Goal: Task Accomplishment & Management: Use online tool/utility

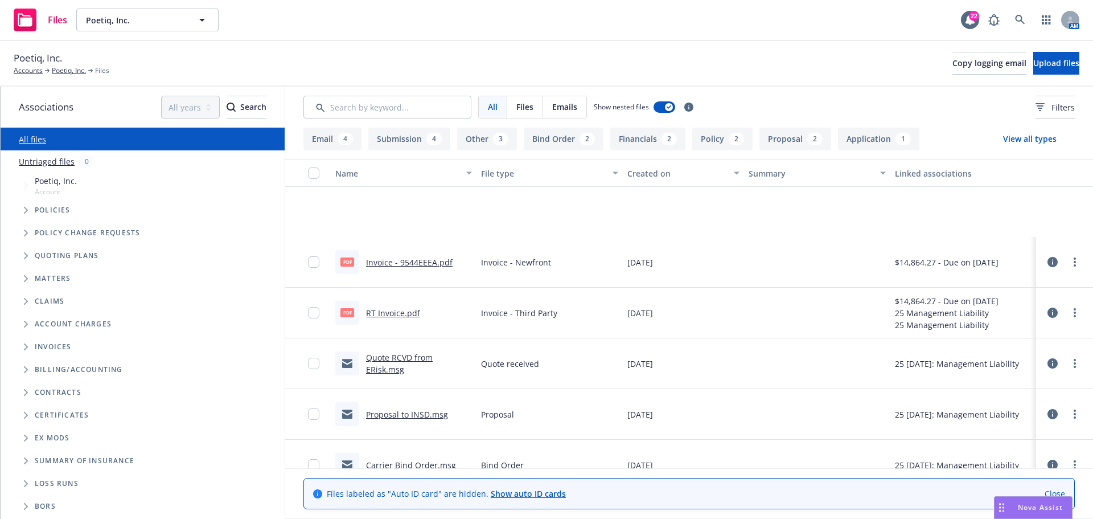
scroll to position [114, 0]
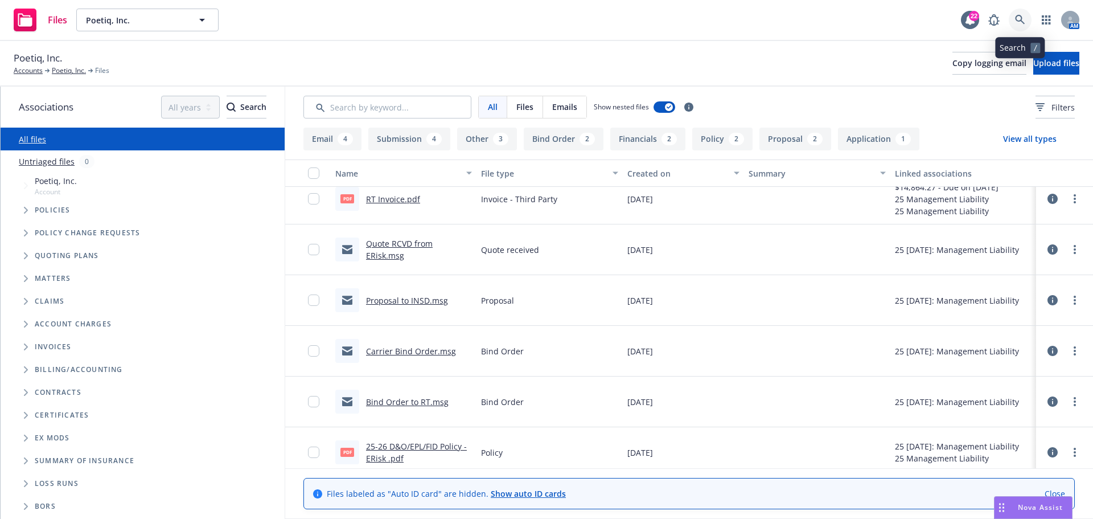
click at [1024, 19] on icon at bounding box center [1020, 20] width 10 height 10
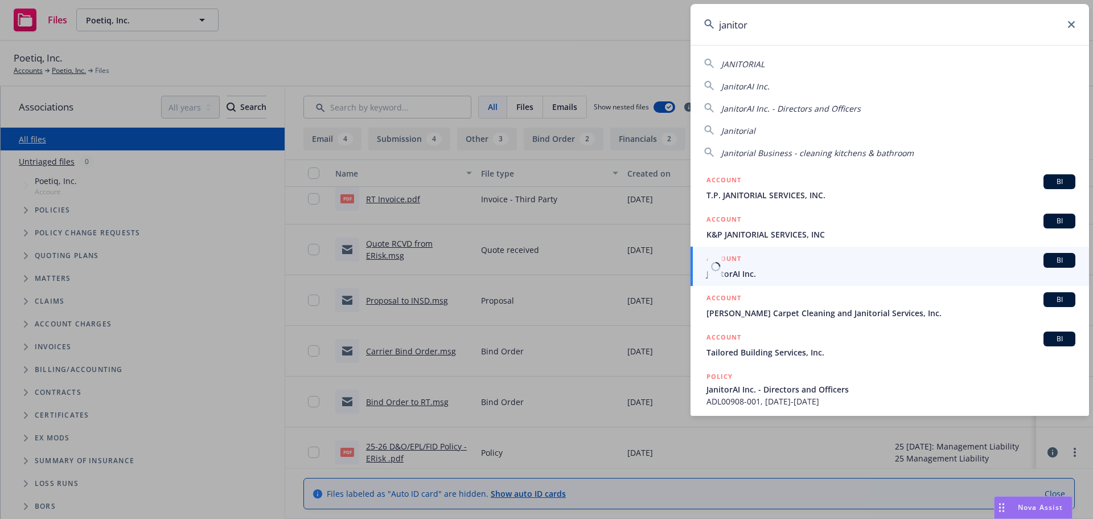
type input "janitor"
click at [741, 276] on span "JanitorAI Inc." at bounding box center [891, 274] width 369 height 12
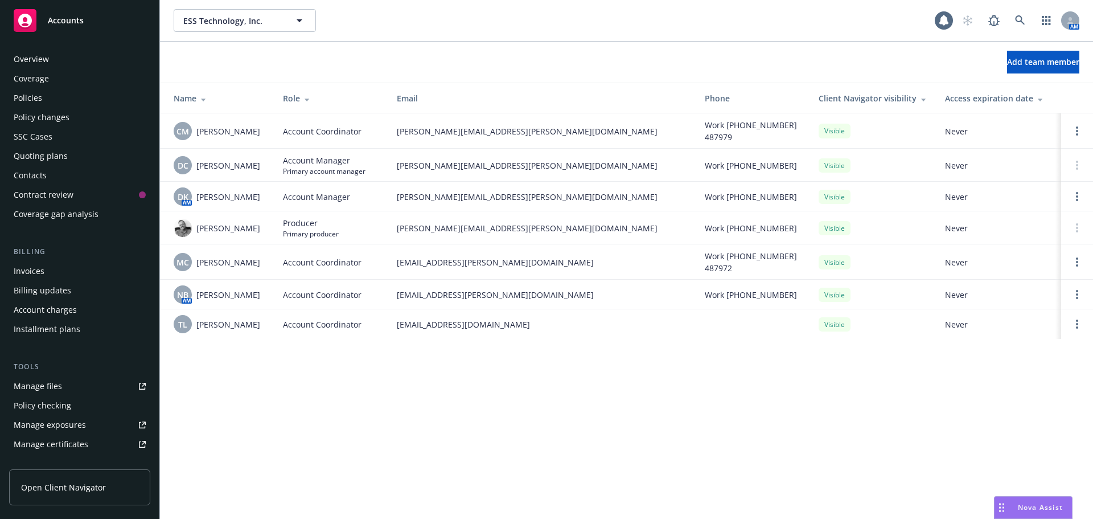
scroll to position [243, 0]
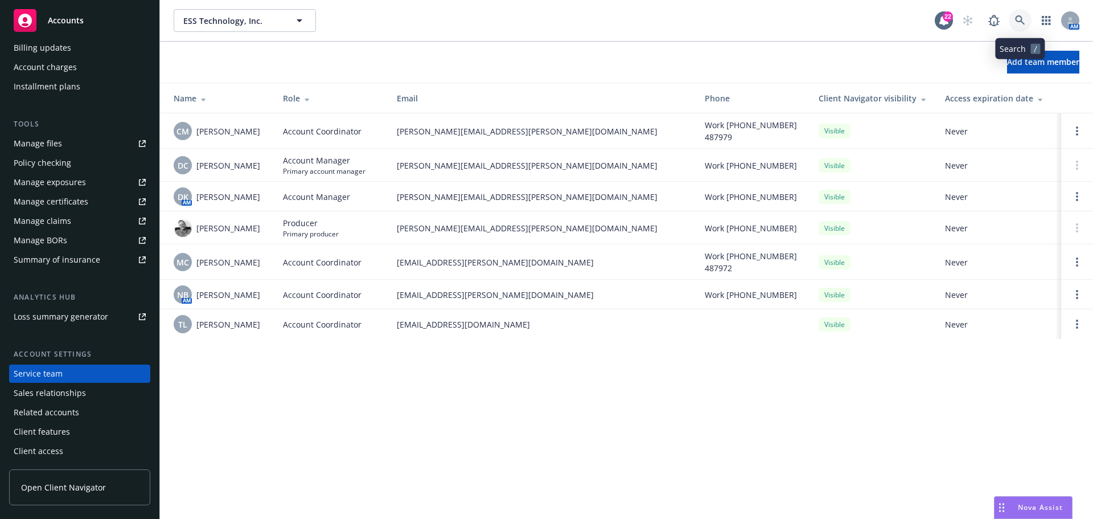
click at [1024, 25] on link at bounding box center [1020, 20] width 23 height 23
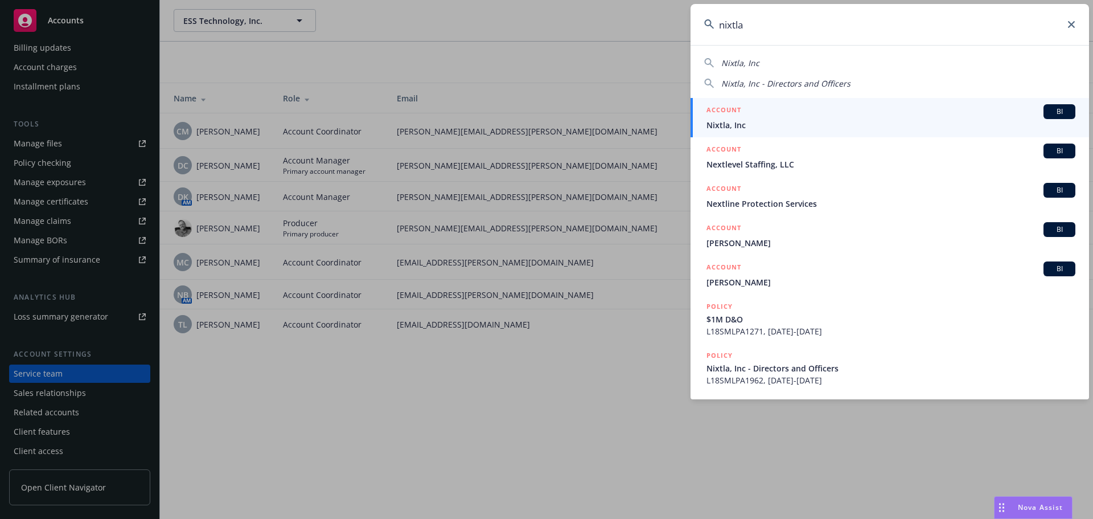
type input "nixtla"
click at [725, 122] on span "Nixtla, Inc" at bounding box center [891, 125] width 369 height 12
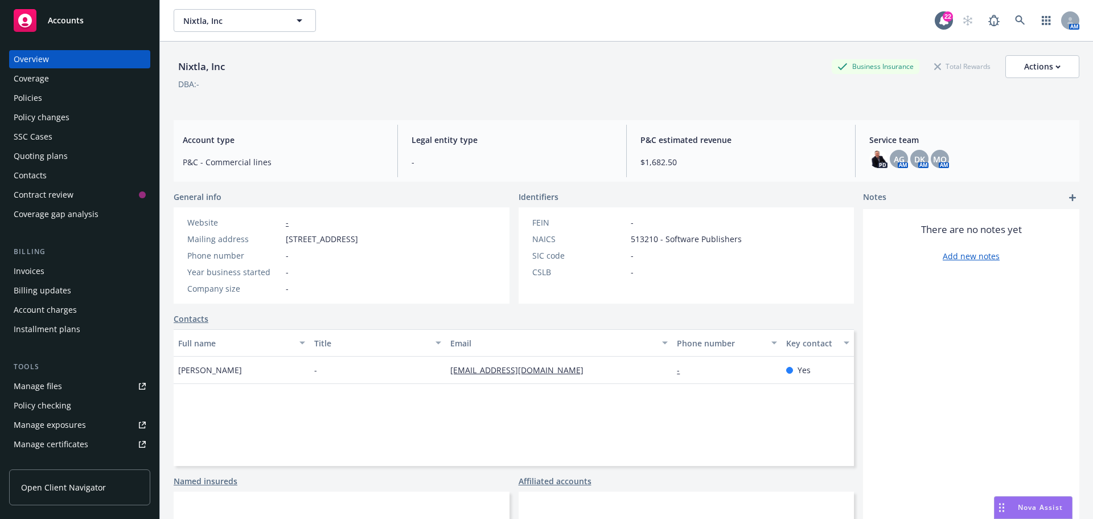
click at [43, 387] on div "Manage files" at bounding box center [38, 386] width 48 height 18
click at [32, 383] on div "Manage files" at bounding box center [38, 386] width 48 height 18
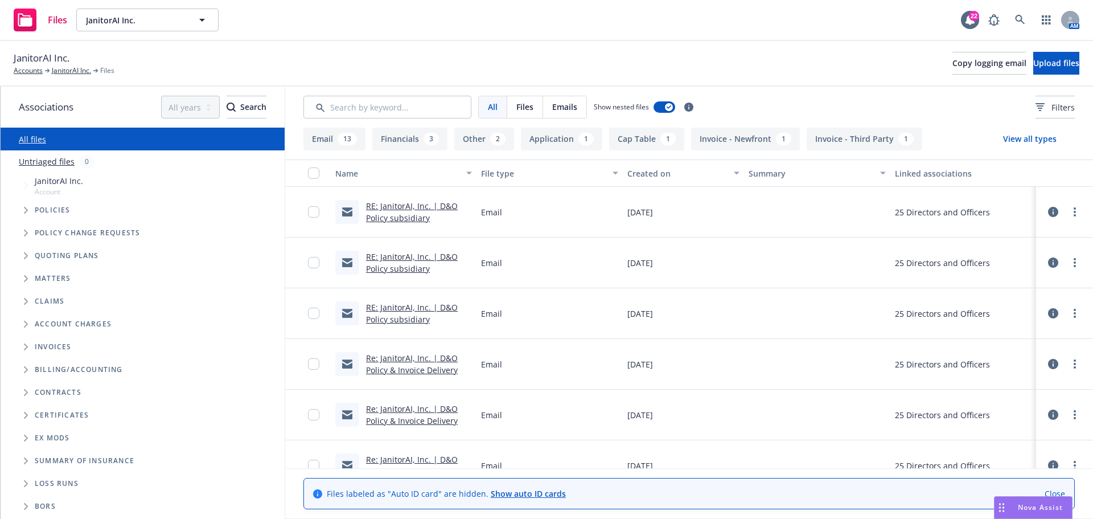
click at [22, 232] on span "Tree Example" at bounding box center [26, 233] width 18 height 18
click at [25, 232] on icon "Tree Example" at bounding box center [25, 233] width 7 height 5
click at [22, 212] on span "Tree Example" at bounding box center [26, 210] width 18 height 18
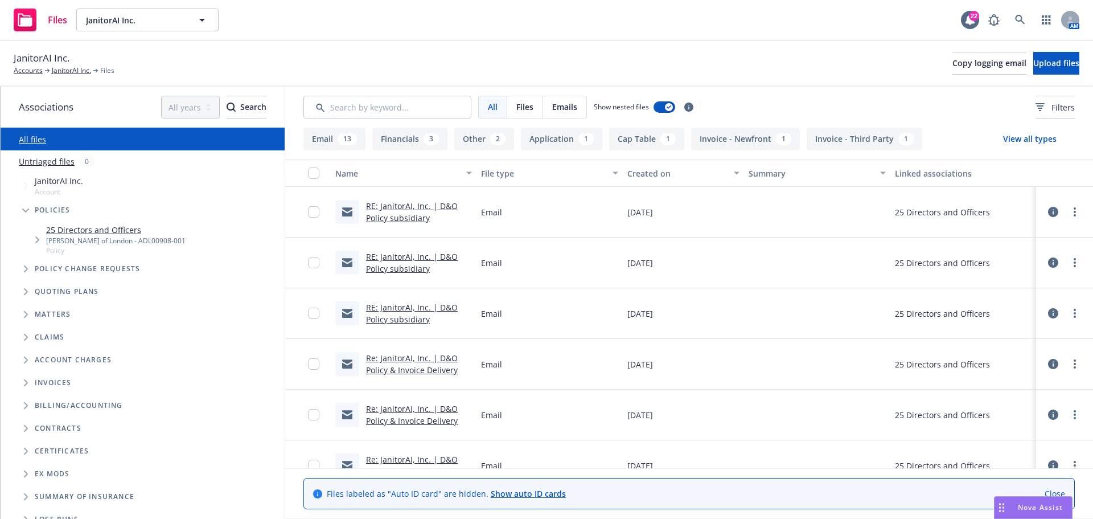
click at [36, 239] on icon "Tree Example" at bounding box center [37, 239] width 5 height 7
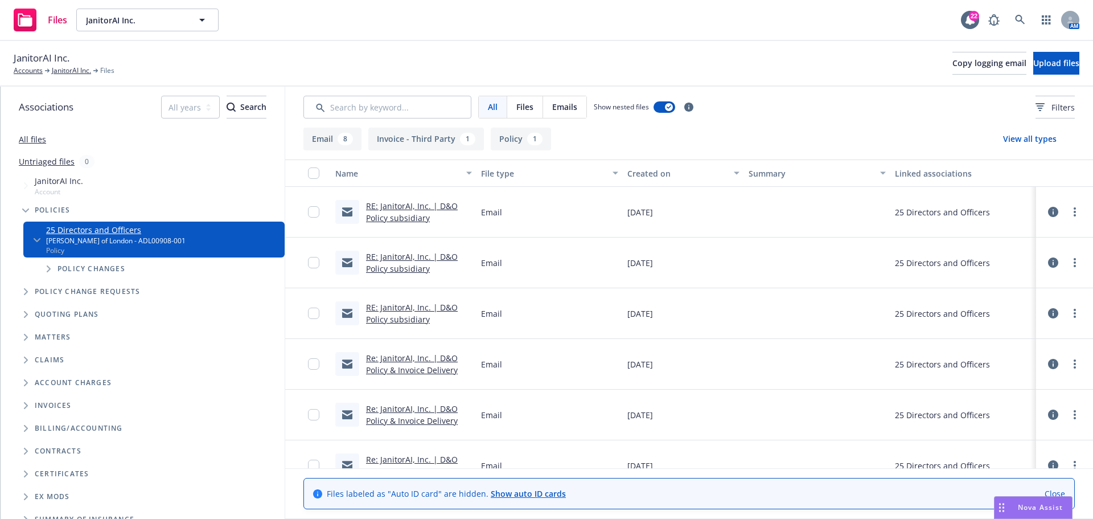
click at [50, 268] on icon "Tree Example" at bounding box center [49, 268] width 4 height 7
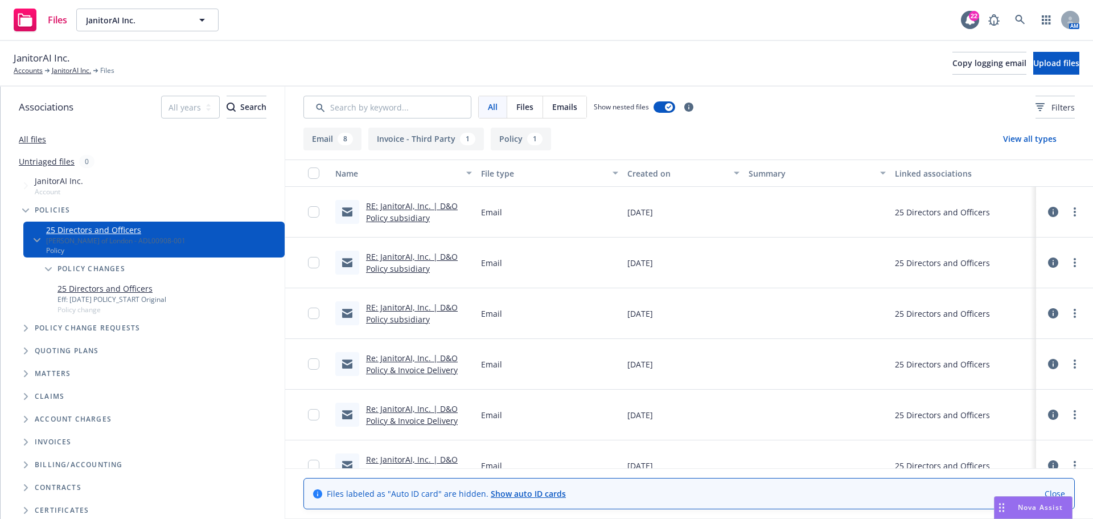
click at [105, 290] on link "25 Directors and Officers" at bounding box center [112, 288] width 109 height 12
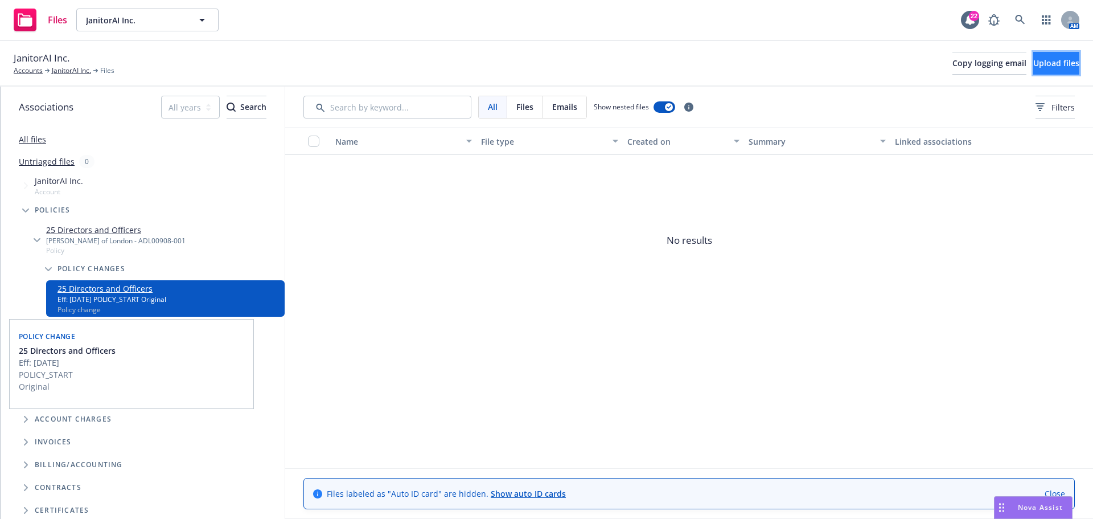
click at [1035, 63] on span "Upload files" at bounding box center [1057, 63] width 46 height 11
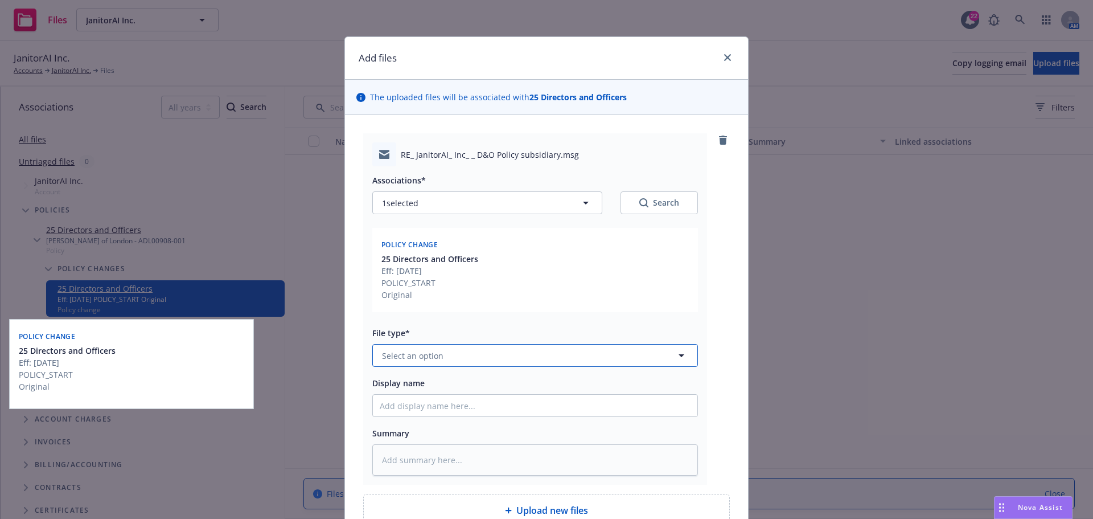
click at [393, 358] on span "Select an option" at bounding box center [412, 356] width 61 height 12
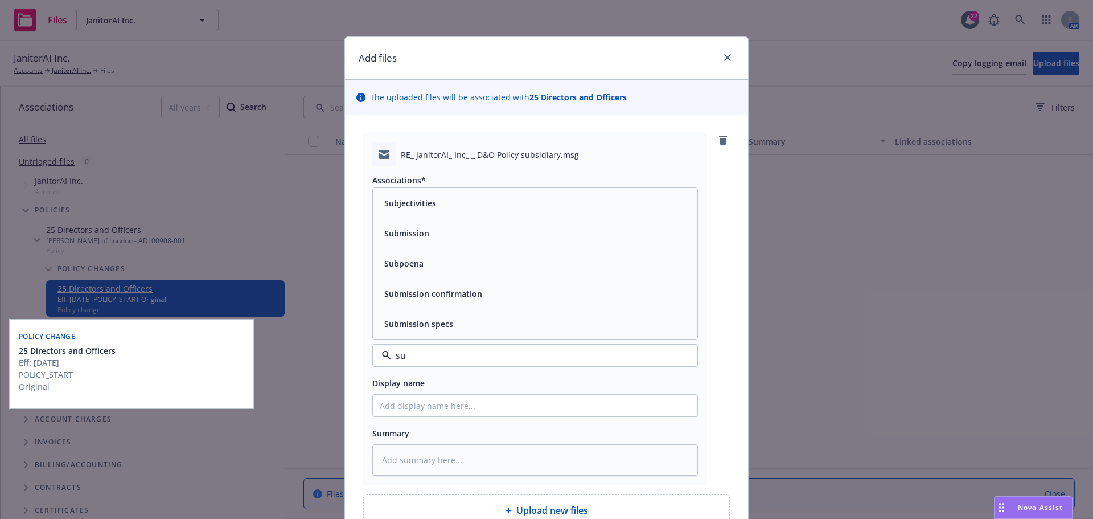
type input "s"
type input "other"
click at [397, 327] on span "Other" at bounding box center [395, 324] width 23 height 12
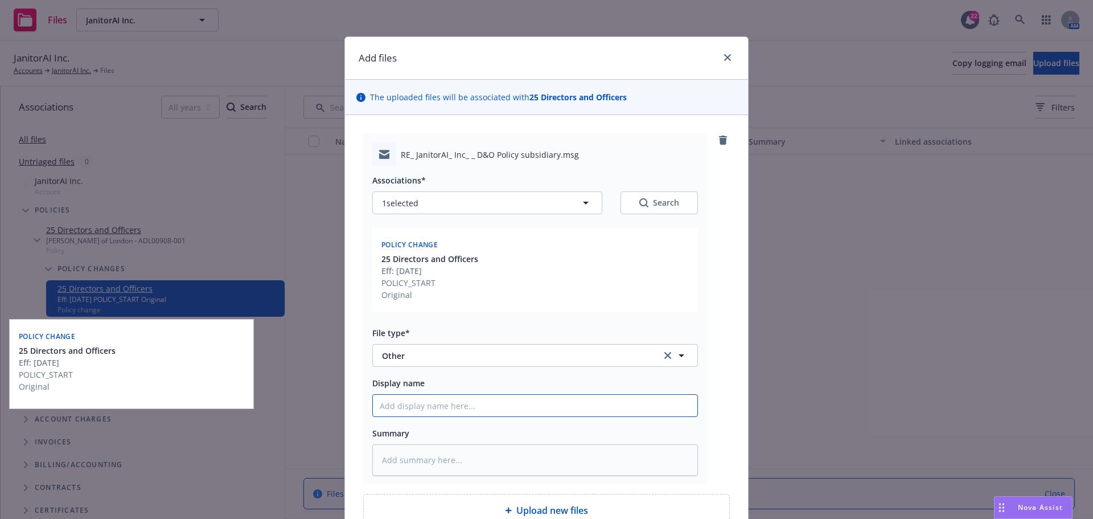
click at [406, 405] on input "Display name" at bounding box center [535, 406] width 325 height 22
type textarea "x"
type input "A"
type textarea "x"
type input "Ad"
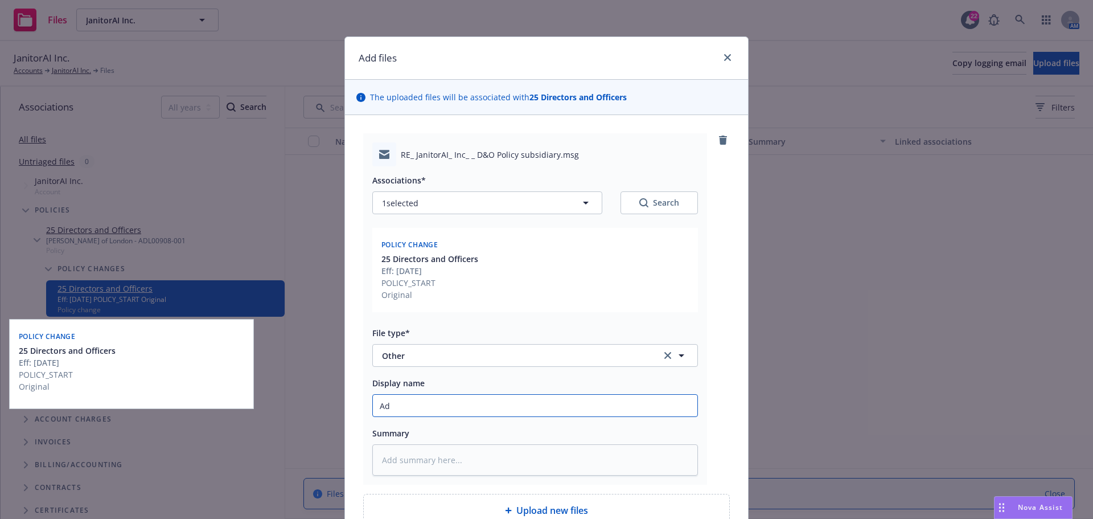
type textarea "x"
type input "Add"
type textarea "x"
type input "Addi"
type textarea "x"
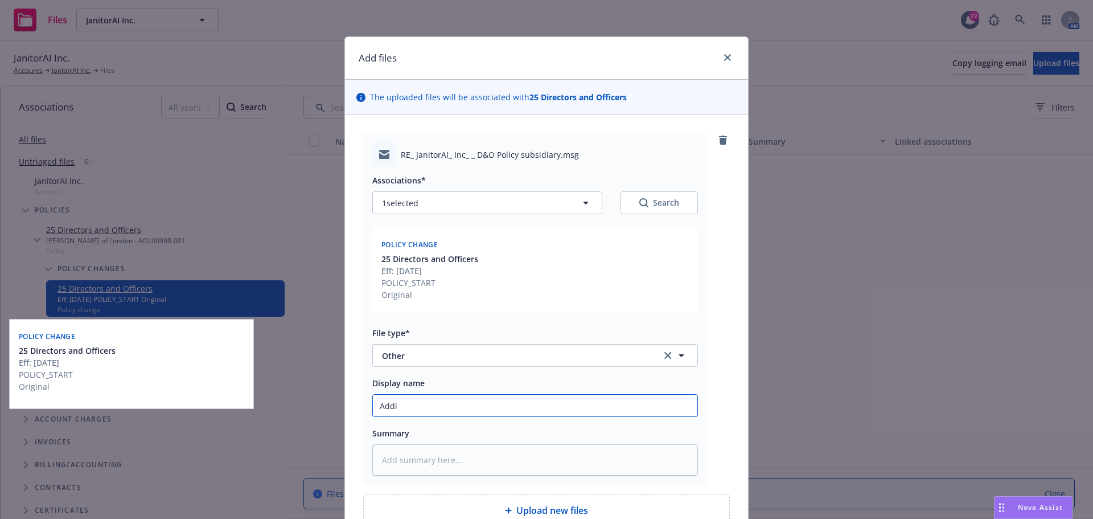
type input "Addin"
type textarea "x"
type input "Adding"
type textarea "x"
type input "Adding"
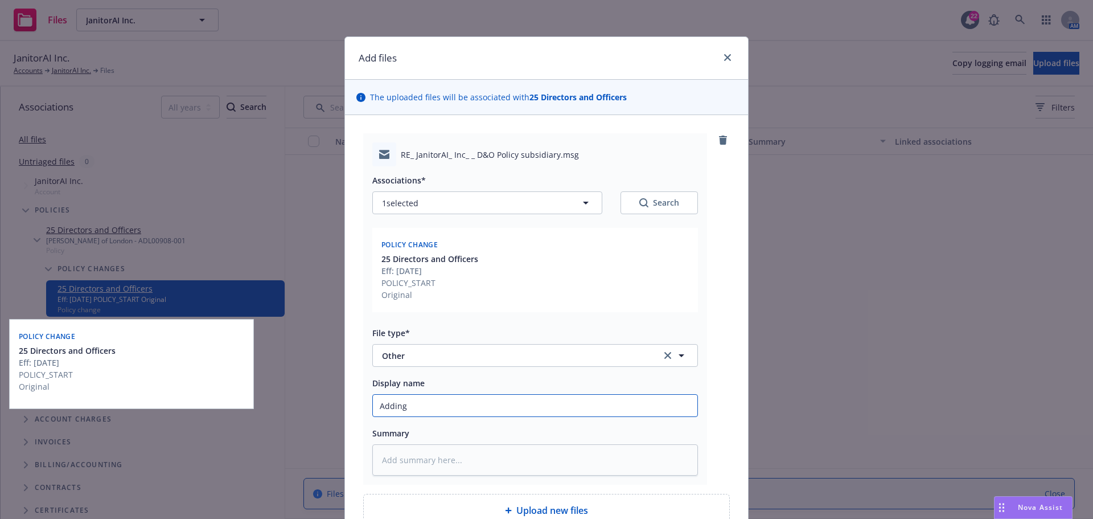
type textarea "x"
type input "Adding N"
type textarea "x"
type input "Adding NE"
type textarea "x"
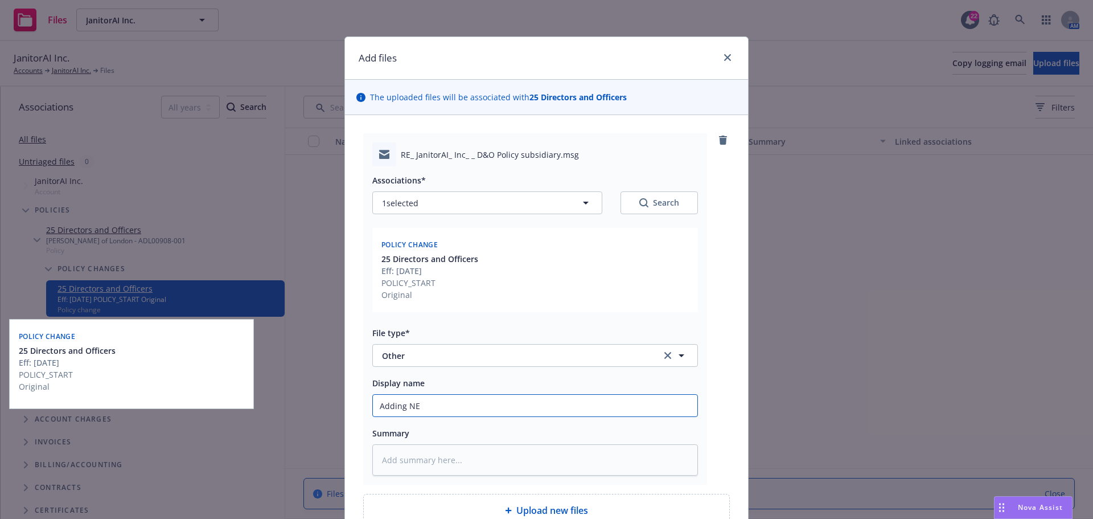
type input "Adding NEW"
type textarea "x"
type input "Adding NEW"
type textarea "x"
type input "Adding NEW s"
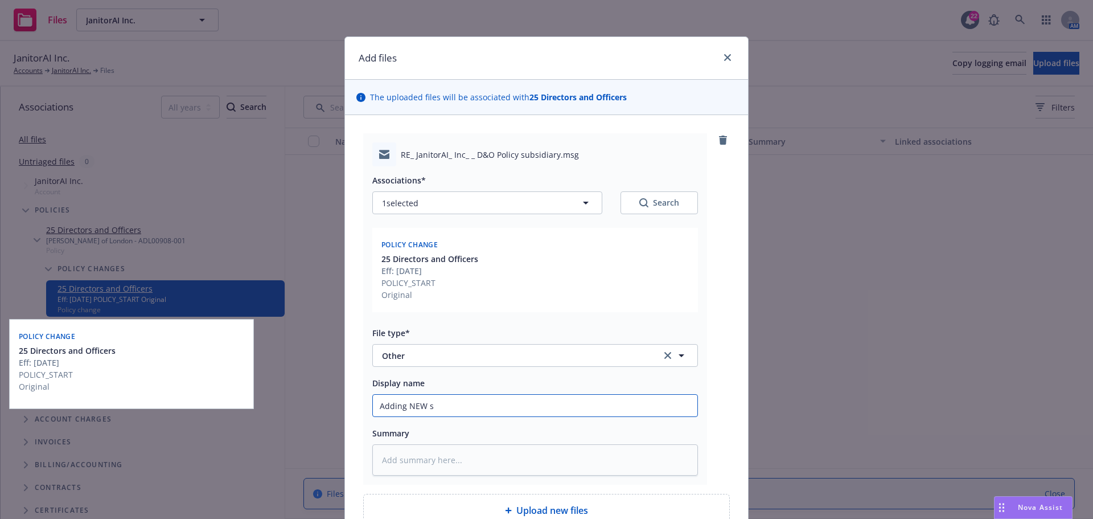
type textarea "x"
type input "Adding NEW su"
type textarea "x"
type input "Adding NEW sub"
type textarea "x"
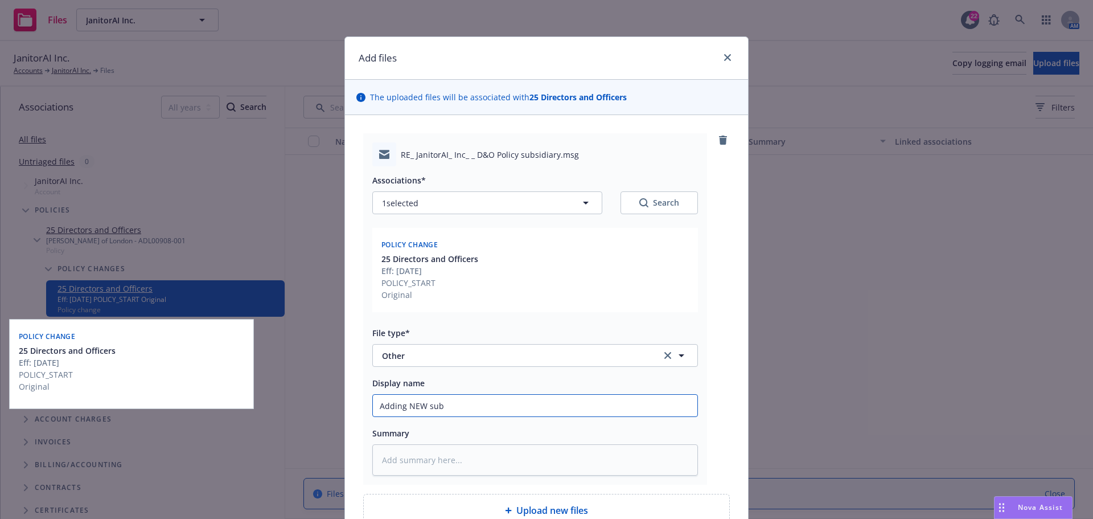
type input "Adding NEW subs"
type textarea "x"
type input "Adding NEW subsi"
type textarea "x"
type input "Adding NEW subsid"
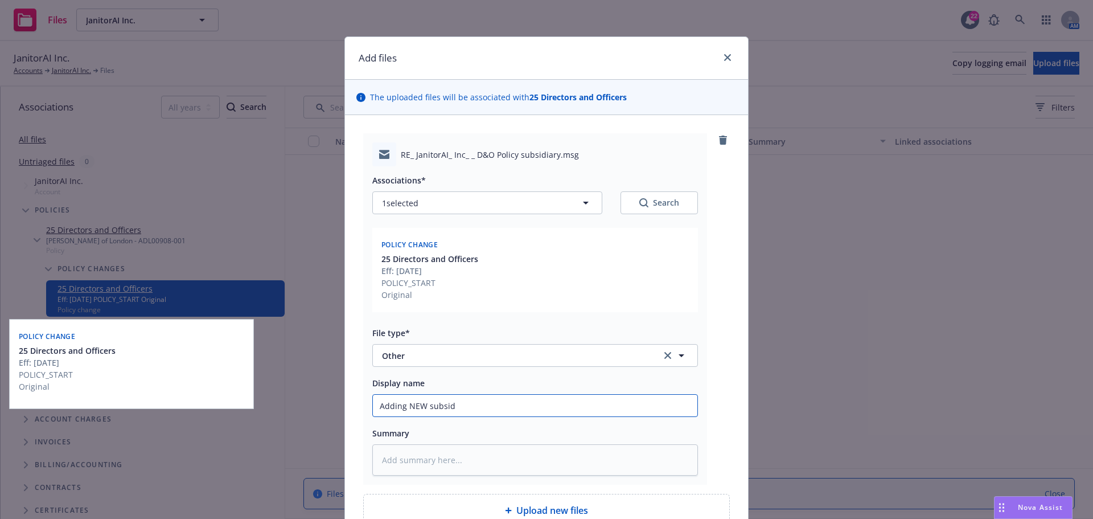
type textarea "x"
type input "Adding NEW subsidi"
type textarea "x"
type input "Adding NEW subsidia"
type textarea "x"
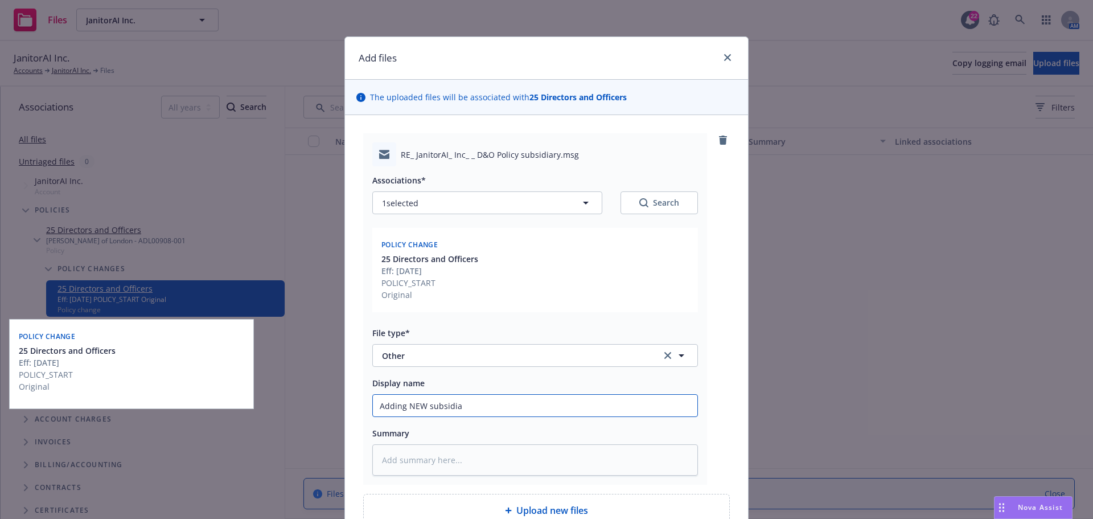
type input "Adding NEW subsidiar"
type textarea "x"
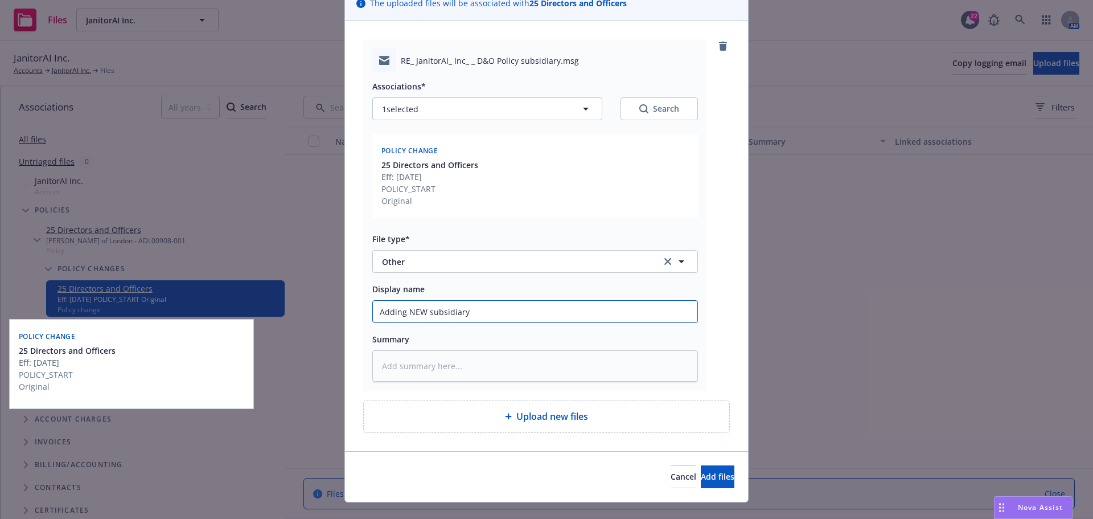
scroll to position [114, 0]
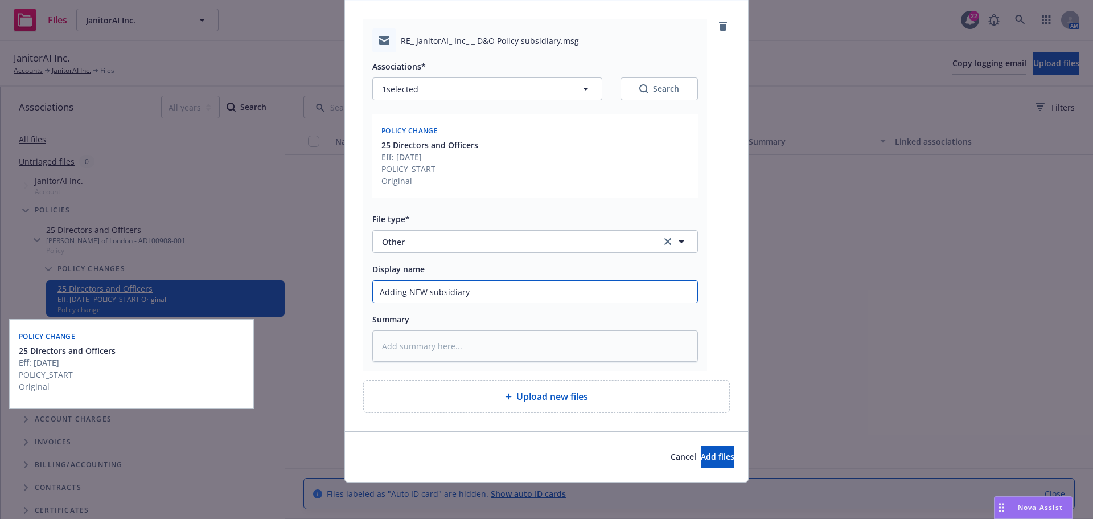
type input "Adding NEW subsidiary"
click at [587, 92] on icon "button" at bounding box center [586, 89] width 14 height 14
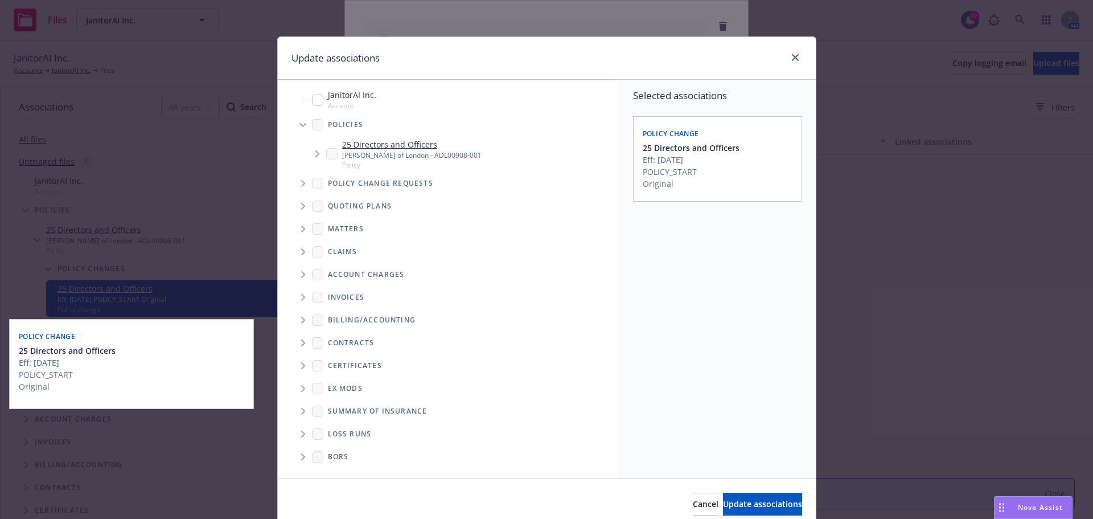
click at [315, 156] on icon "Tree Example" at bounding box center [317, 153] width 5 height 7
click at [330, 184] on icon "Tree Example" at bounding box center [332, 183] width 5 height 7
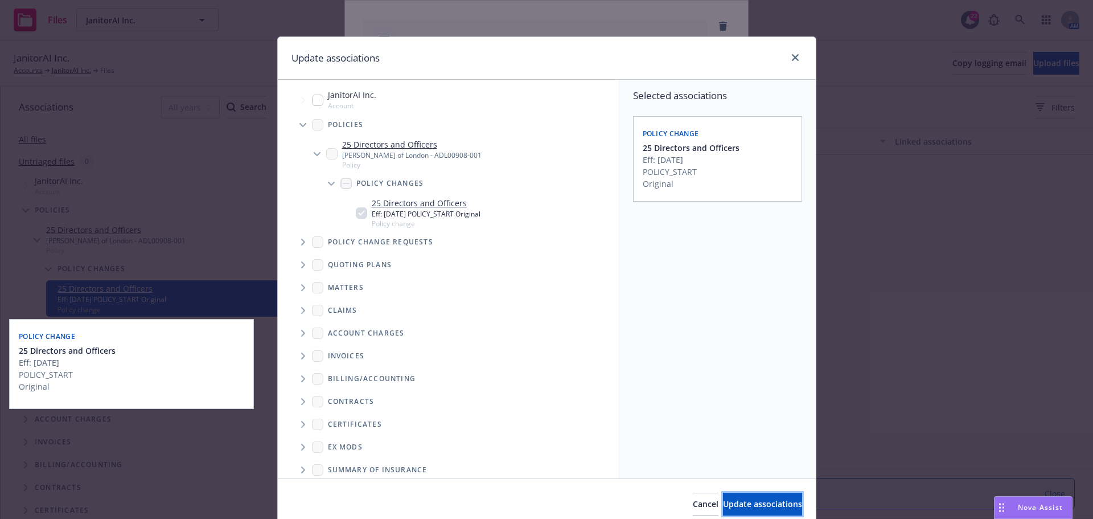
click at [723, 499] on span "Update associations" at bounding box center [762, 503] width 79 height 11
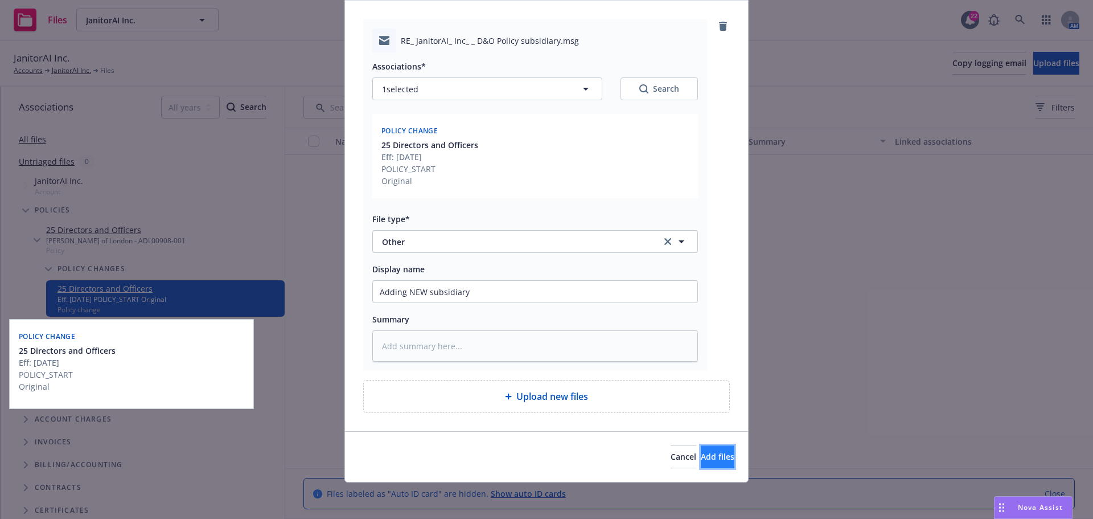
click at [701, 458] on span "Add files" at bounding box center [718, 456] width 34 height 11
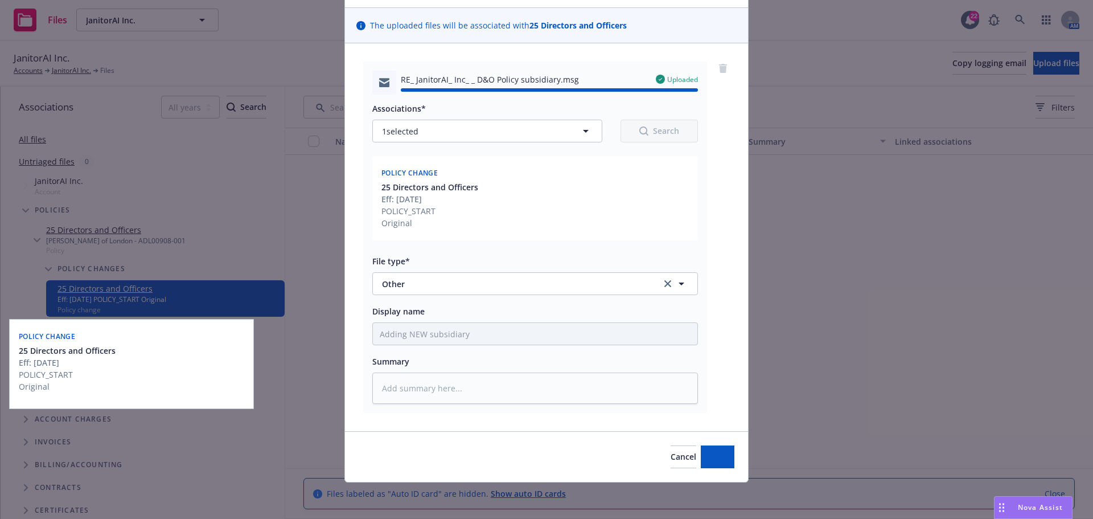
type textarea "x"
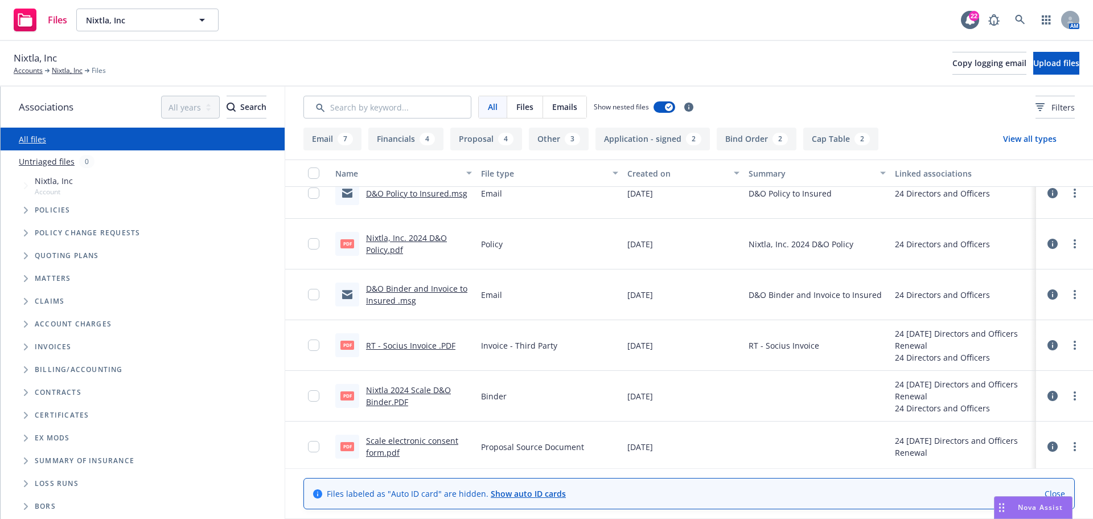
scroll to position [569, 0]
click at [407, 289] on link "D&O Binder and Invoice to Insured .msg" at bounding box center [416, 295] width 101 height 23
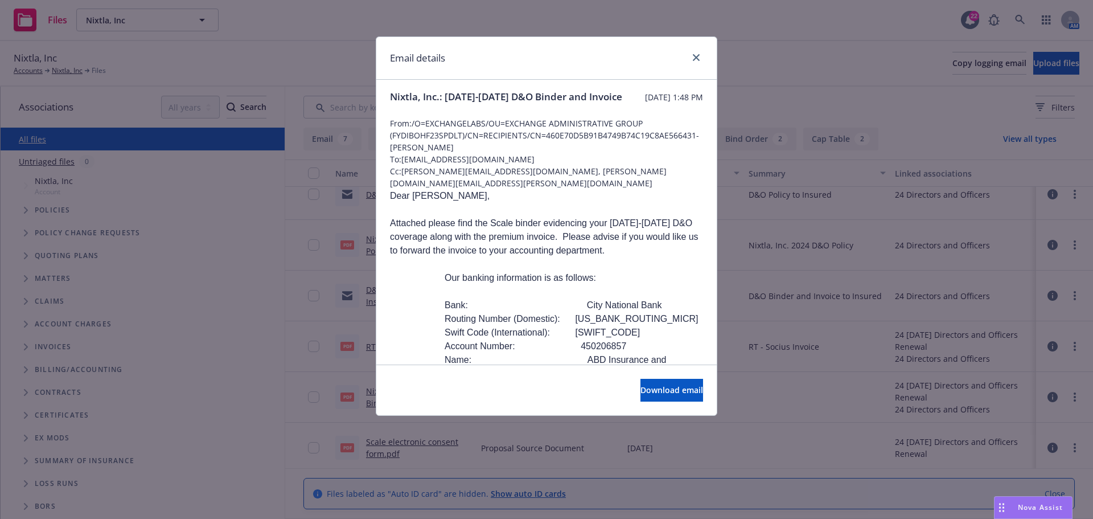
scroll to position [0, 0]
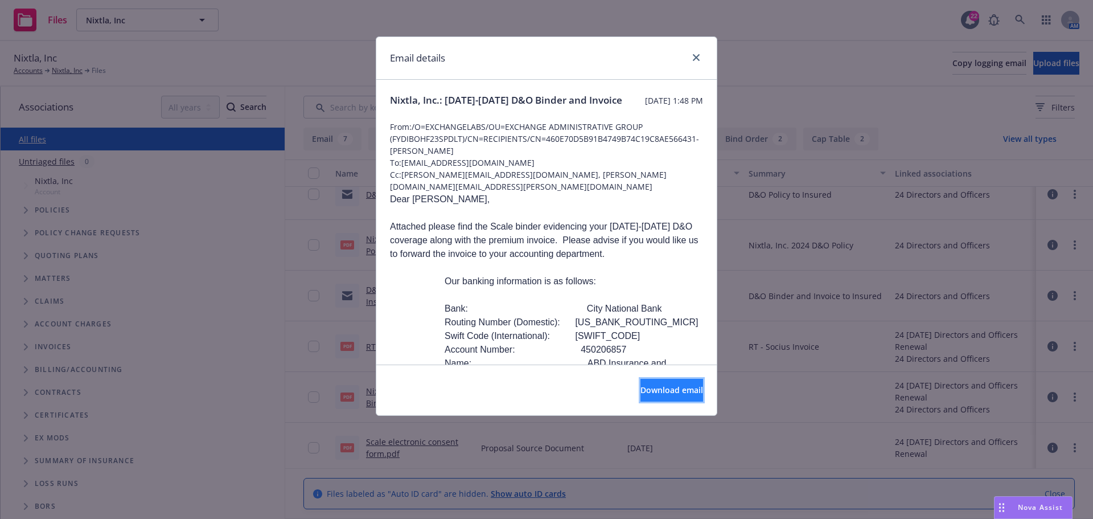
click at [663, 388] on span "Download email" at bounding box center [672, 389] width 63 height 11
click at [699, 56] on icon "close" at bounding box center [696, 57] width 7 height 7
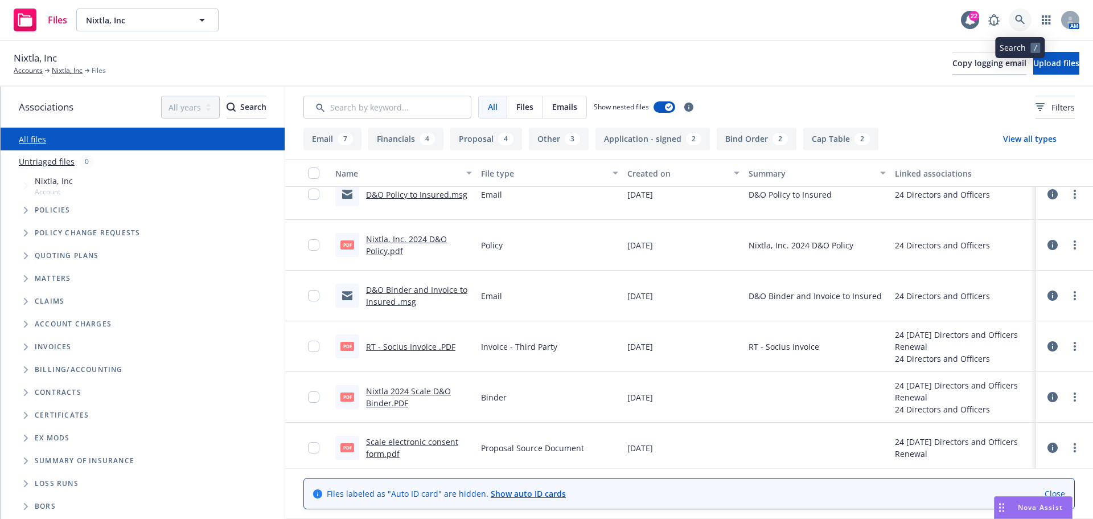
click at [1016, 17] on icon at bounding box center [1020, 20] width 10 height 10
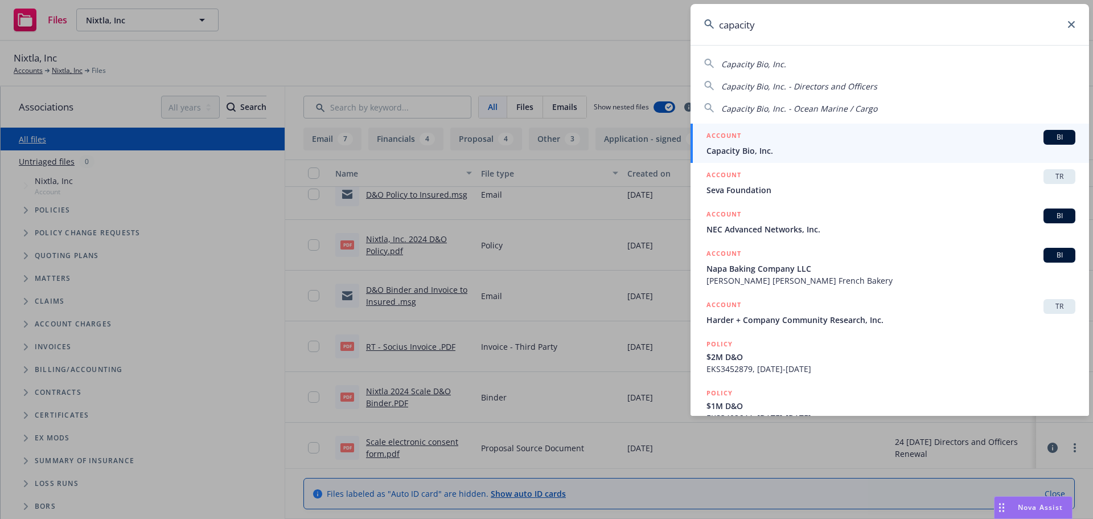
type input "capacity"
click at [745, 153] on span "Capacity Bio, Inc." at bounding box center [891, 151] width 369 height 12
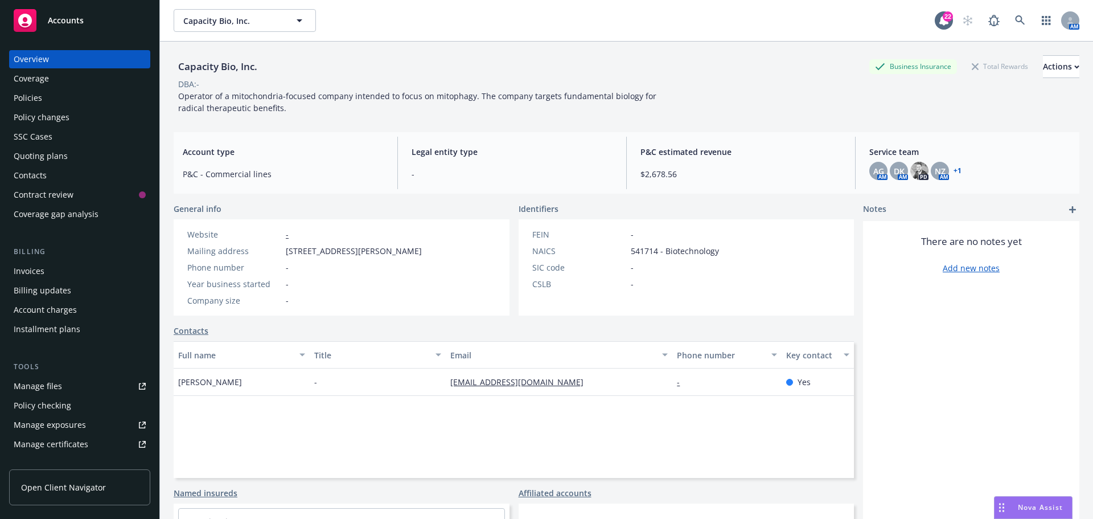
click at [954, 167] on link "+ 1" at bounding box center [958, 170] width 8 height 7
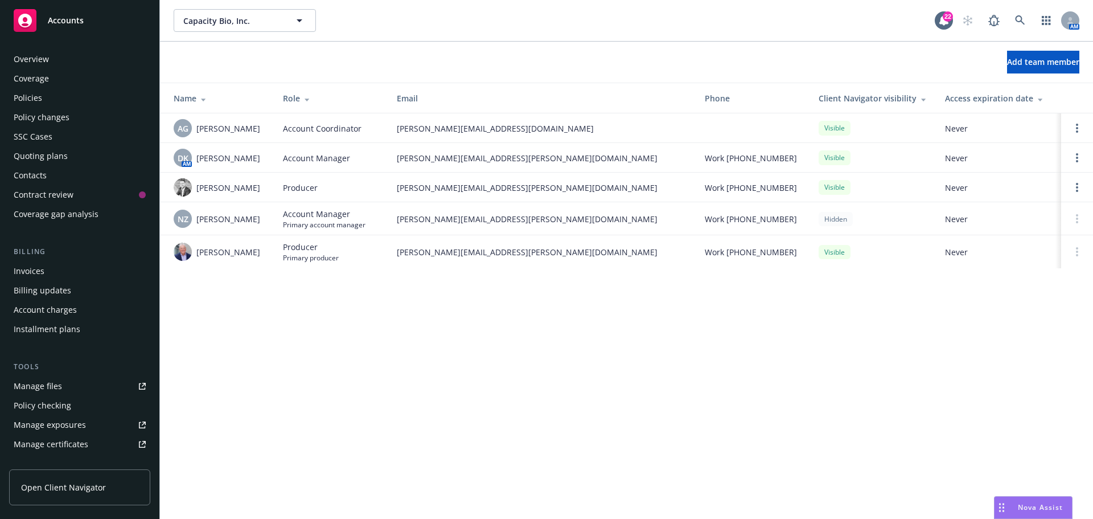
click at [31, 97] on div "Policies" at bounding box center [28, 98] width 28 height 18
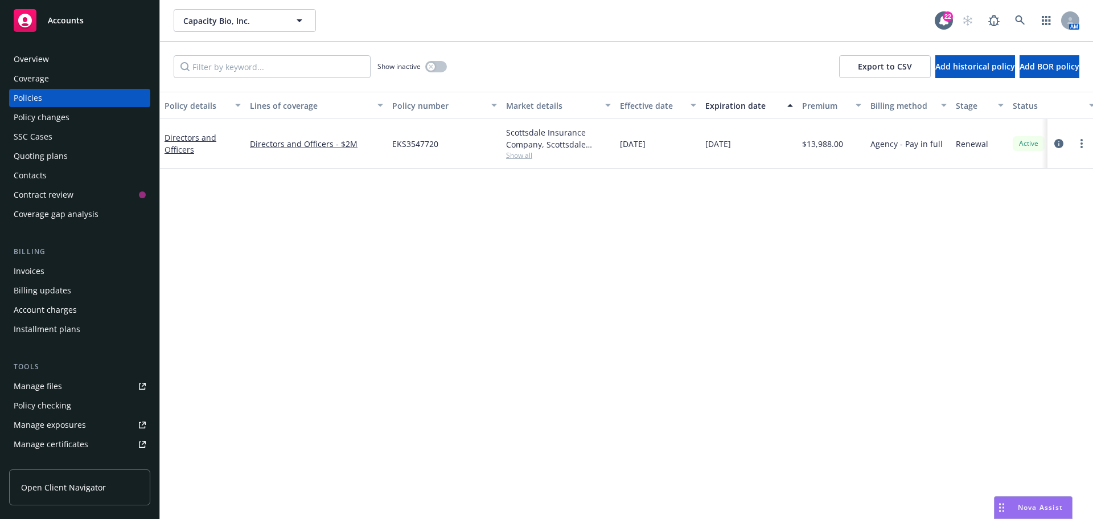
click at [33, 157] on div "Quoting plans" at bounding box center [41, 156] width 54 height 18
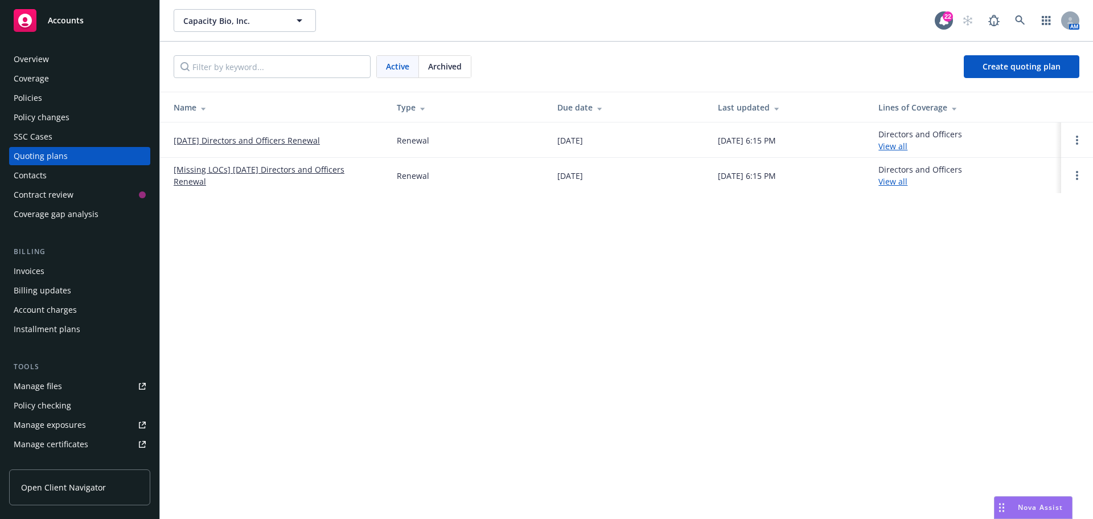
click at [227, 141] on link "10/25/25 Directors and Officers Renewal" at bounding box center [247, 140] width 146 height 12
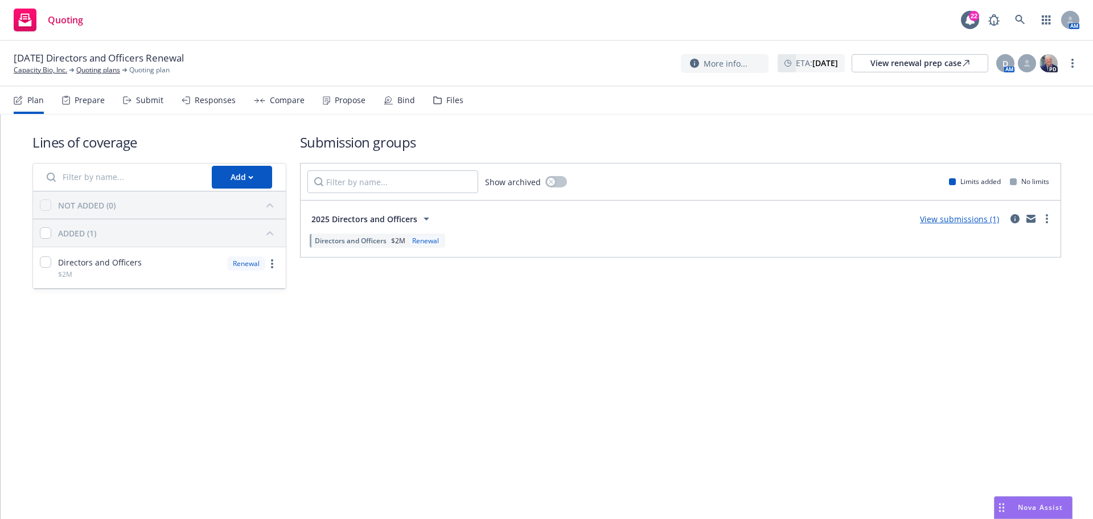
click at [453, 101] on div "Files" at bounding box center [454, 100] width 17 height 9
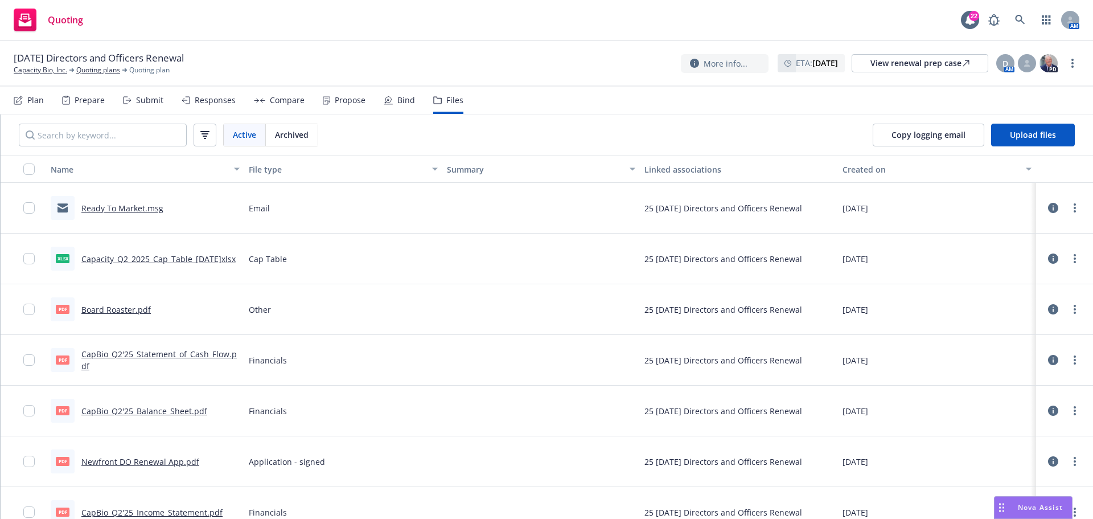
click at [32, 104] on div "Plan" at bounding box center [35, 100] width 17 height 9
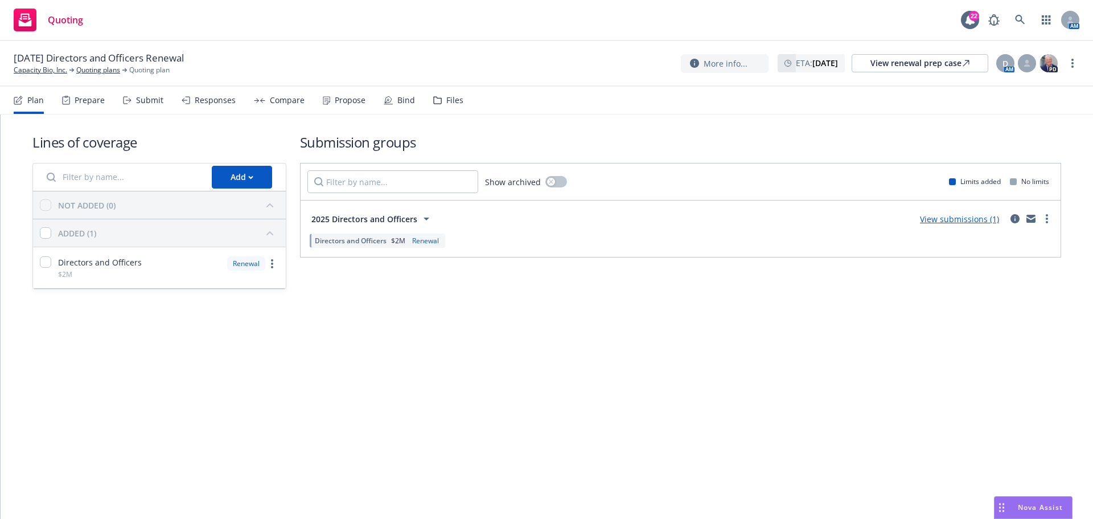
click at [963, 223] on link "View submissions (1)" at bounding box center [959, 219] width 79 height 11
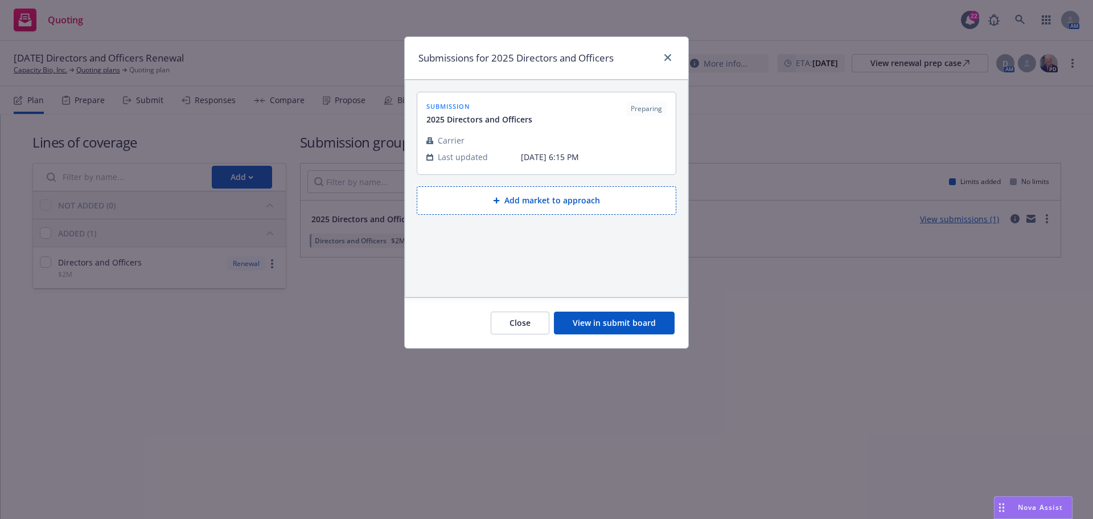
click at [597, 326] on button "View in submit board" at bounding box center [614, 322] width 121 height 23
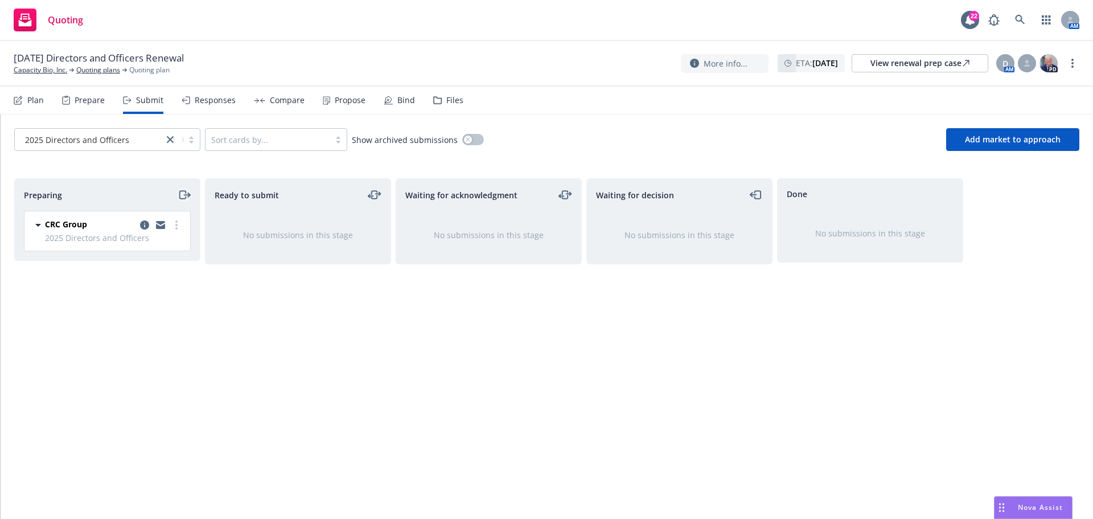
click at [184, 196] on icon "moveRight" at bounding box center [184, 195] width 13 height 14
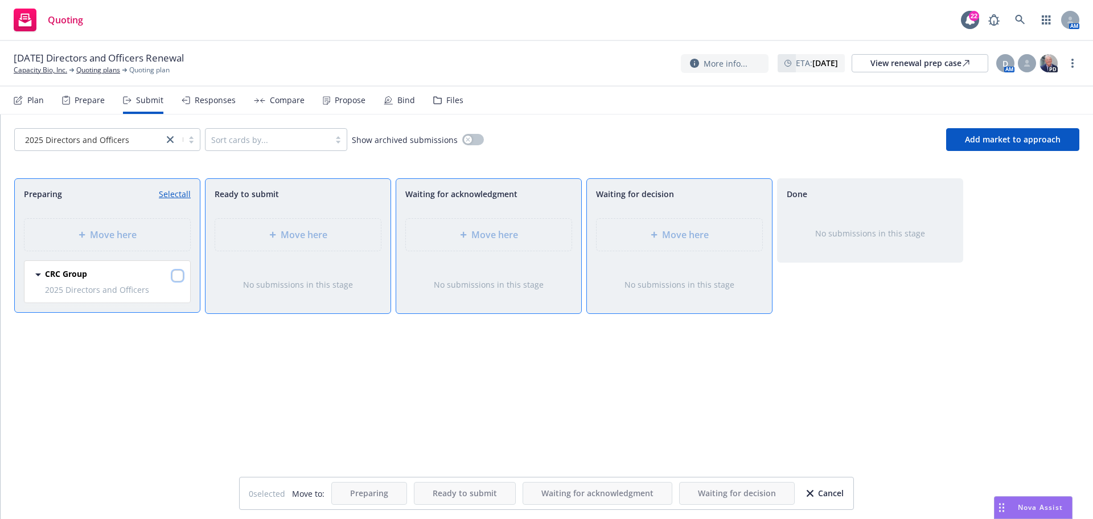
click at [179, 275] on input "checkbox" at bounding box center [177, 275] width 11 height 11
checkbox input "true"
click at [679, 233] on span "Move here" at bounding box center [685, 235] width 47 height 14
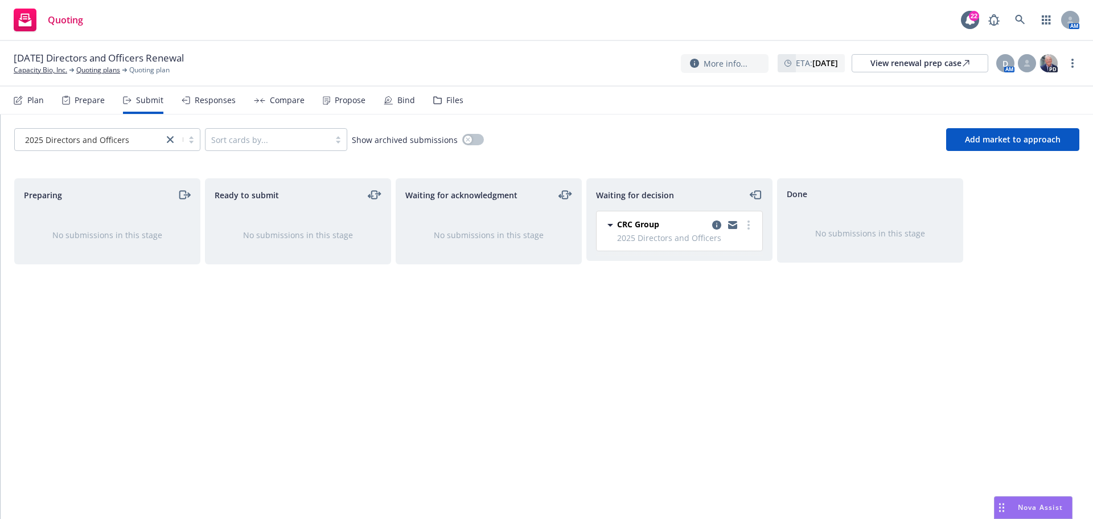
click at [448, 99] on div "Files" at bounding box center [454, 100] width 17 height 9
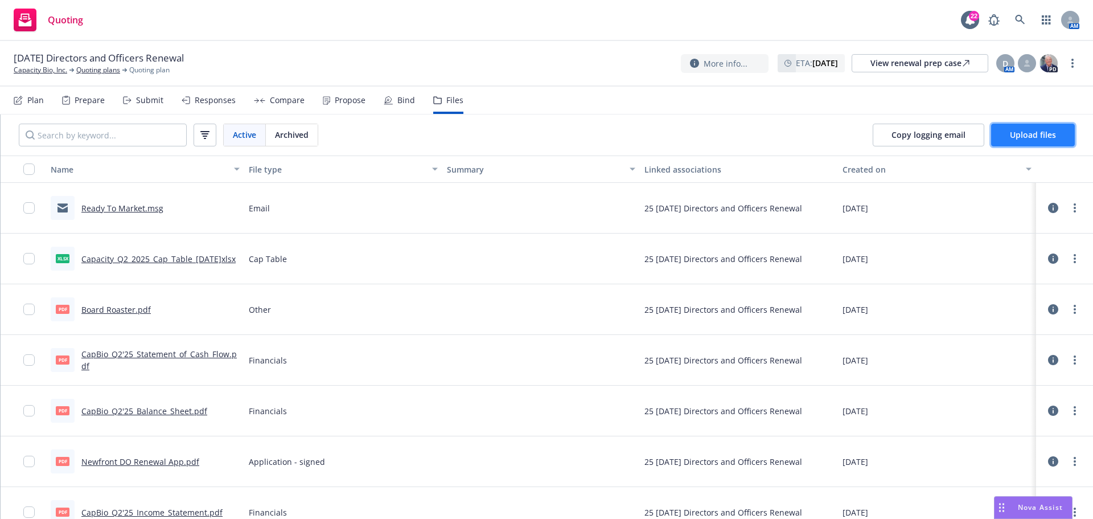
click at [1028, 130] on span "Upload files" at bounding box center [1033, 134] width 46 height 11
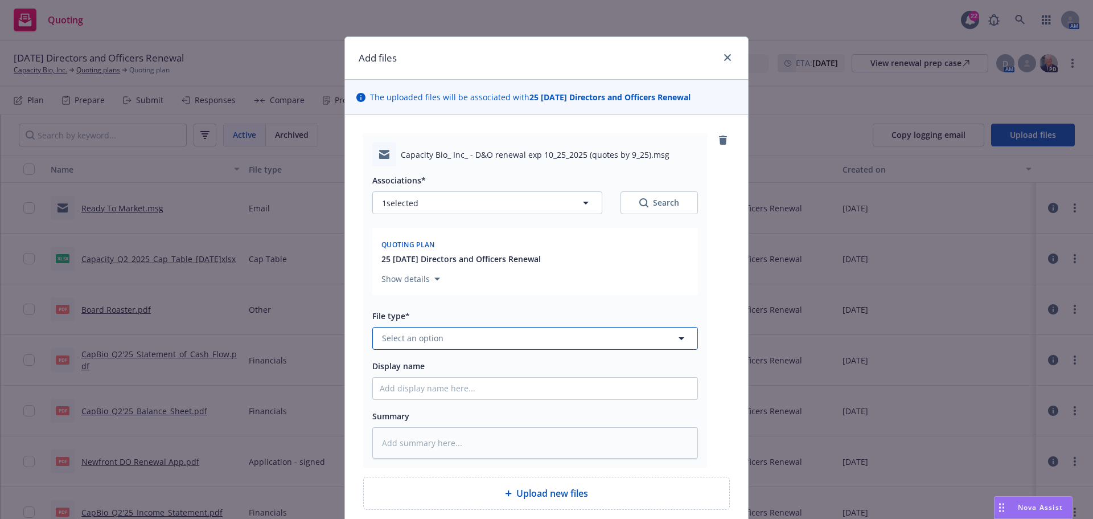
click at [420, 337] on span "Select an option" at bounding box center [412, 338] width 61 height 12
type input "submiss"
click at [429, 243] on div "Submission" at bounding box center [535, 246] width 311 height 17
click at [404, 384] on input "Display name" at bounding box center [535, 389] width 325 height 22
paste input "Capacity Bio, Inc. - D&O renewal exp 10/25/2025 (quotes by 9/25)"
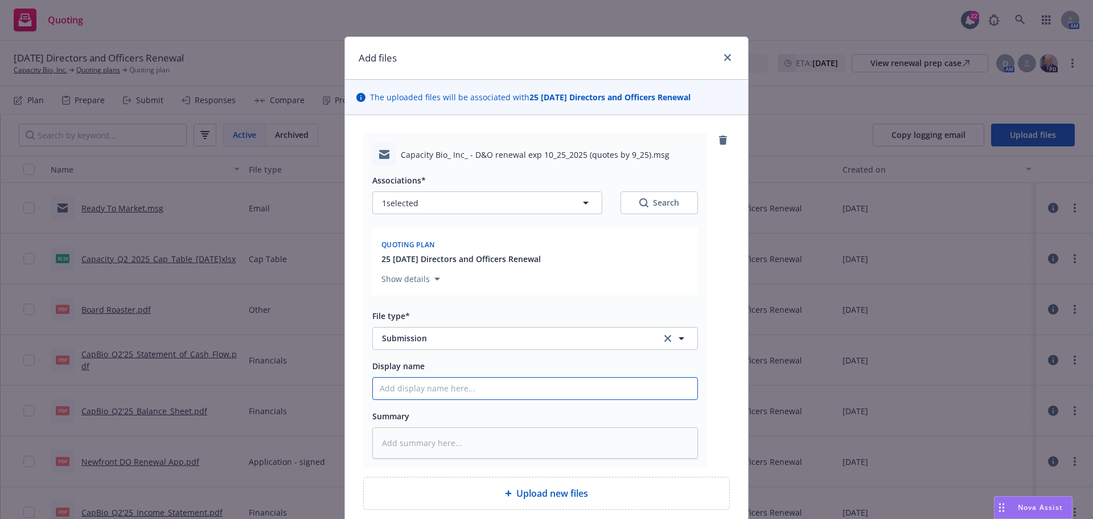
type textarea "x"
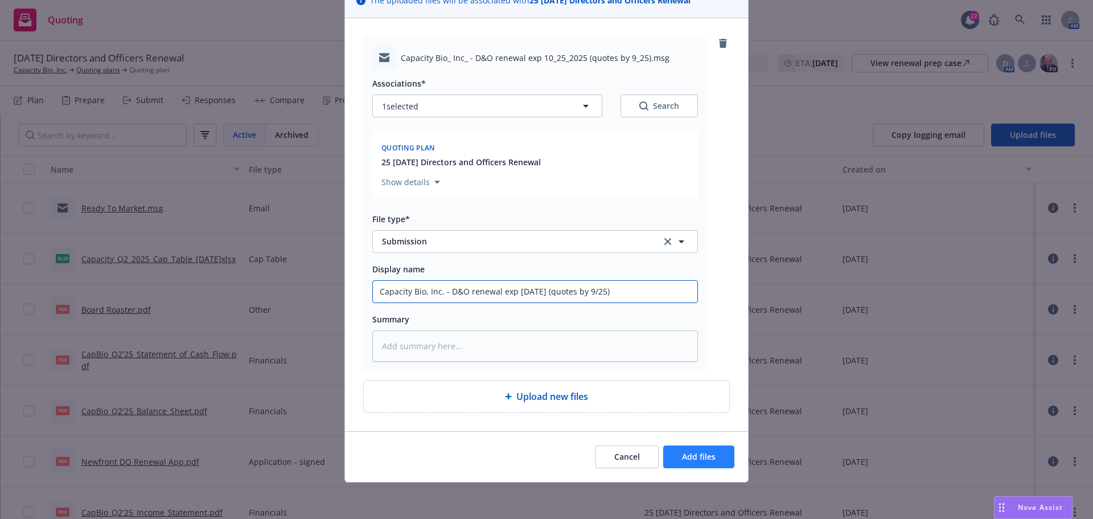
type input "Capacity Bio, Inc. - D&O renewal exp 10/25/2025 (quotes by 9/25)"
click at [682, 454] on span "Add files" at bounding box center [699, 456] width 34 height 11
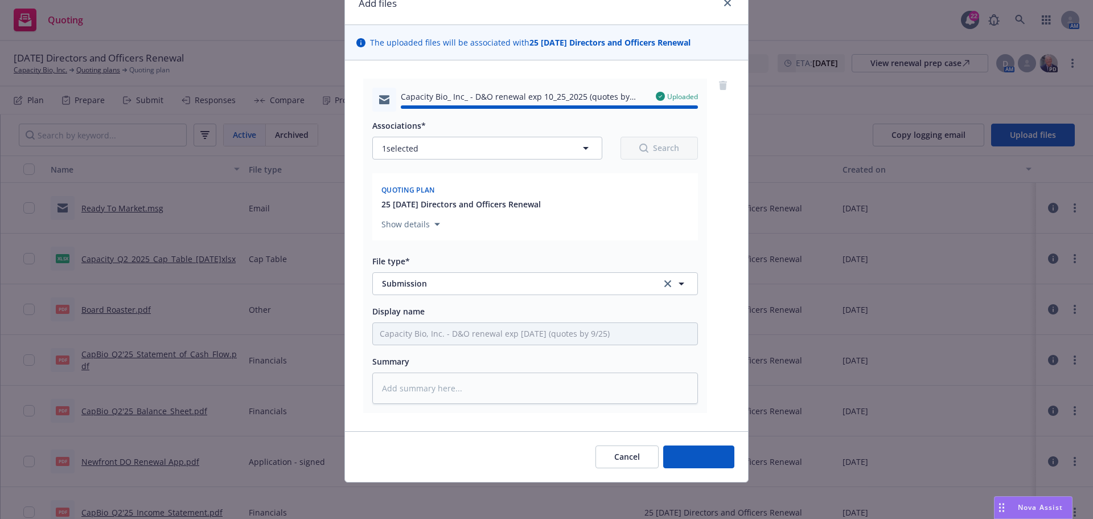
type textarea "x"
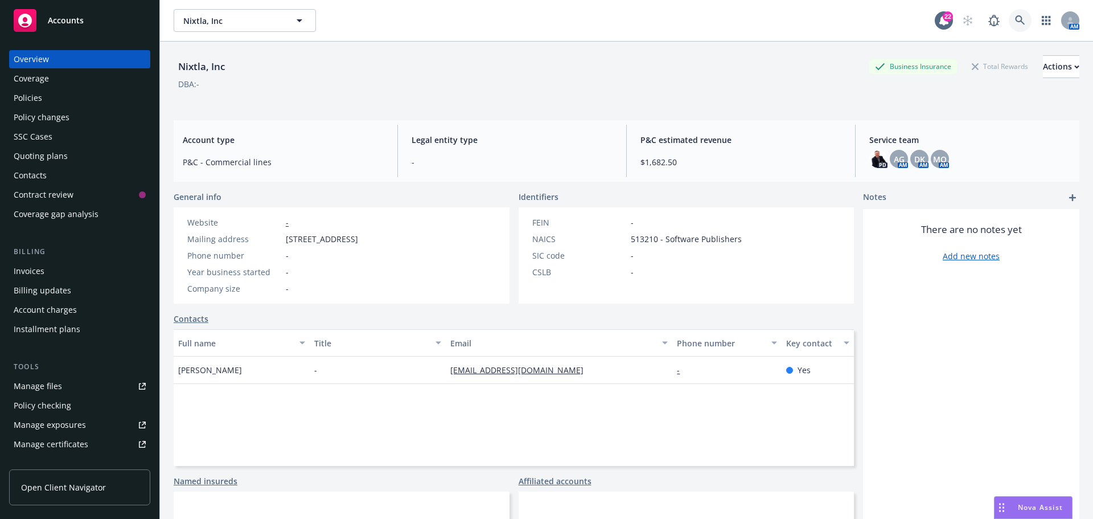
click at [1015, 23] on icon at bounding box center [1020, 20] width 10 height 10
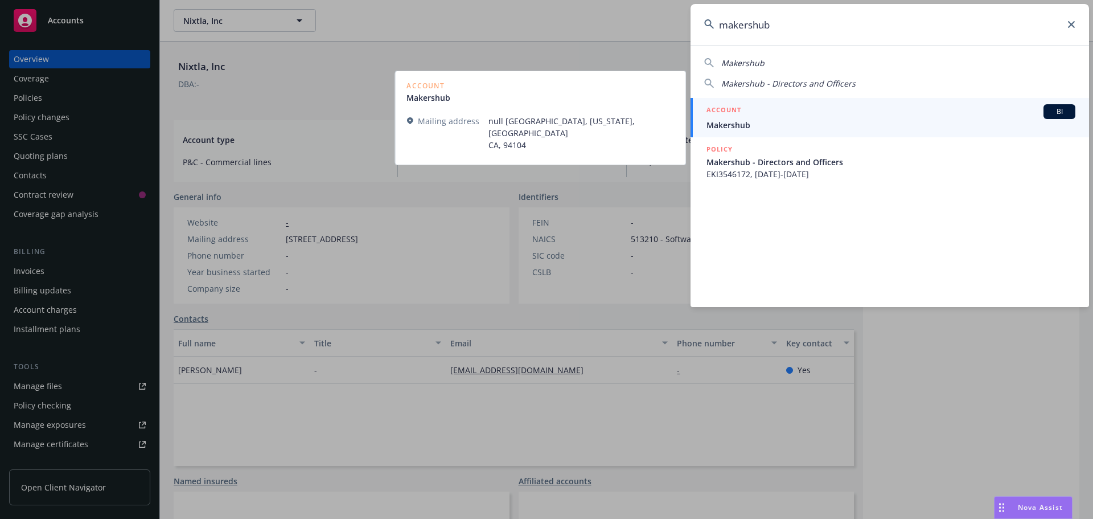
type input "makershub"
click at [732, 124] on span "Makershub" at bounding box center [891, 125] width 369 height 12
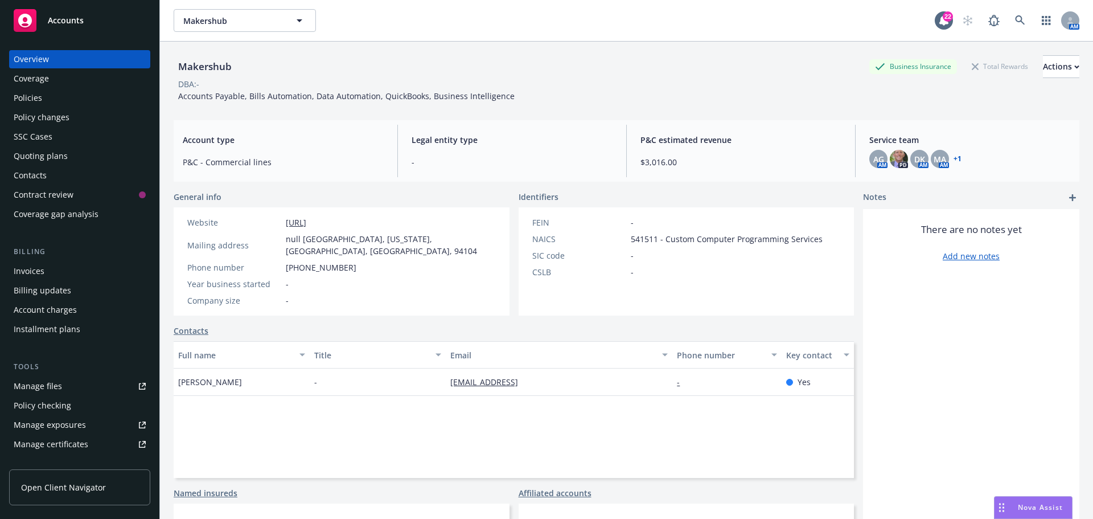
click at [34, 151] on div "Quoting plans" at bounding box center [41, 156] width 54 height 18
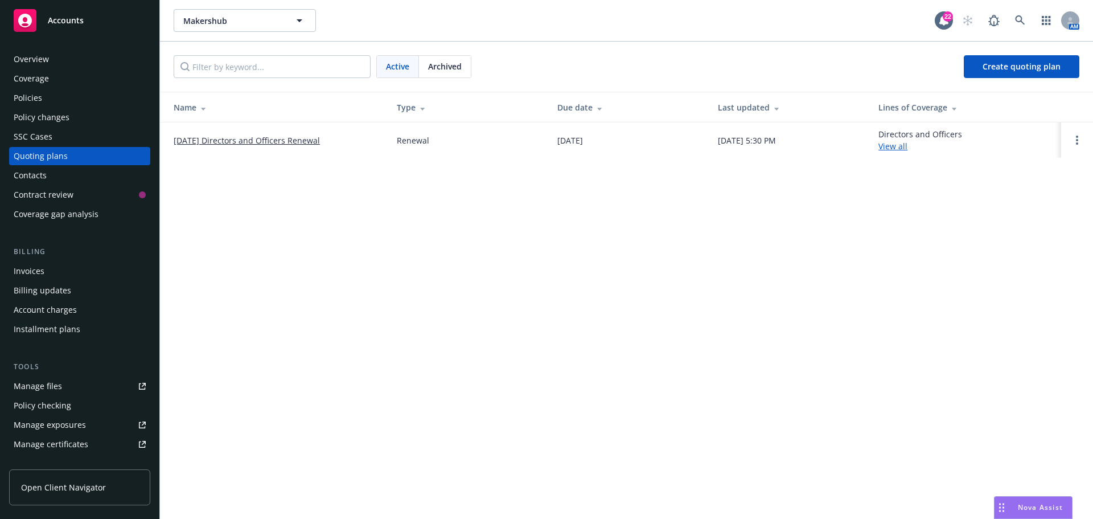
click at [271, 140] on link "[DATE] Directors and Officers Renewal" at bounding box center [247, 140] width 146 height 12
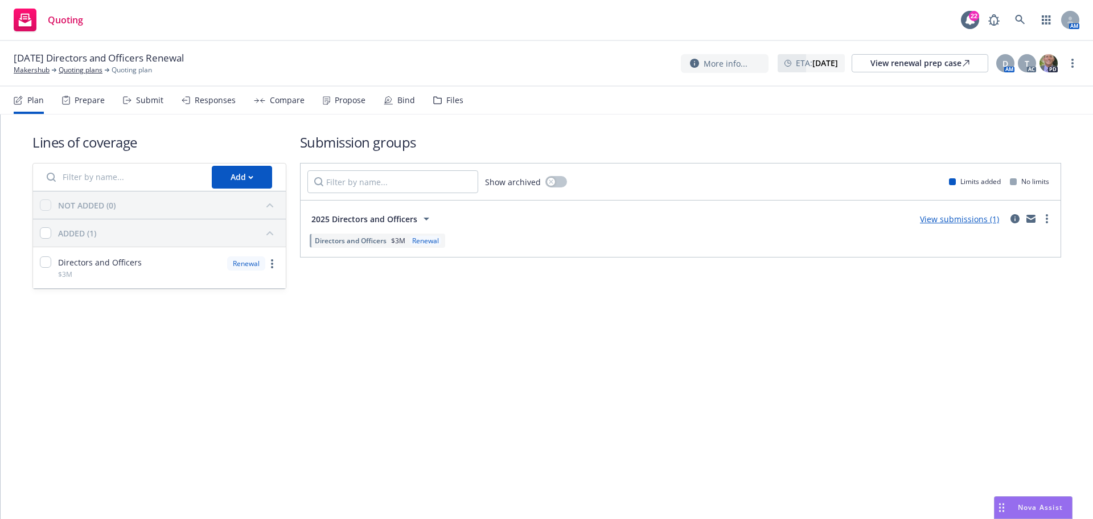
click at [955, 219] on link "View submissions (1)" at bounding box center [959, 219] width 79 height 11
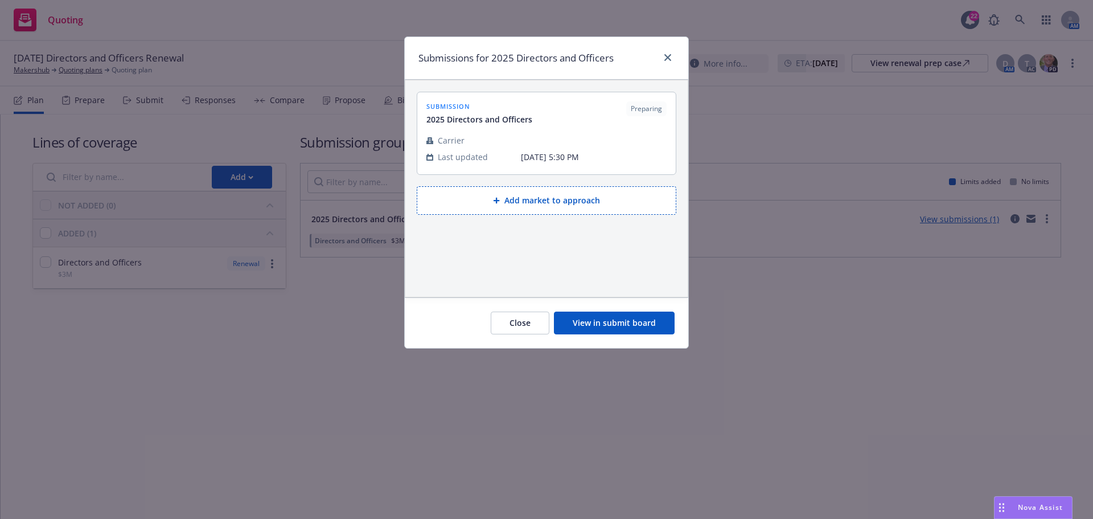
click at [613, 326] on button "View in submit board" at bounding box center [614, 322] width 121 height 23
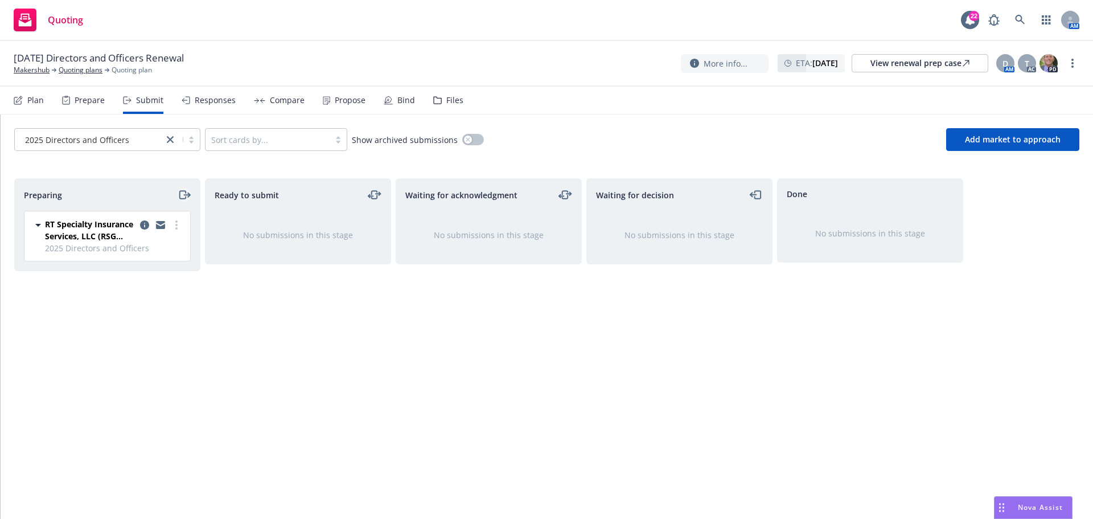
click at [182, 197] on icon "moveRight" at bounding box center [184, 195] width 13 height 14
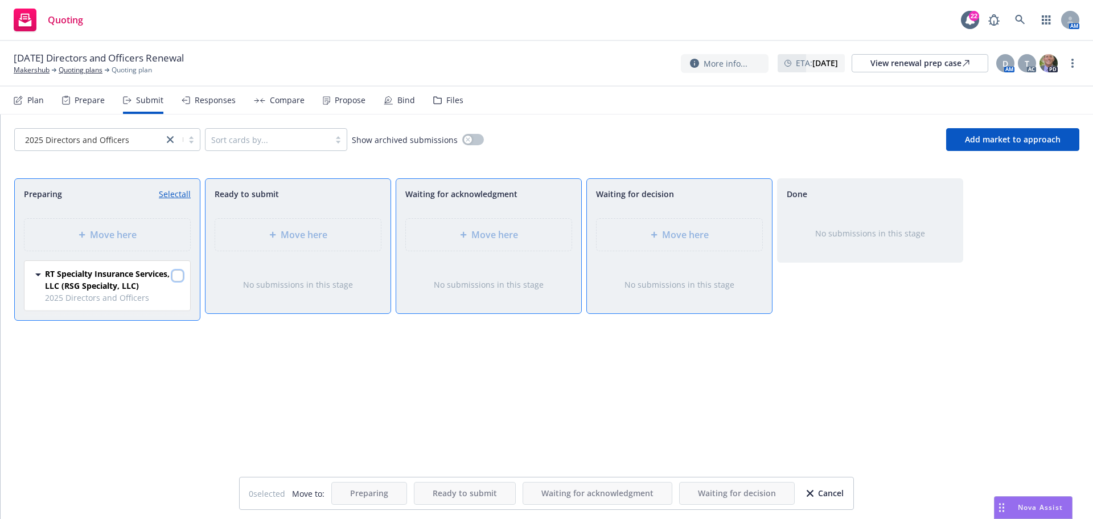
drag, startPoint x: 178, startPoint y: 277, endPoint x: 241, endPoint y: 273, distance: 62.8
click at [179, 277] on input "checkbox" at bounding box center [177, 275] width 11 height 11
checkbox input "true"
drag, startPoint x: 643, startPoint y: 237, endPoint x: 653, endPoint y: 238, distance: 9.7
click at [644, 237] on div "Move here" at bounding box center [679, 235] width 147 height 14
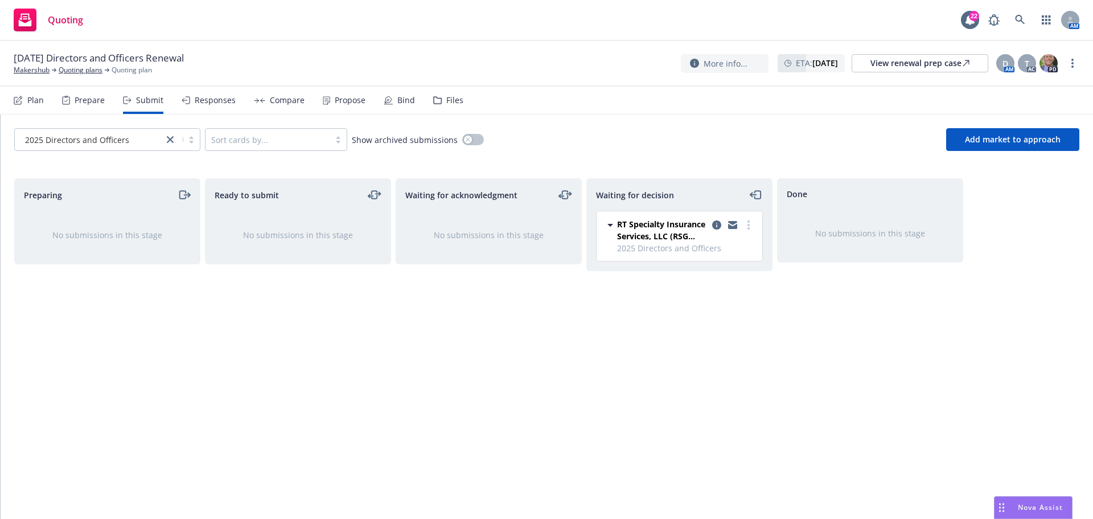
click at [457, 97] on div "Files" at bounding box center [454, 100] width 17 height 9
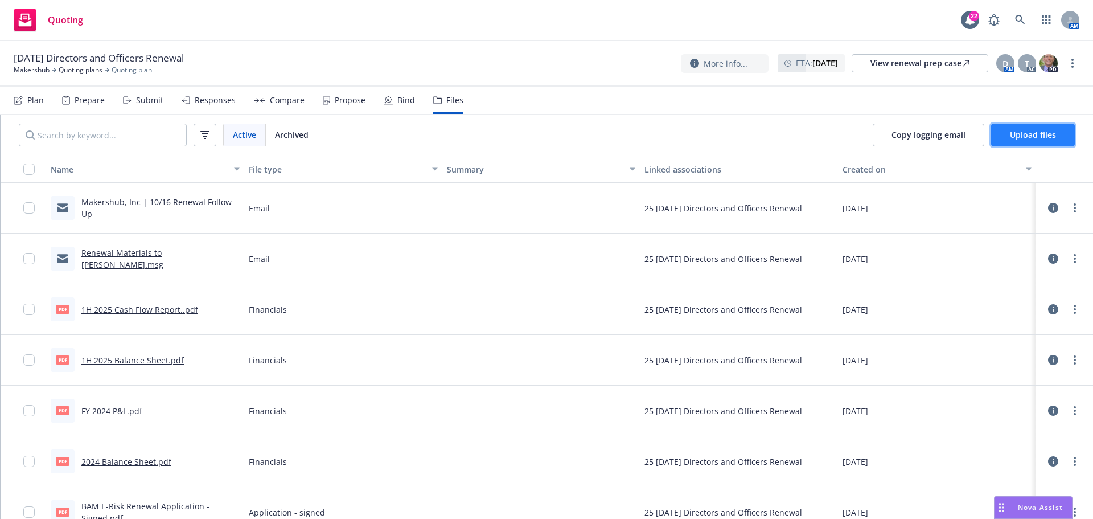
click at [1022, 131] on span "Upload files" at bounding box center [1033, 134] width 46 height 11
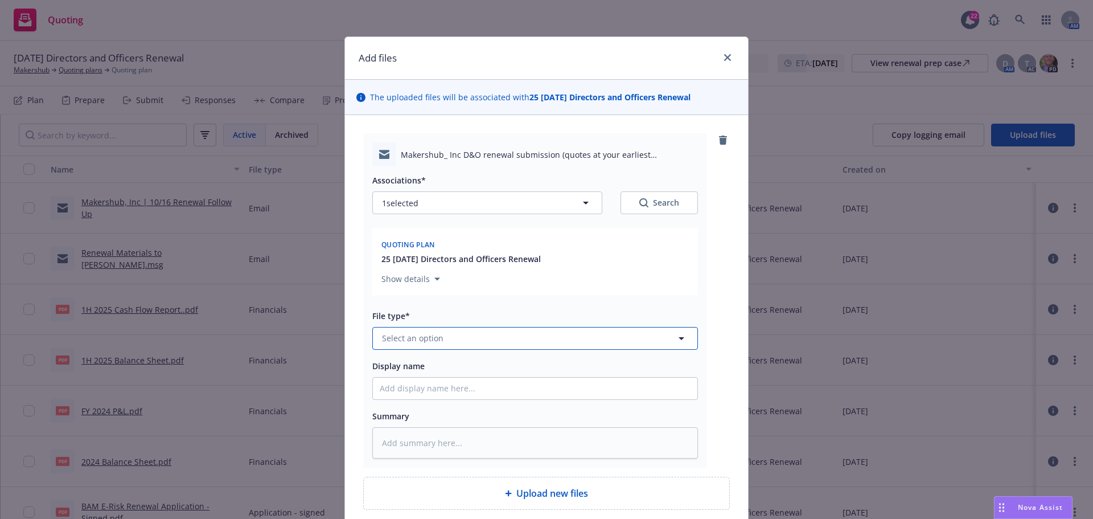
click at [416, 341] on span "Select an option" at bounding box center [412, 338] width 61 height 12
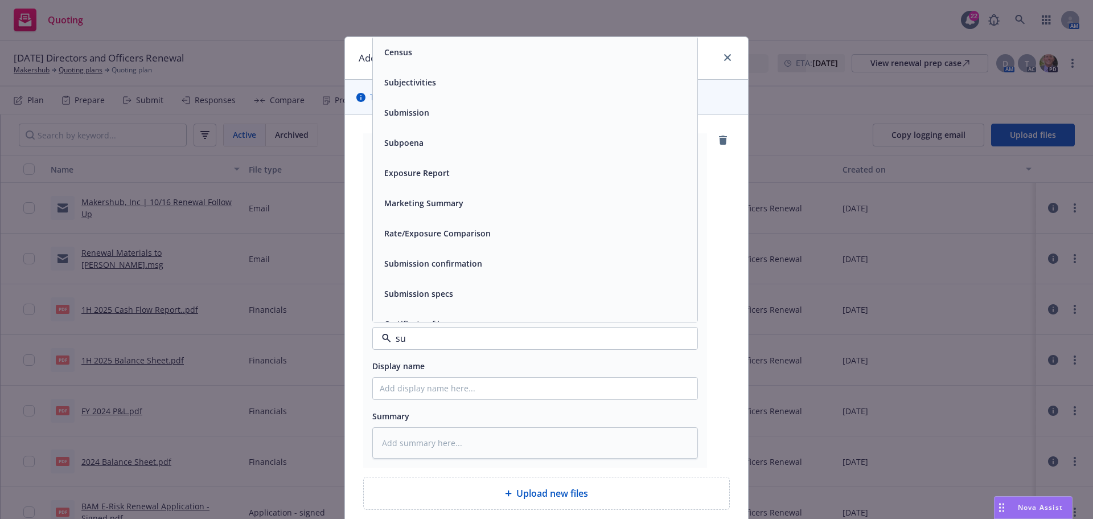
type input "sub"
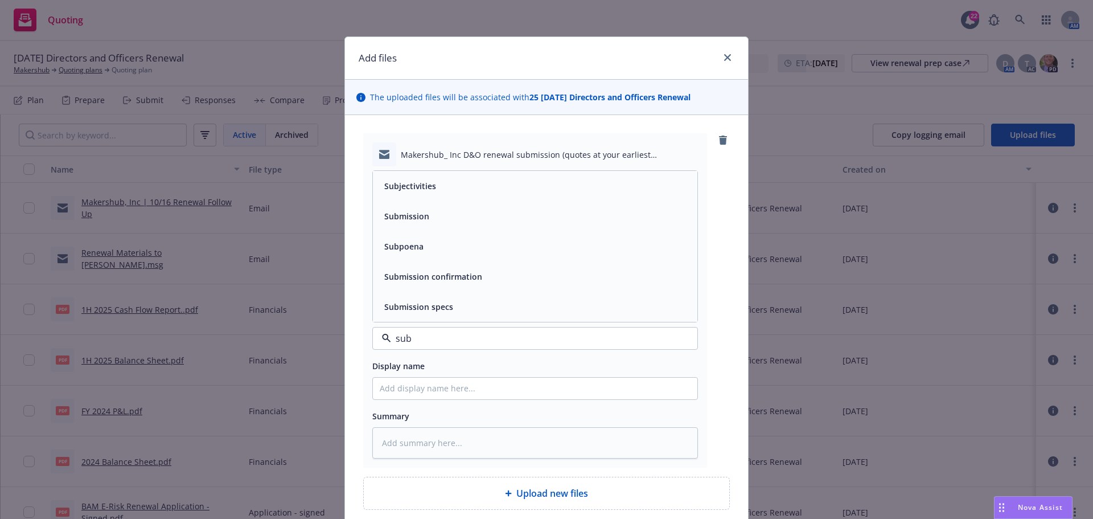
click at [448, 224] on div "Submission" at bounding box center [535, 216] width 325 height 30
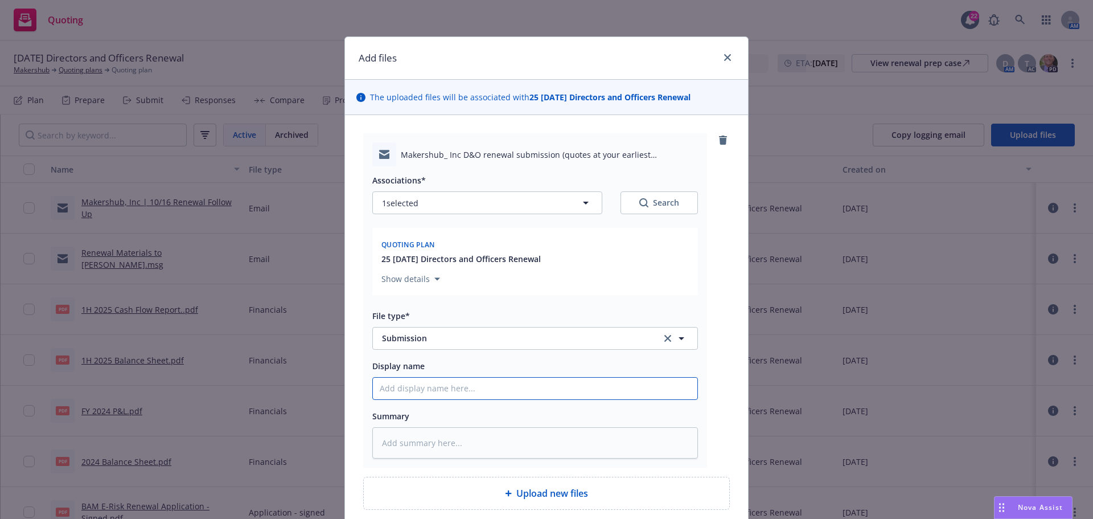
click at [401, 388] on input "Display name" at bounding box center [535, 389] width 325 height 22
type textarea "x"
type input "2"
type textarea "x"
type input "25"
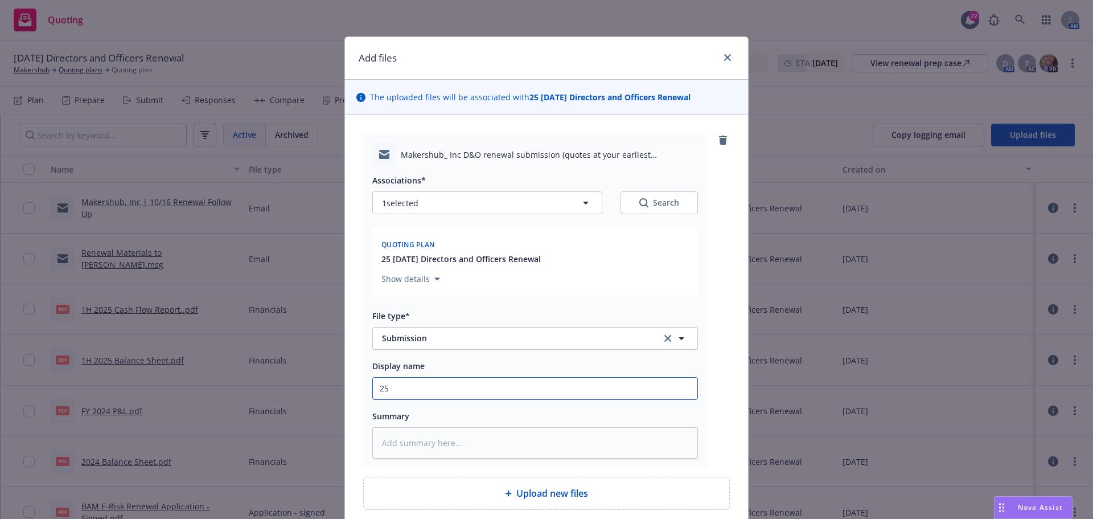
type textarea "x"
type input "25-"
type textarea "x"
type input "25-2"
type textarea "x"
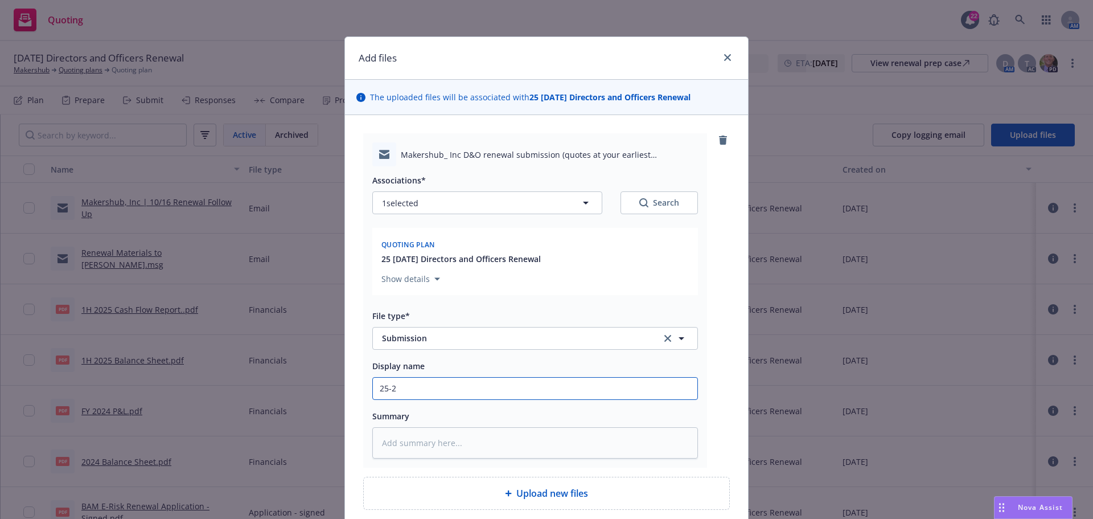
type input "25-26"
type textarea "x"
type input "25-26"
type textarea "x"
type input "25-26 R"
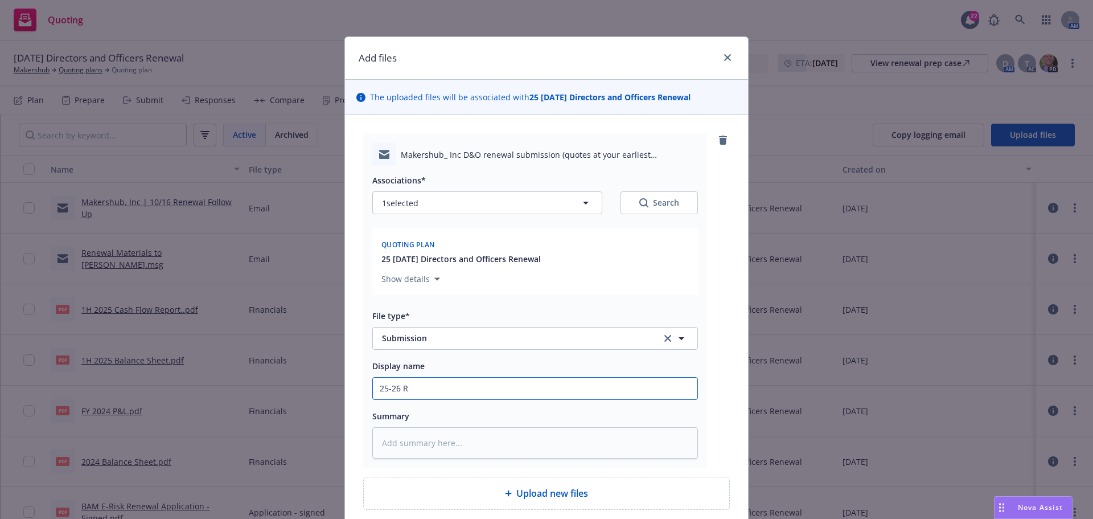
type textarea "x"
type input "25-26 RT"
type textarea "x"
type input "25-26 RT"
paste input "Makershub, Inc D&O renewal submission (quotes at your earliest convenience)"
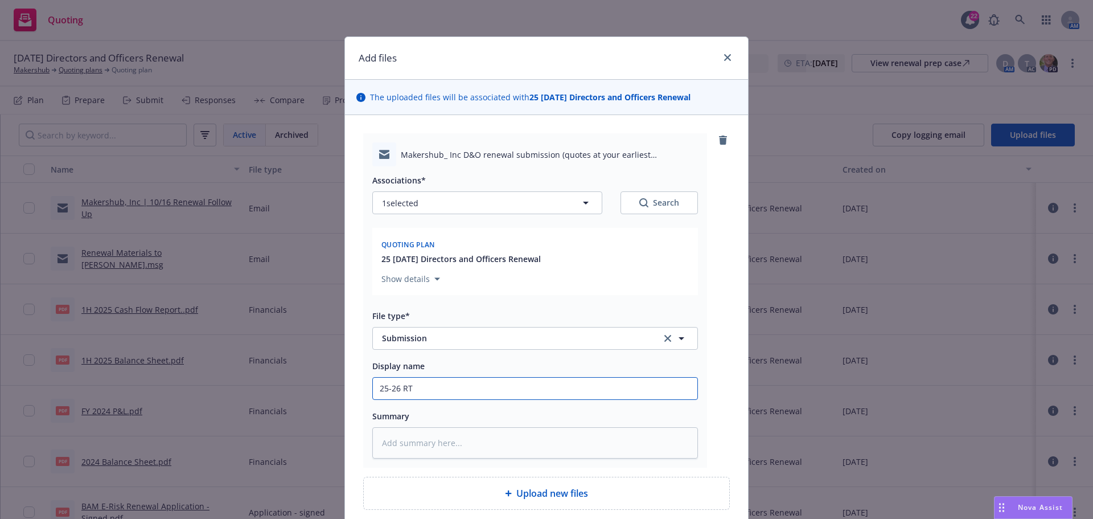
type textarea "x"
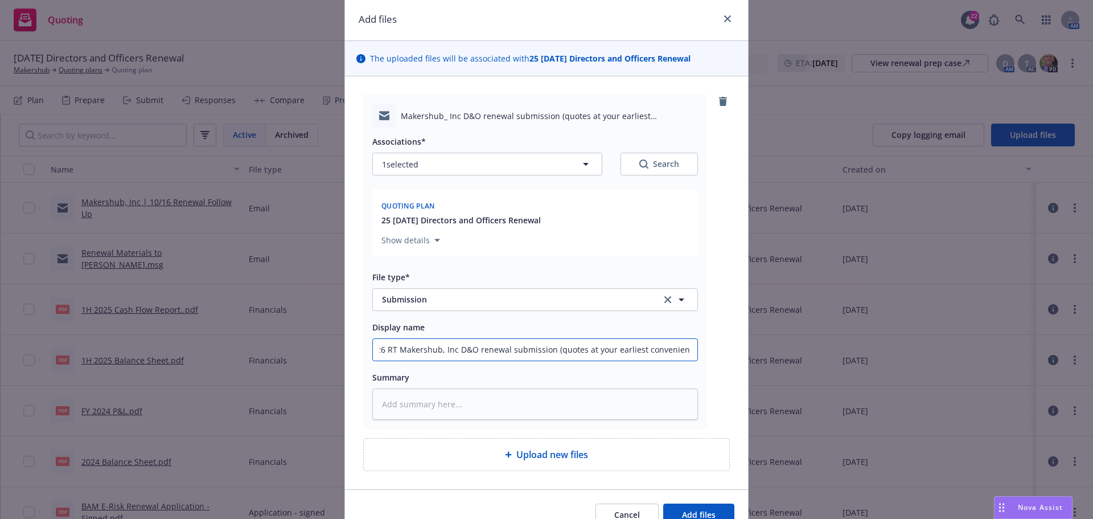
scroll to position [97, 0]
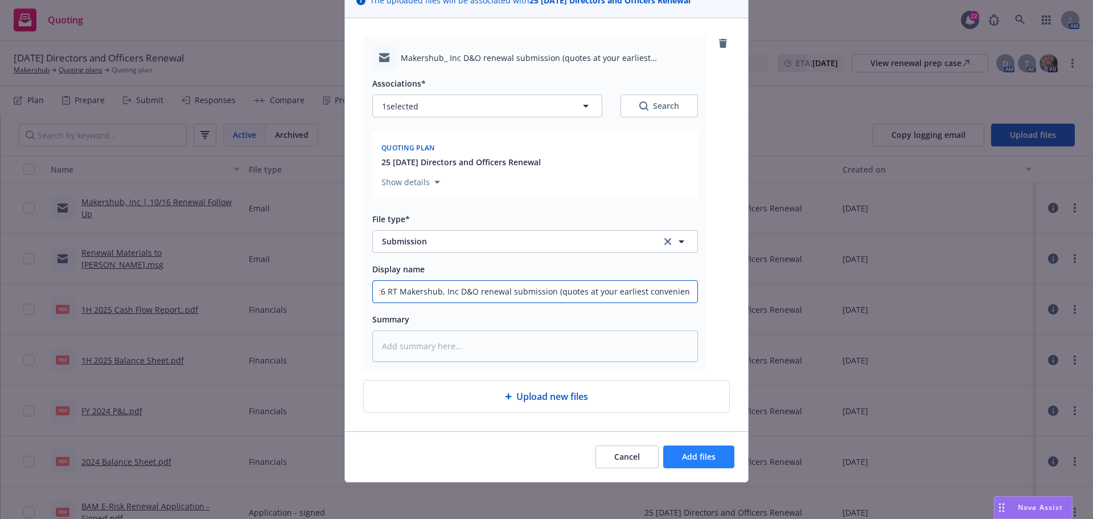
type input "25-26 RT Makershub, Inc D&O renewal submission (quotes at your earliest conveni…"
click at [702, 452] on span "Add files" at bounding box center [699, 456] width 34 height 11
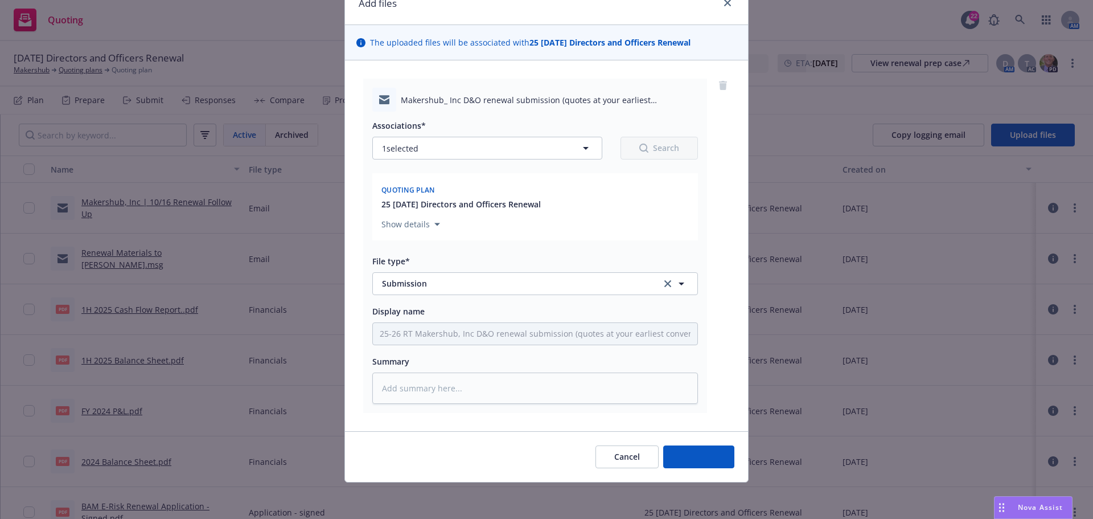
scroll to position [55, 0]
type textarea "x"
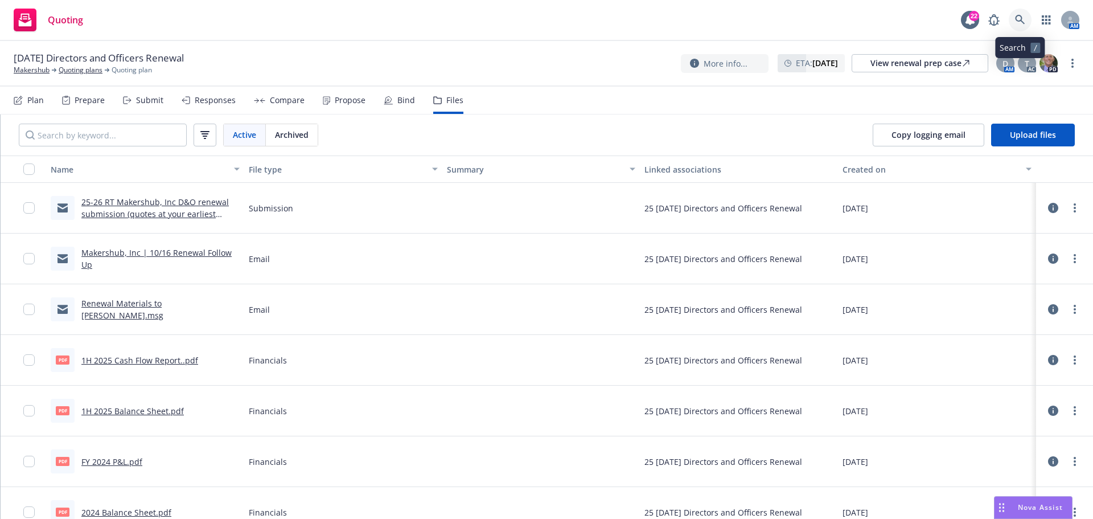
click at [1018, 22] on icon at bounding box center [1020, 20] width 10 height 10
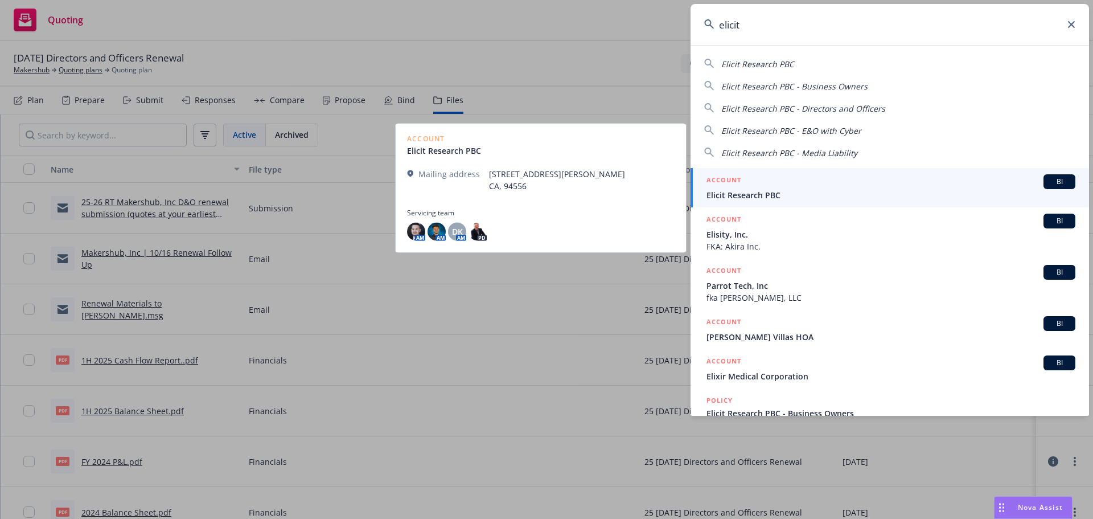
type input "elicit"
click at [741, 194] on span "Elicit Research PBC" at bounding box center [891, 195] width 369 height 12
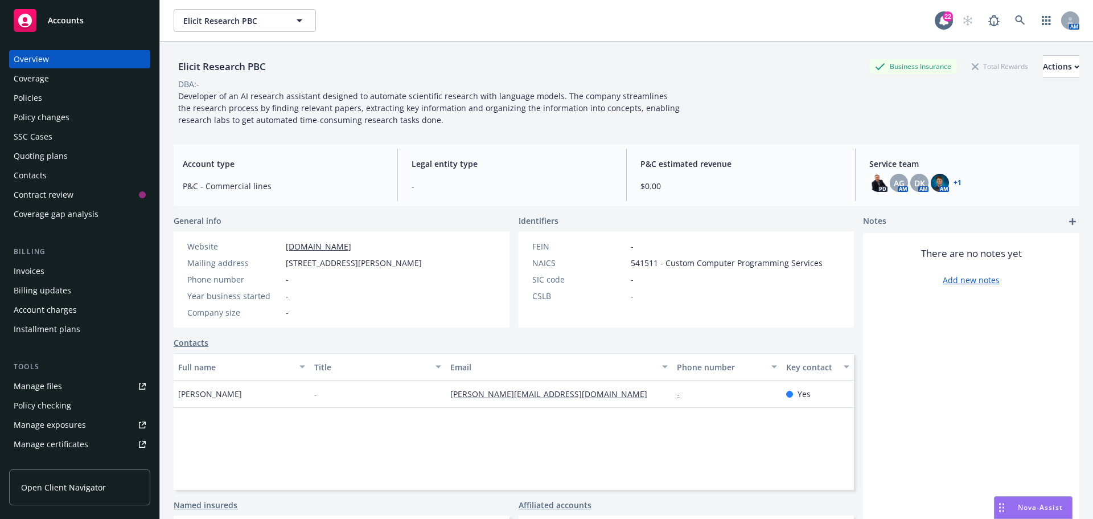
click at [39, 156] on div "Quoting plans" at bounding box center [41, 156] width 54 height 18
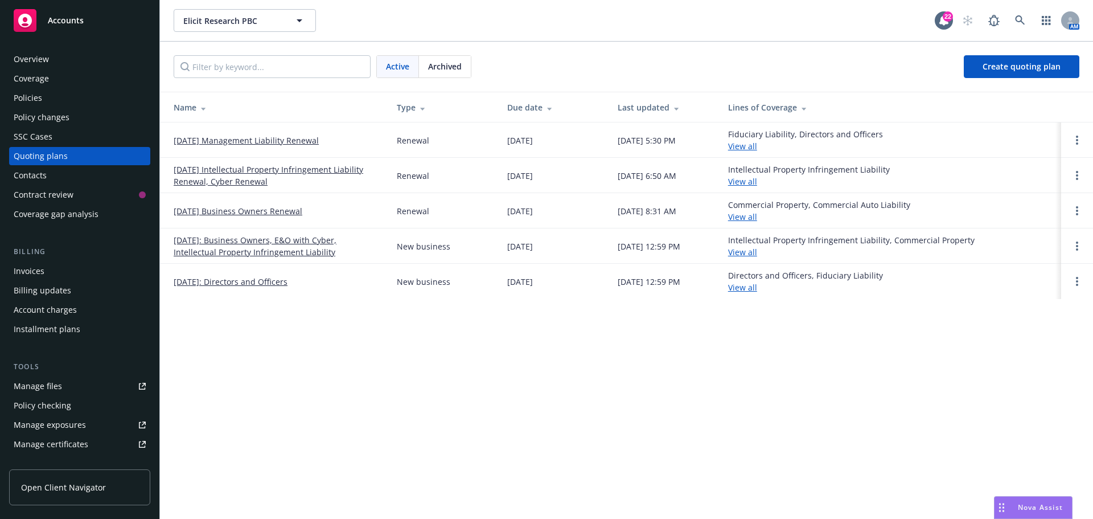
click at [235, 137] on link "[DATE] Management Liability Renewal" at bounding box center [246, 140] width 145 height 12
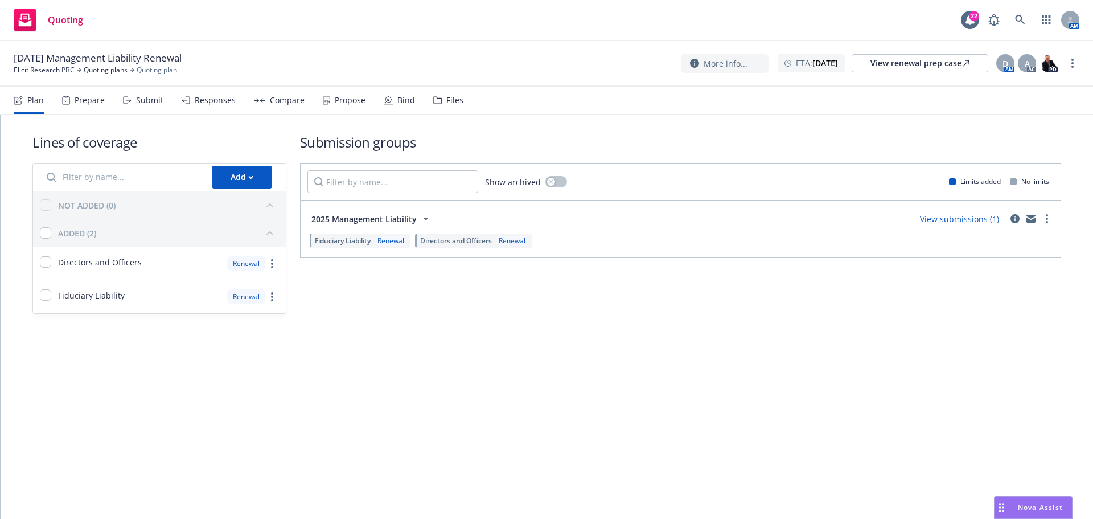
click at [456, 102] on div "Files" at bounding box center [454, 100] width 17 height 9
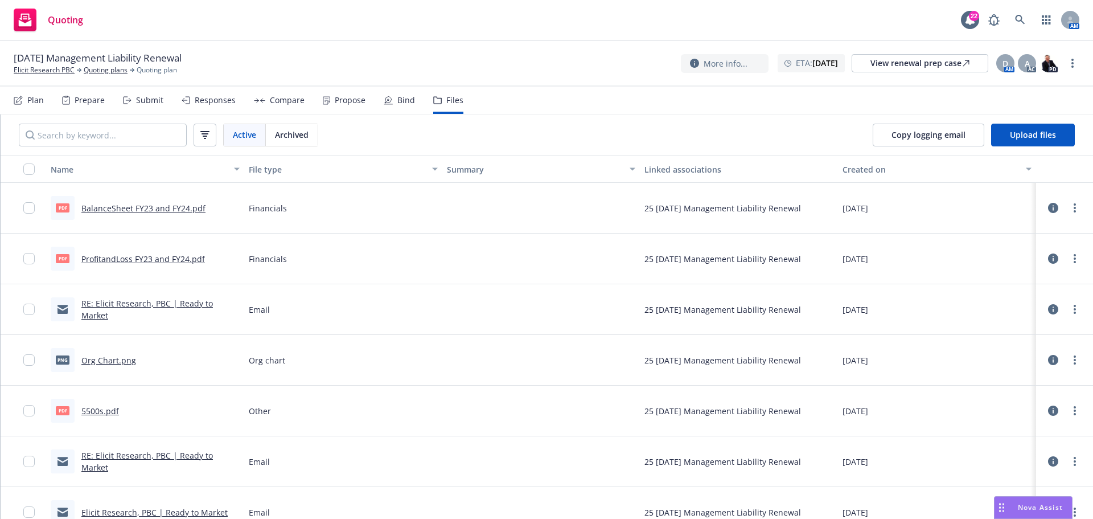
click at [27, 97] on div "Plan" at bounding box center [29, 100] width 30 height 27
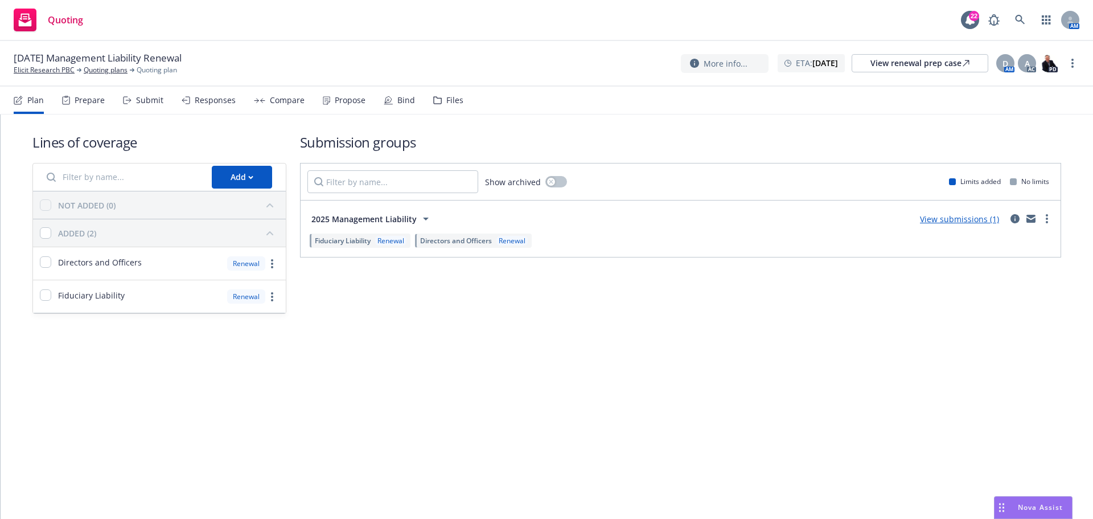
click at [973, 217] on link "View submissions (1)" at bounding box center [959, 219] width 79 height 11
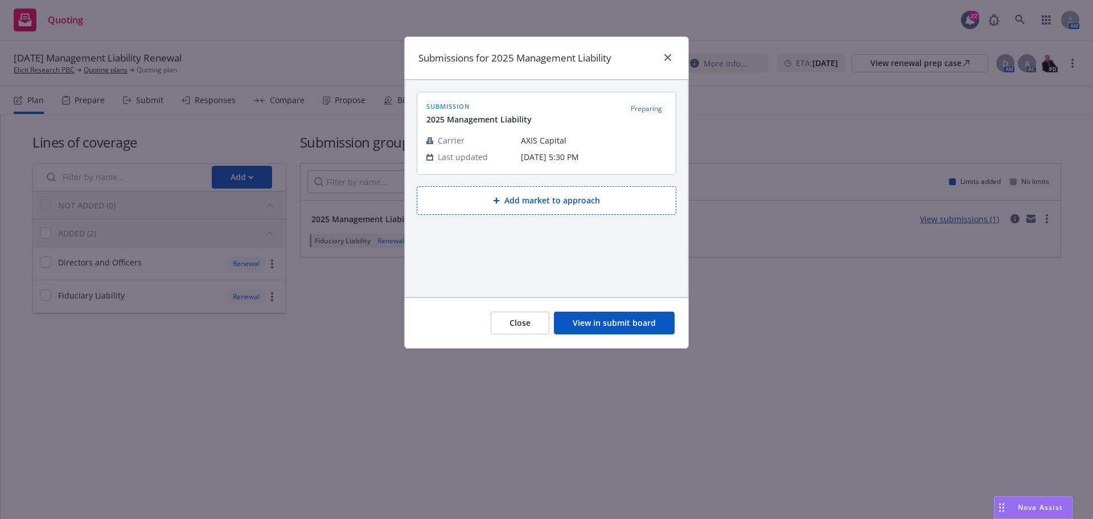
click at [597, 318] on button "View in submit board" at bounding box center [614, 322] width 121 height 23
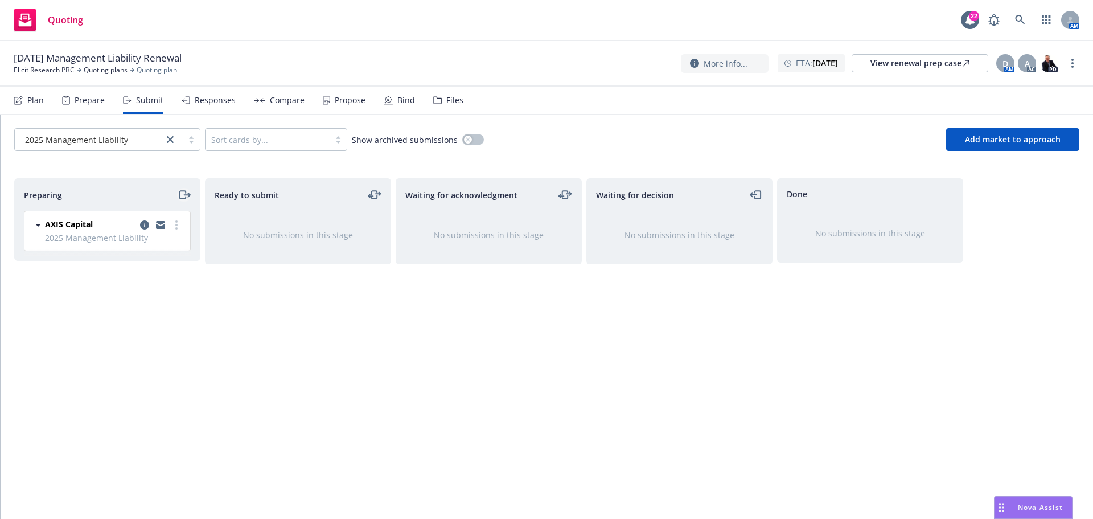
click at [187, 196] on icon "moveRight" at bounding box center [184, 195] width 13 height 14
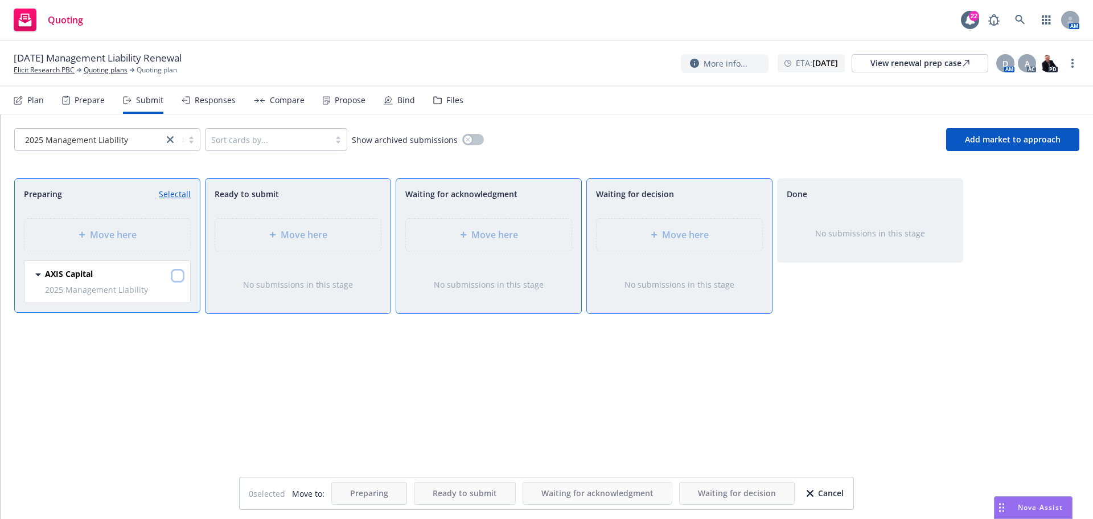
click at [175, 276] on input "checkbox" at bounding box center [177, 275] width 11 height 11
checkbox input "true"
click at [657, 235] on icon at bounding box center [654, 235] width 6 height 6
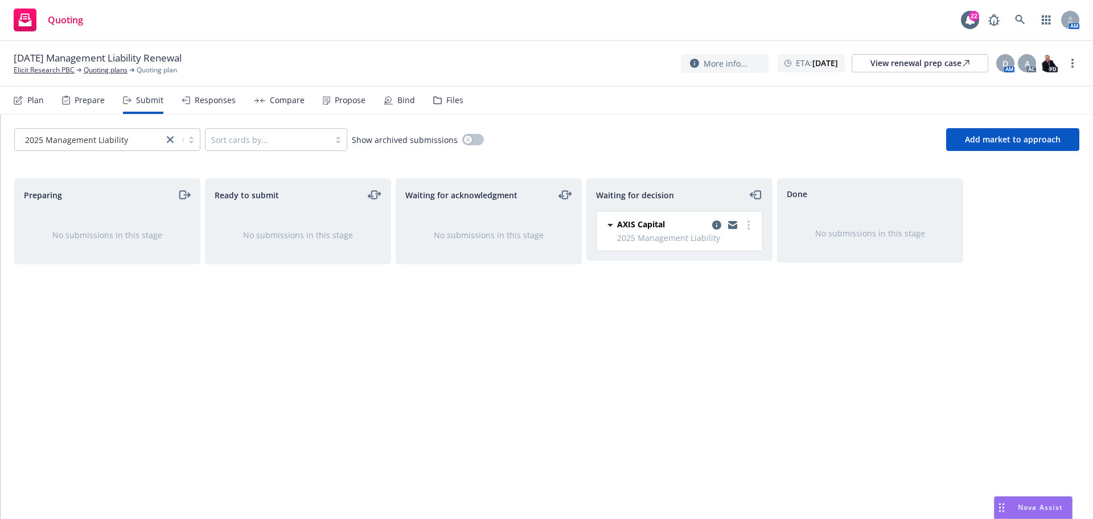
click at [454, 106] on div "Files" at bounding box center [448, 100] width 30 height 27
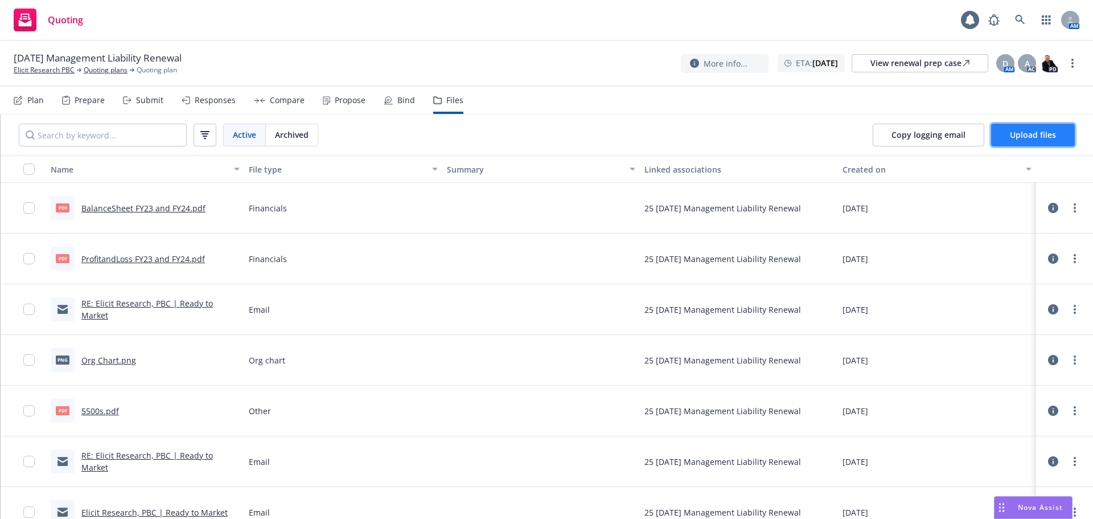
click at [1047, 141] on button "Upload files" at bounding box center [1033, 135] width 84 height 23
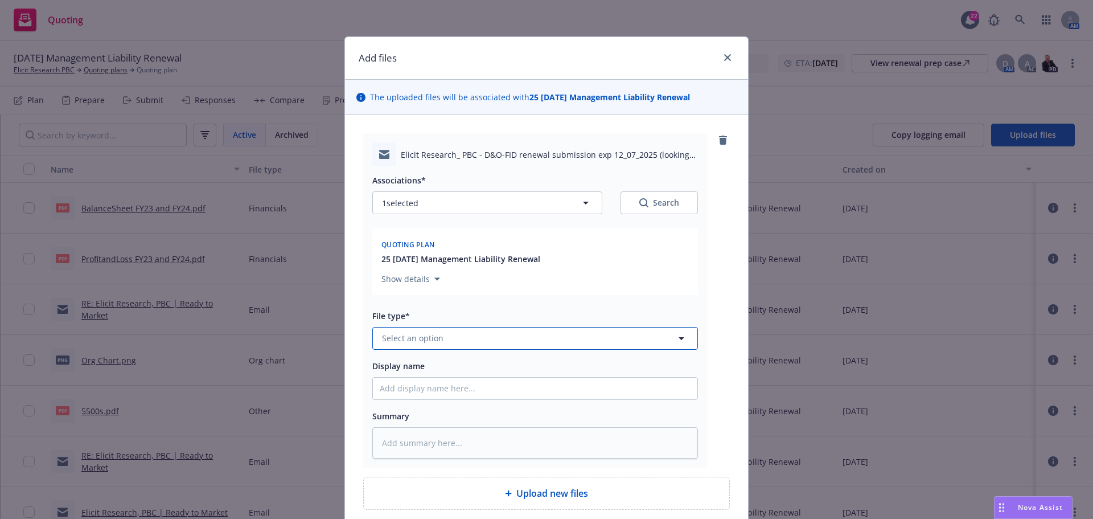
click at [411, 342] on span "Select an option" at bounding box center [412, 338] width 61 height 12
type input "submis"
click at [473, 253] on div "Submission" at bounding box center [535, 246] width 311 height 17
click at [416, 388] on input "Display name" at bounding box center [535, 389] width 325 height 22
type textarea "x"
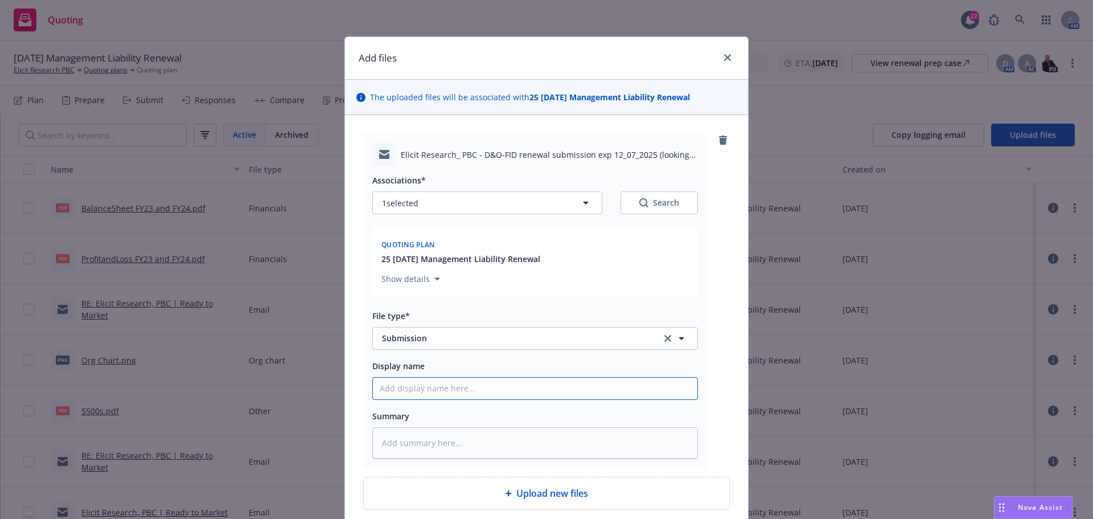
type input "2"
type textarea "x"
type input "25"
type textarea "x"
type input "25-"
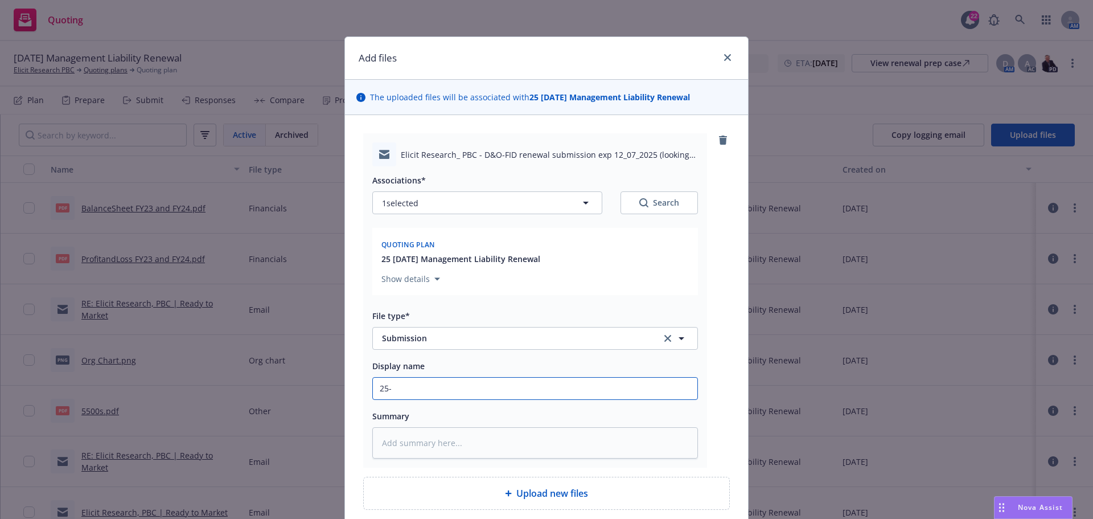
type textarea "x"
type input "25-2"
type textarea "x"
type input "25-26"
type textarea "x"
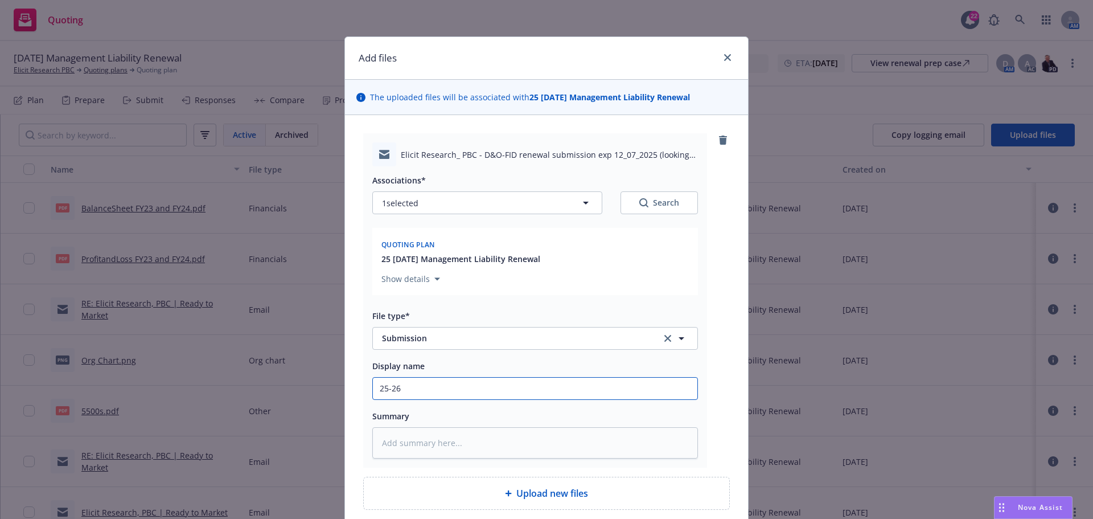
type input "25-26"
type textarea "x"
type input "25-26 R"
type textarea "x"
type input "25-26 RT"
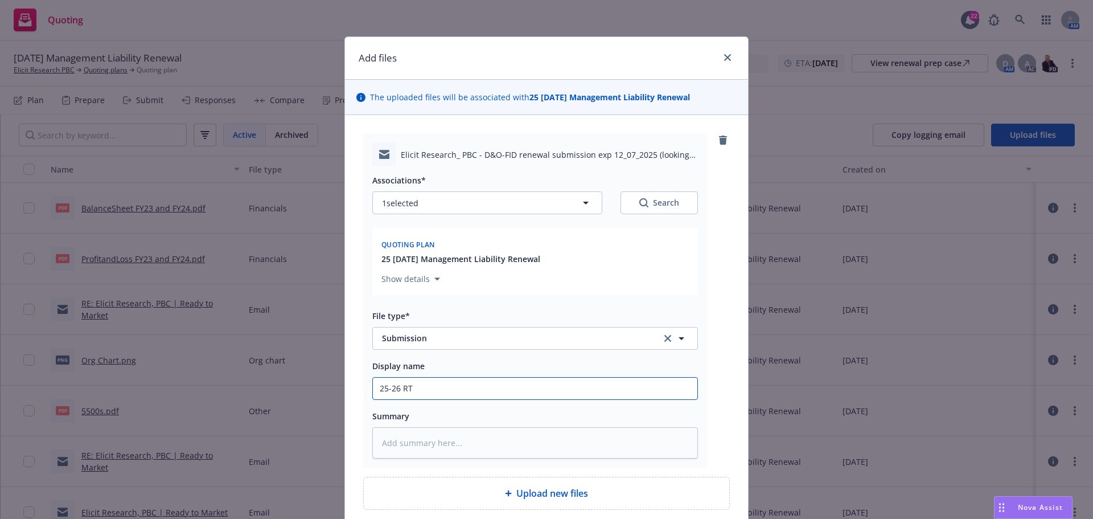
type textarea "x"
type input "25-26 RT"
paste input "Elicit Research, PBC - D&O-FID renewal submission exp 12/07/2025"
type textarea "x"
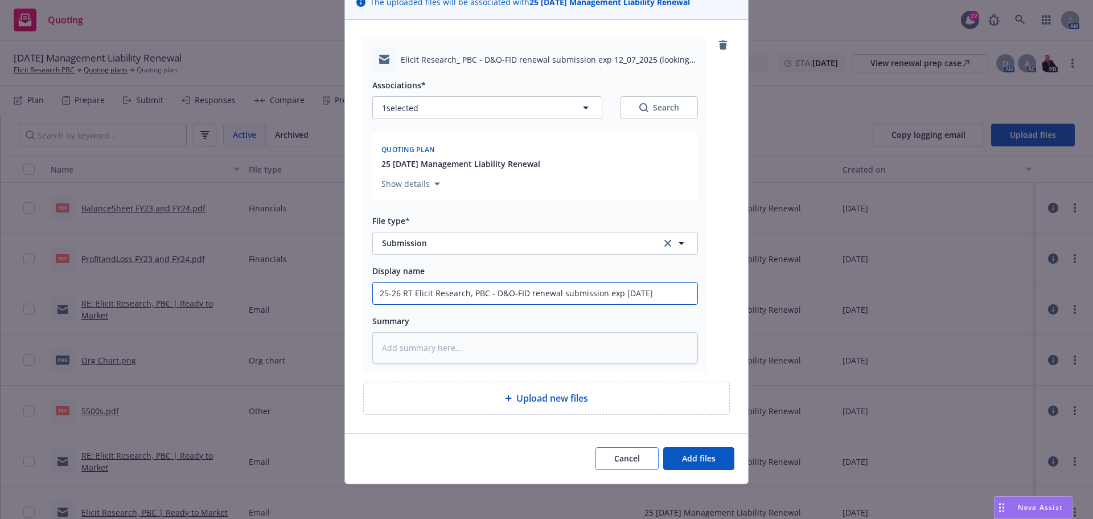
scroll to position [97, 0]
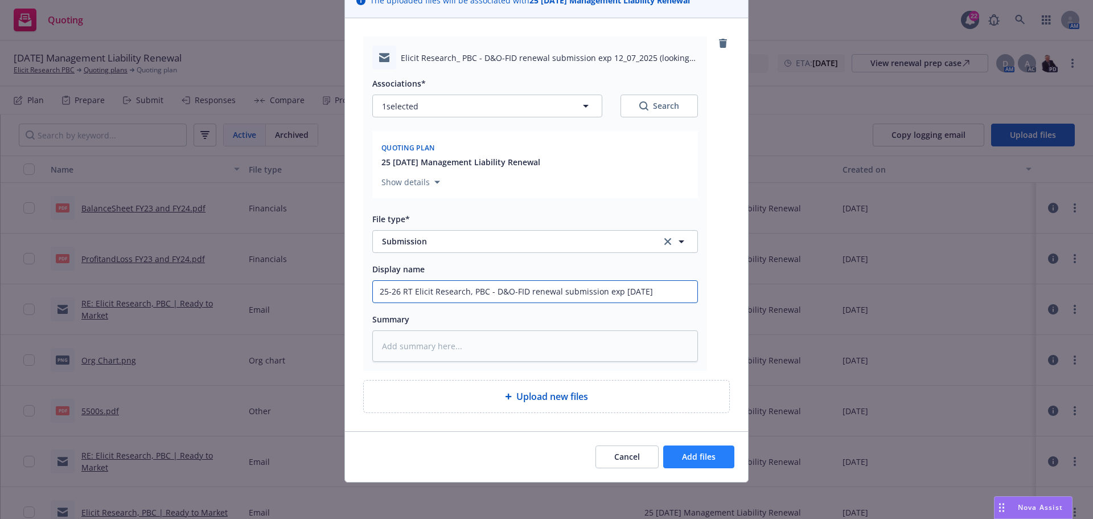
type input "25-26 RT Elicit Research, PBC - D&O-FID renewal submission exp 12/07/2025"
drag, startPoint x: 689, startPoint y: 458, endPoint x: 692, endPoint y: 470, distance: 11.9
click at [690, 458] on span "Add files" at bounding box center [699, 456] width 34 height 11
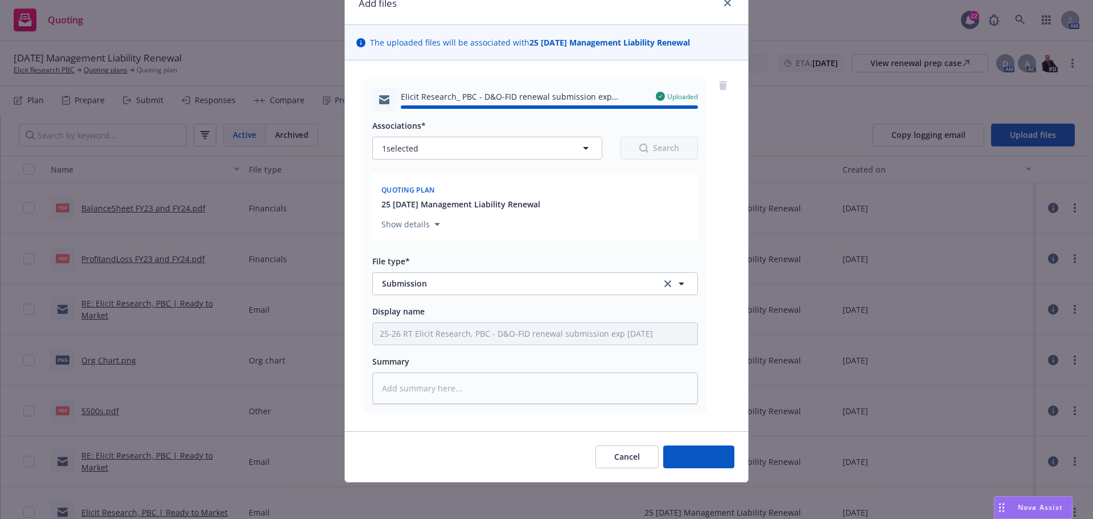
type textarea "x"
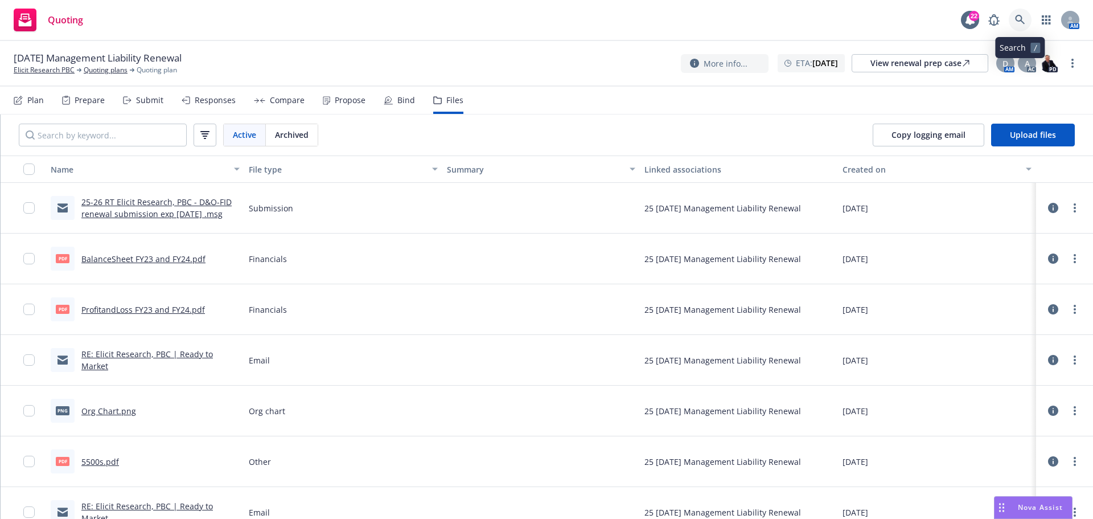
click at [1019, 19] on icon at bounding box center [1020, 20] width 10 height 10
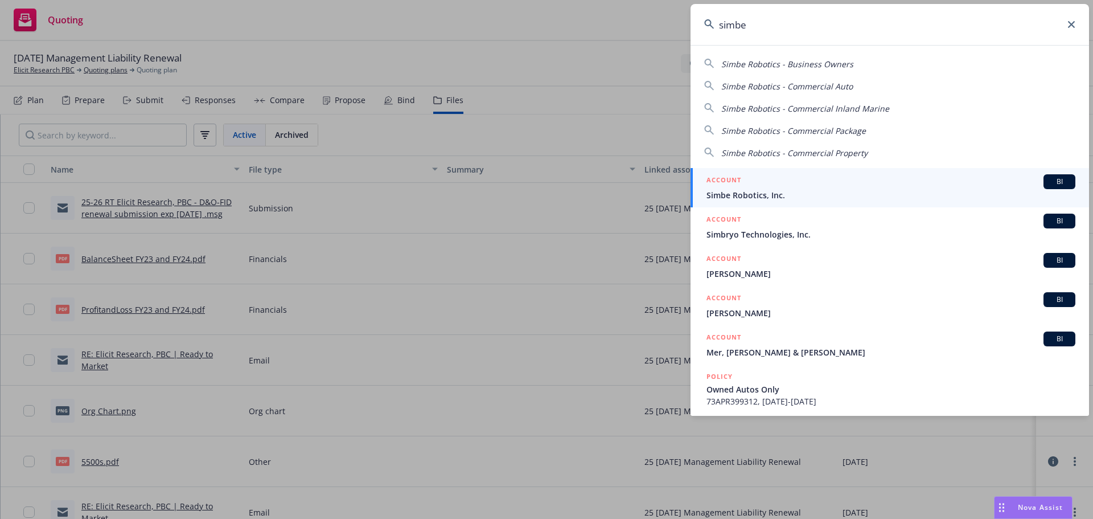
type input "simbe"
click at [751, 191] on span "Simbe Robotics, Inc." at bounding box center [891, 195] width 369 height 12
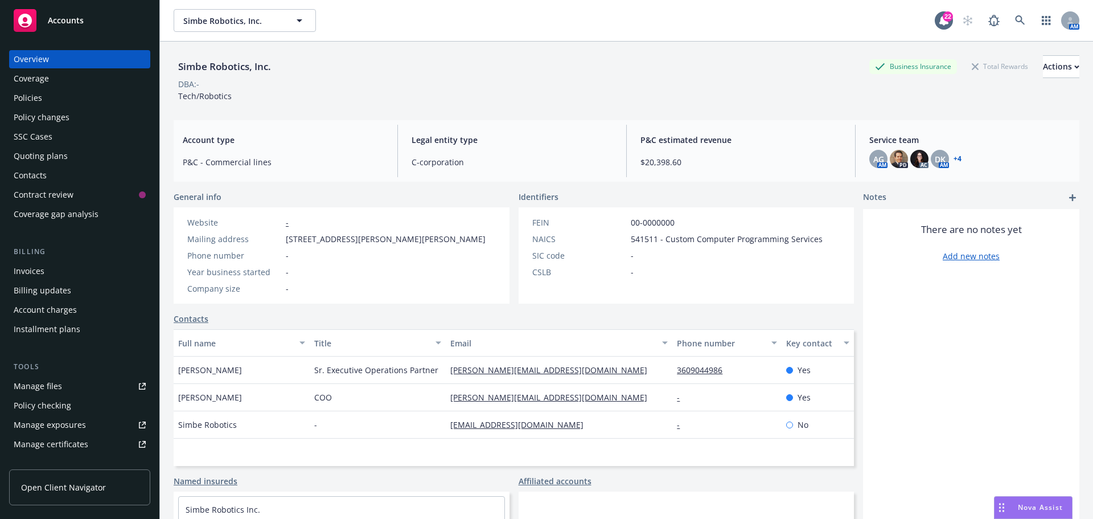
click at [31, 159] on div "Quoting plans" at bounding box center [41, 156] width 54 height 18
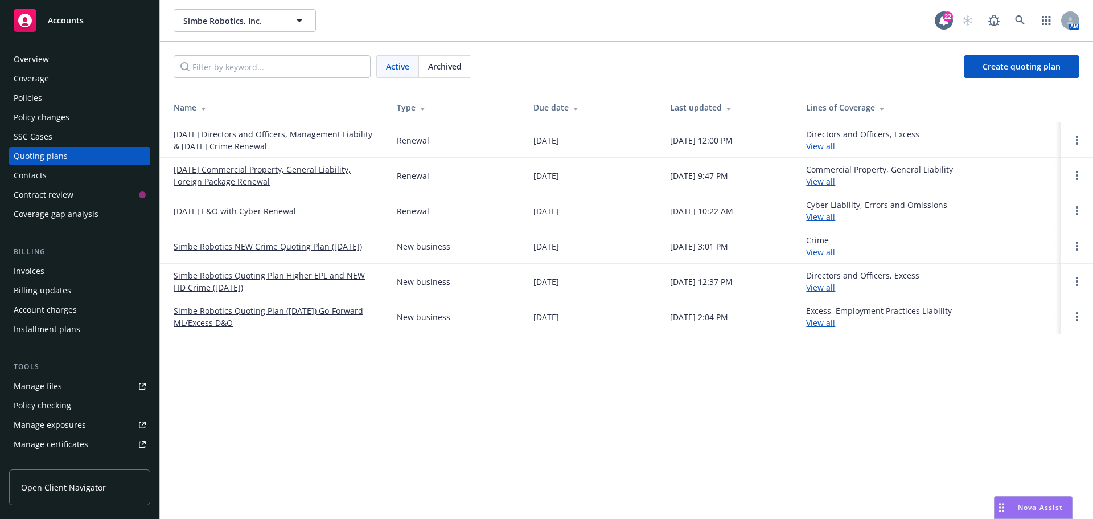
click at [252, 135] on link "[DATE] Directors and Officers, Management Liability & [DATE] Crime Renewal" at bounding box center [276, 140] width 205 height 24
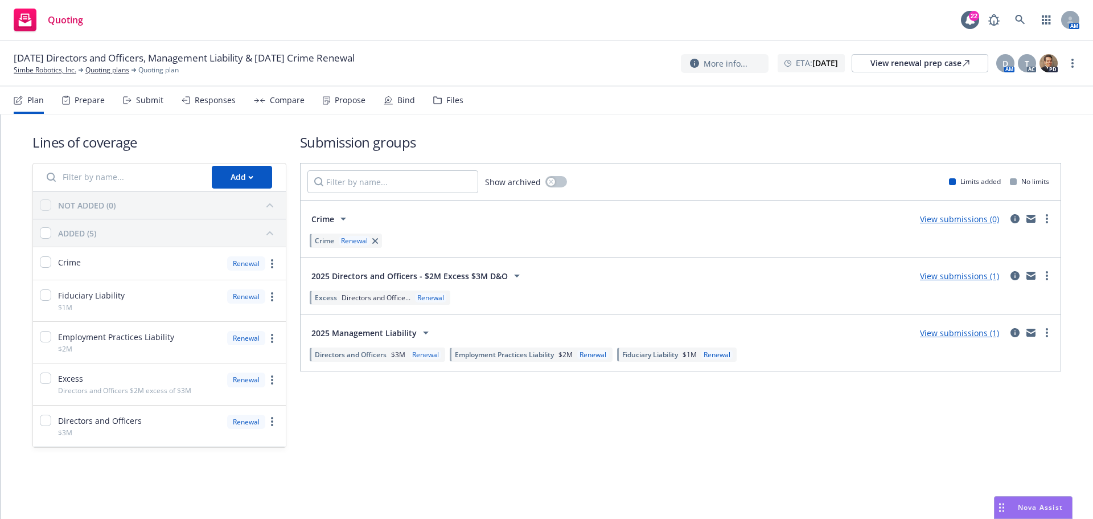
click at [453, 102] on div "Files" at bounding box center [454, 100] width 17 height 9
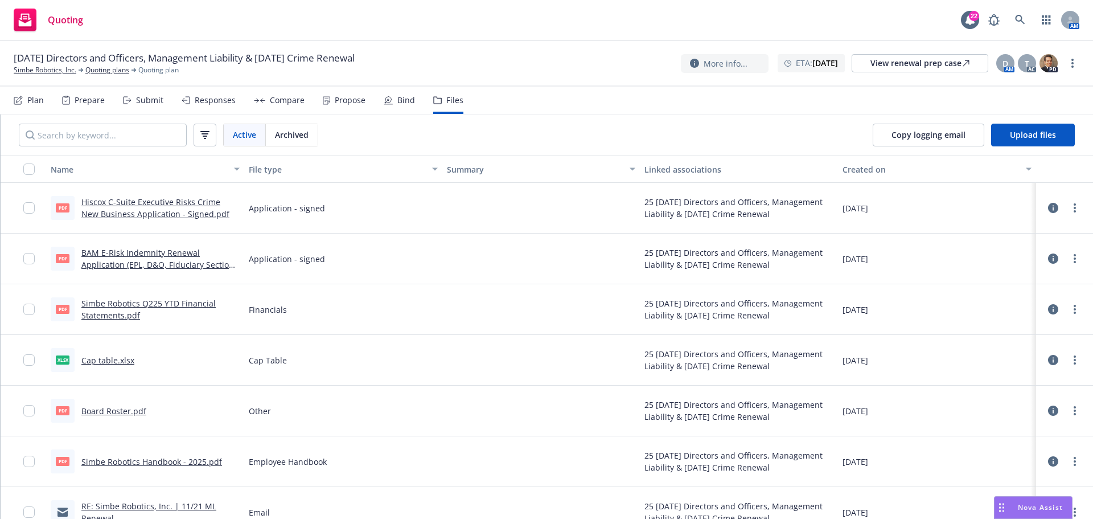
click at [23, 101] on div "Plan" at bounding box center [29, 100] width 30 height 27
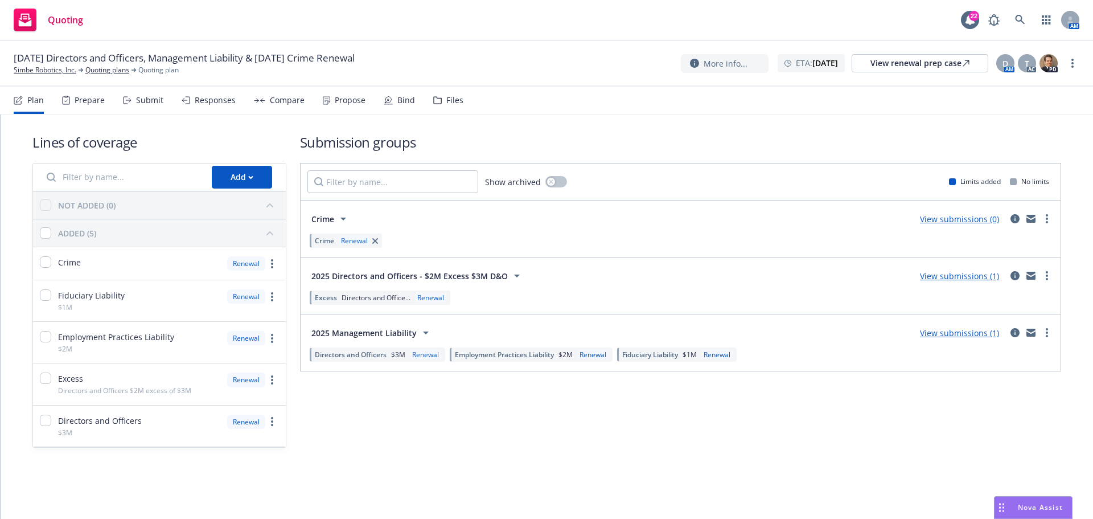
click at [965, 218] on link "View submissions (0)" at bounding box center [959, 219] width 79 height 11
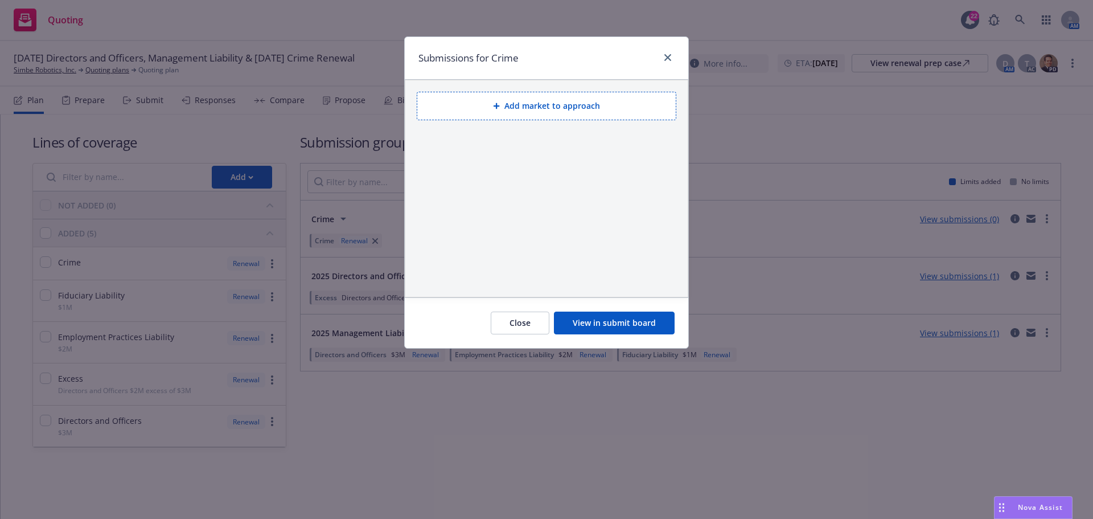
click at [529, 104] on button "Add market to approach" at bounding box center [547, 106] width 260 height 28
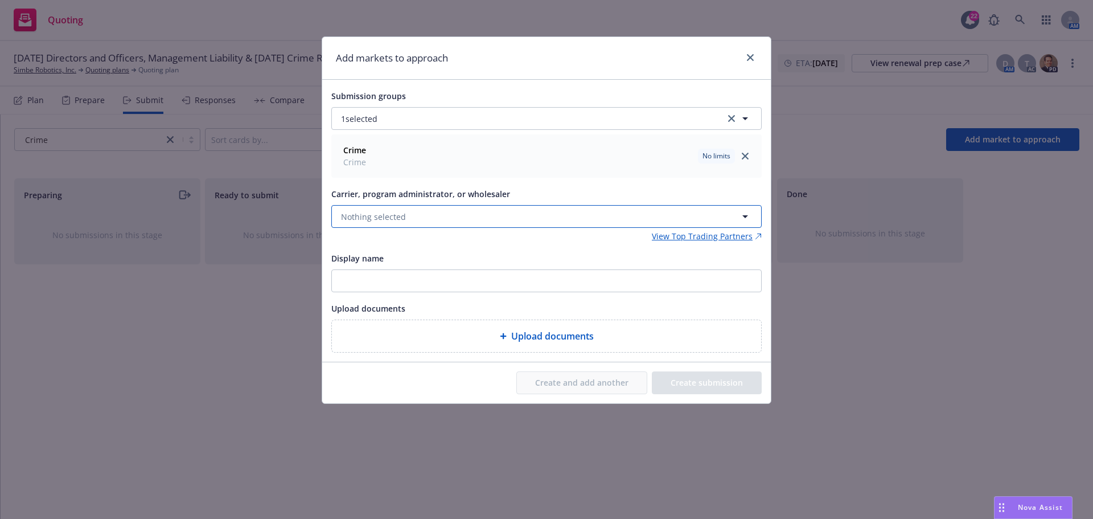
click at [382, 215] on span "Nothing selected" at bounding box center [373, 217] width 65 height 12
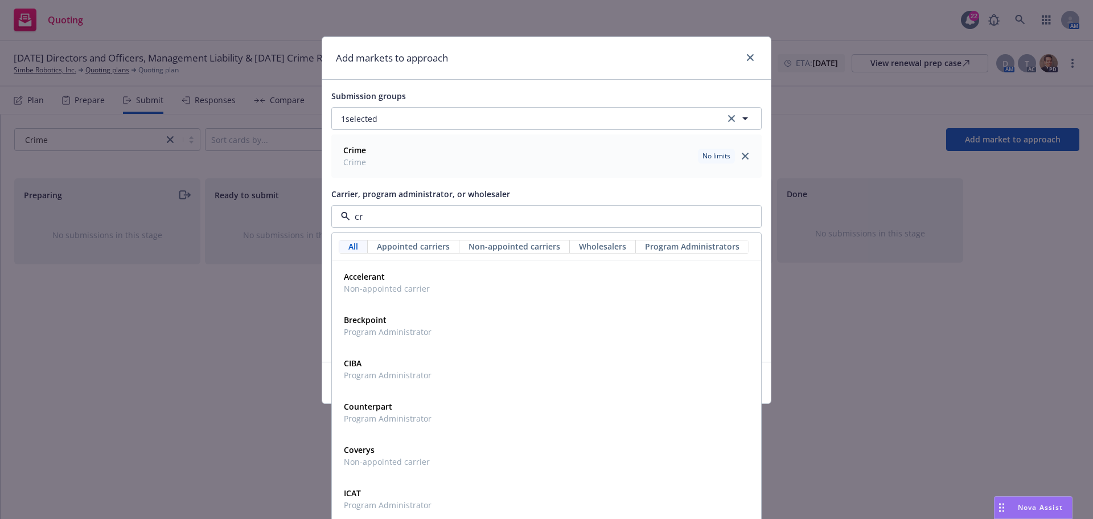
type input "crc"
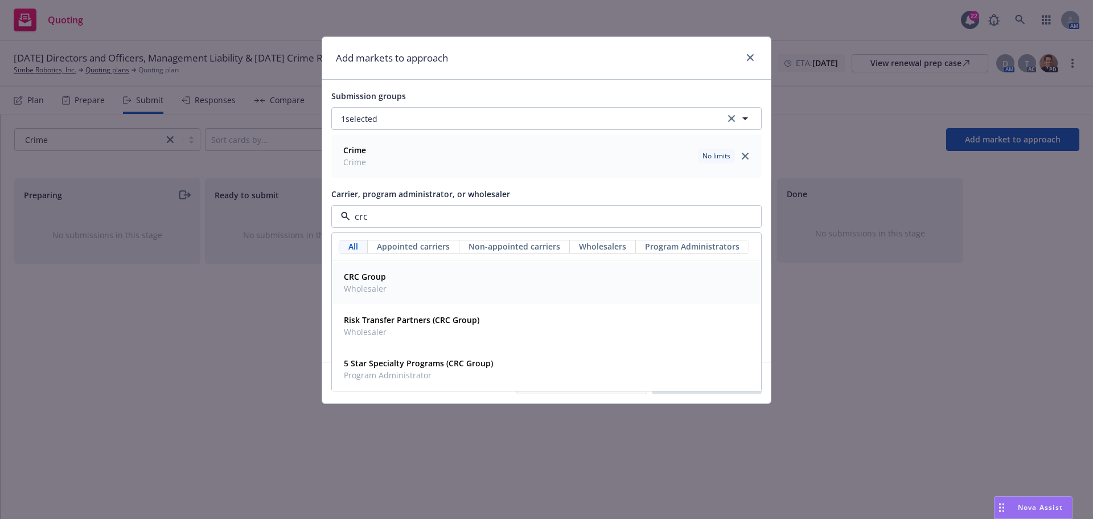
click at [376, 278] on strong "CRC Group" at bounding box center [365, 276] width 42 height 11
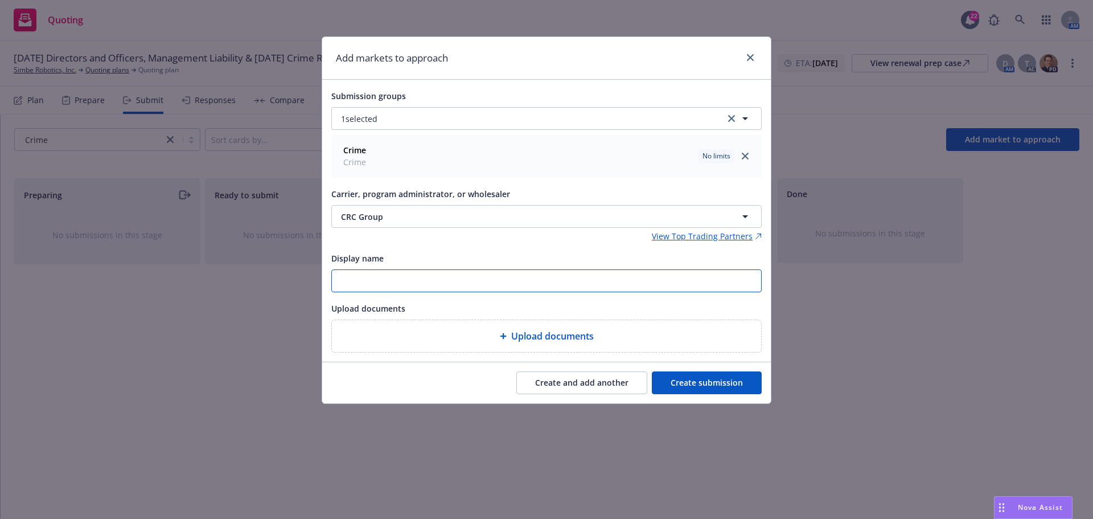
click at [360, 278] on input "Display name" at bounding box center [546, 281] width 429 height 22
click at [450, 282] on input "25-26 CRC" at bounding box center [546, 281] width 429 height 22
paste input "Simbe Robotics - D&O-EPL-FID-Crime renewal submission exp 11-21-2025 (quotes by…"
type input "25-26 CRC Simbe Robotics - D&O-EPL-FID-Crime renewal submission exp 11-21-2025 …"
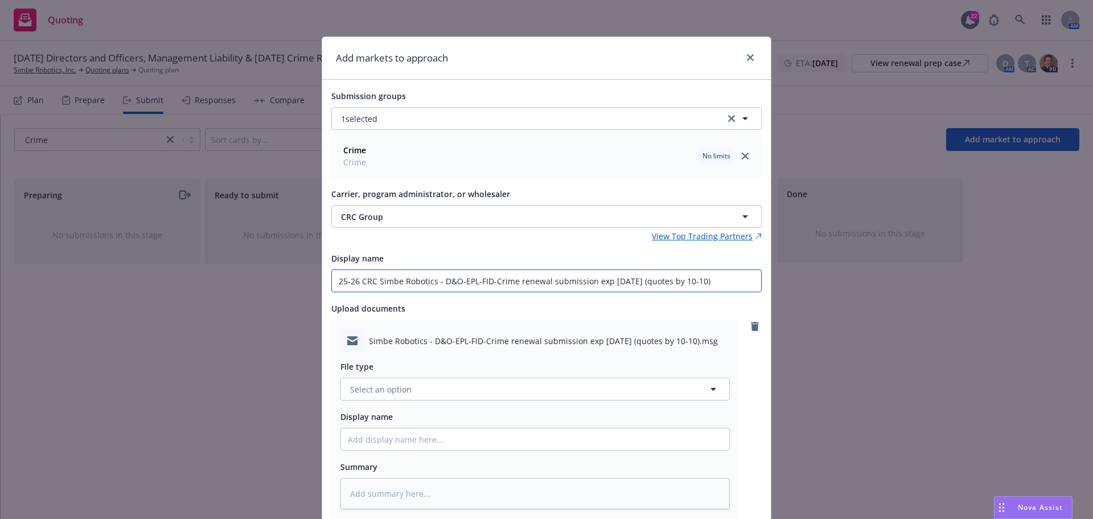
drag, startPoint x: 727, startPoint y: 279, endPoint x: 317, endPoint y: 285, distance: 410.6
click at [317, 285] on div "Add markets to approach Submission groups 1 selected Crime Crime No limits Carr…" at bounding box center [546, 259] width 1093 height 519
click at [403, 390] on span "Select an option" at bounding box center [380, 389] width 61 height 12
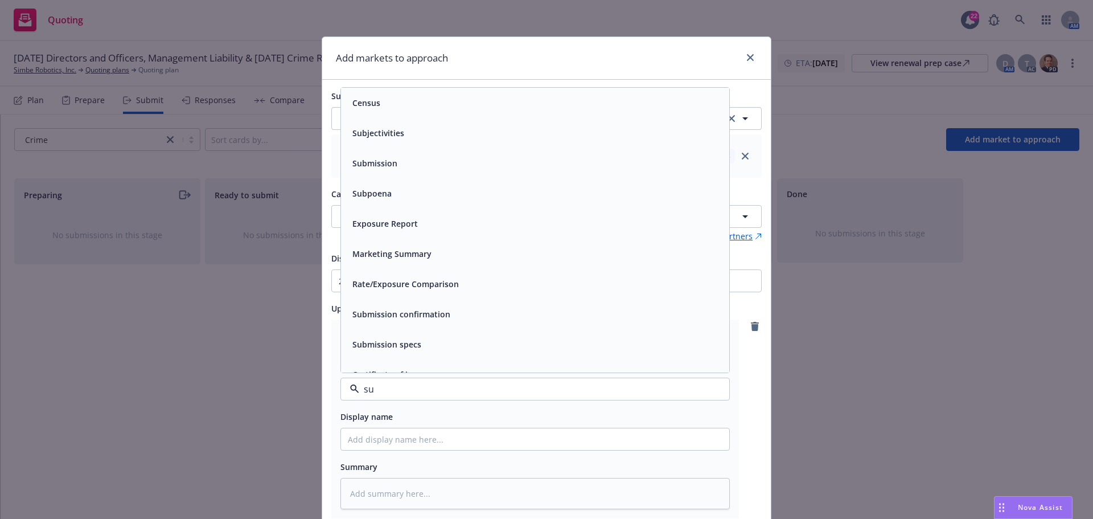
type input "sub"
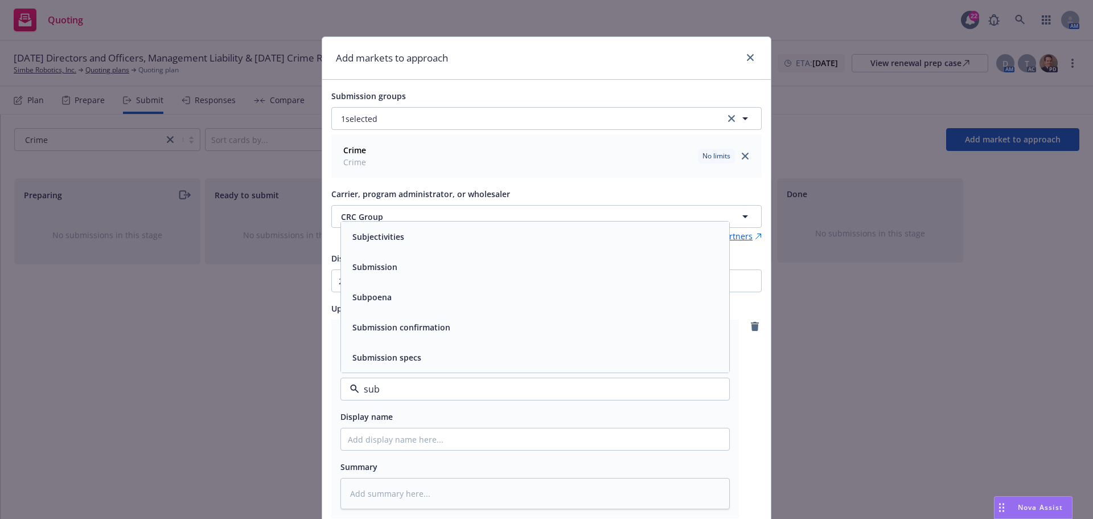
click at [379, 272] on span "Submission" at bounding box center [374, 267] width 45 height 12
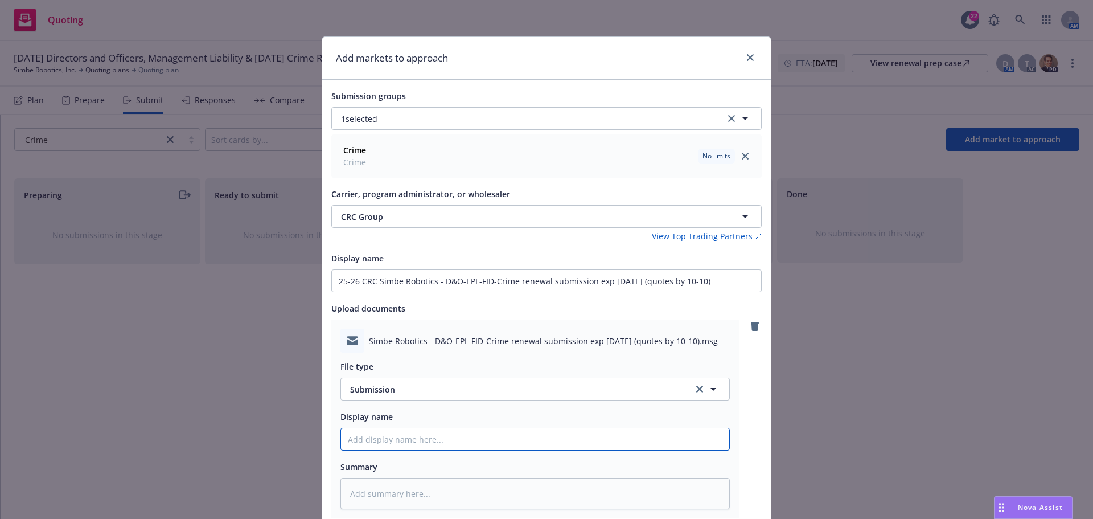
drag, startPoint x: 385, startPoint y: 440, endPoint x: 402, endPoint y: 442, distance: 17.2
click at [385, 440] on input "Display name" at bounding box center [535, 439] width 388 height 22
paste input "25-26 CRC Simbe Robotics - D&O-EPL-FID-Crime renewal submission exp 11-21-2025 …"
type textarea "x"
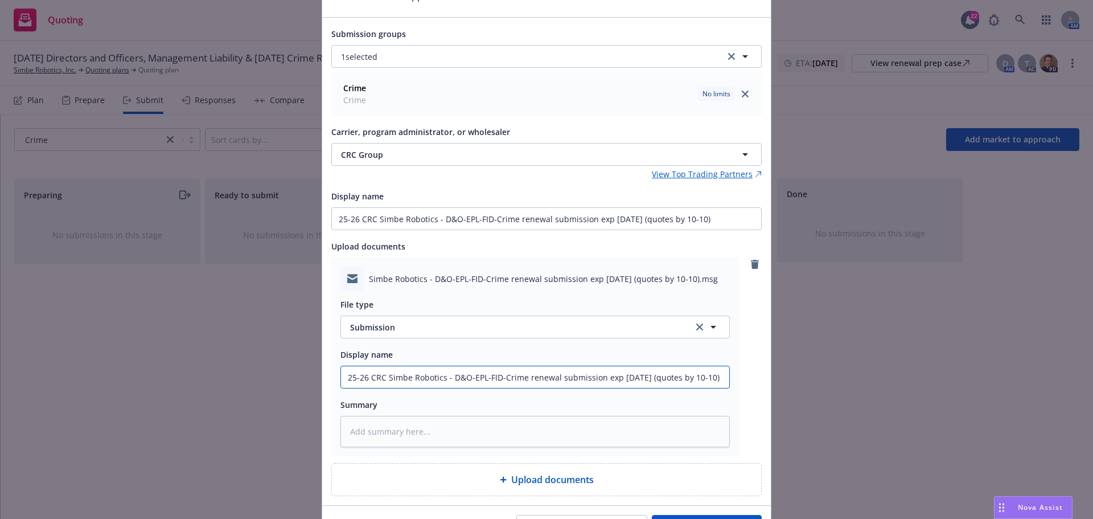
scroll to position [127, 0]
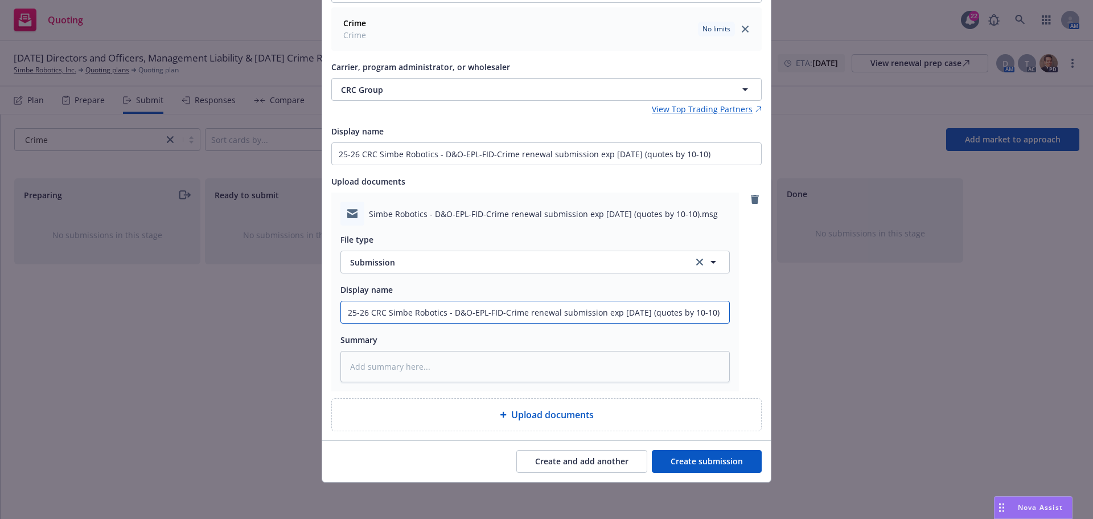
type input "25-26 CRC Simbe Robotics - D&O-EPL-FID-Crime renewal submission exp 11-21-2025 …"
click at [690, 466] on button "Create submission" at bounding box center [707, 461] width 110 height 23
type textarea "x"
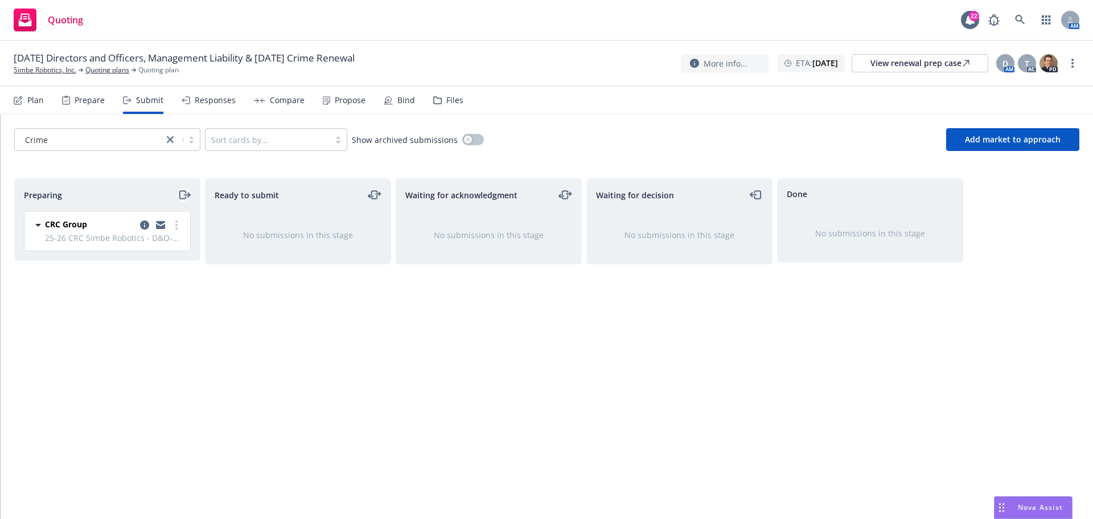
click at [183, 192] on icon "moveRight" at bounding box center [184, 195] width 13 height 14
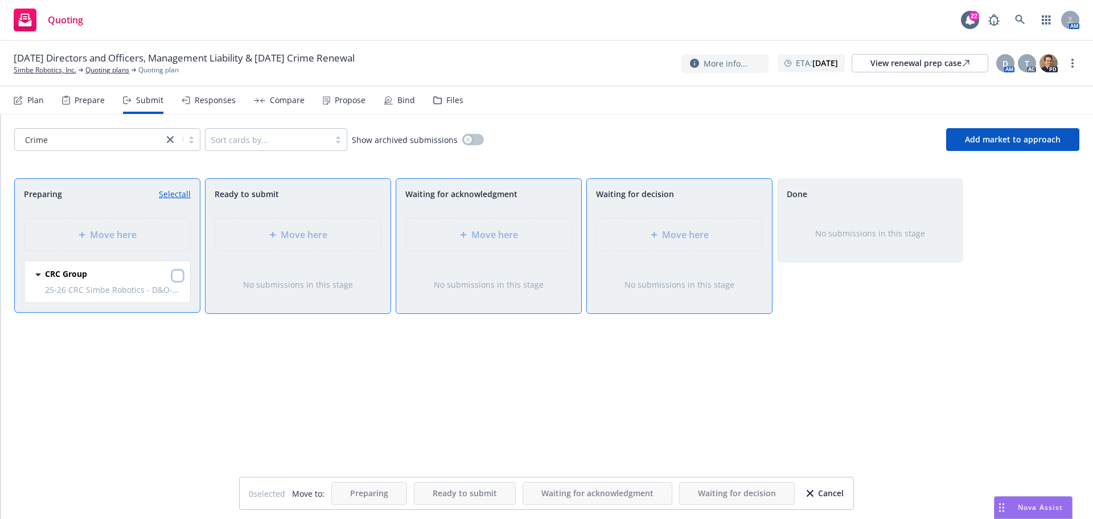
click at [177, 278] on input "checkbox" at bounding box center [177, 275] width 11 height 11
checkbox input "true"
click at [718, 237] on div "Move here" at bounding box center [679, 235] width 147 height 14
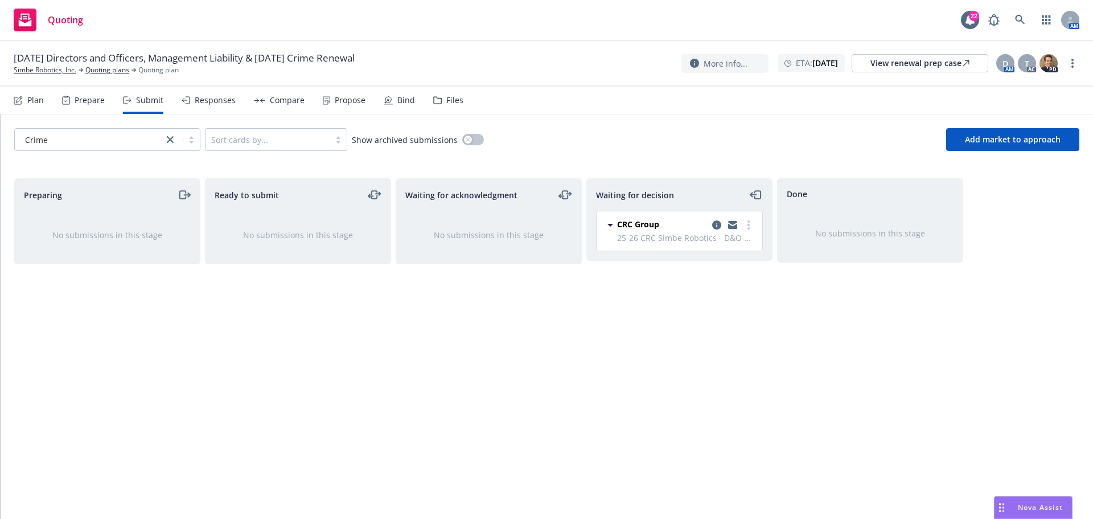
click at [37, 102] on div "Plan" at bounding box center [35, 100] width 17 height 9
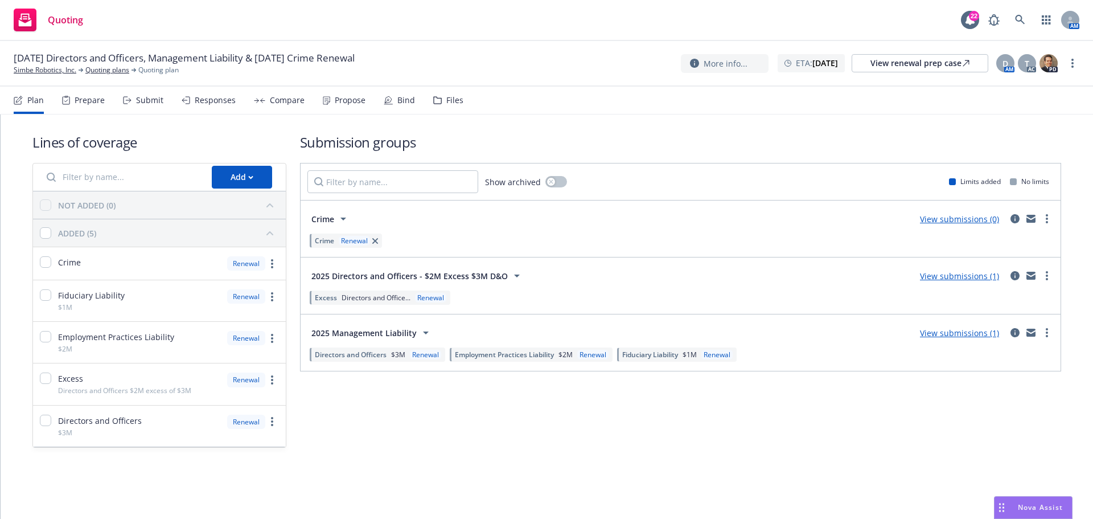
click at [964, 272] on link "View submissions (1)" at bounding box center [959, 275] width 79 height 11
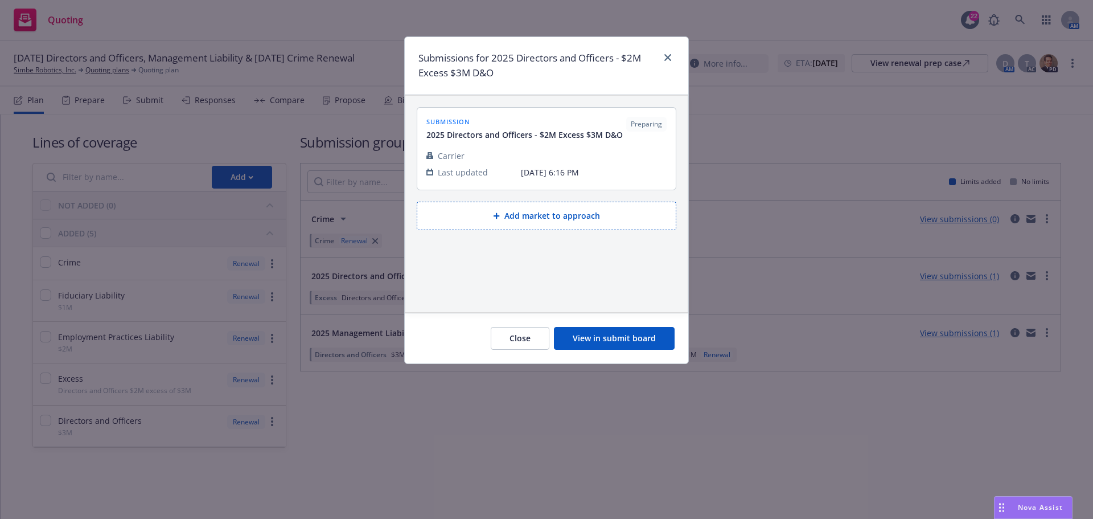
click at [572, 335] on button "View in submit board" at bounding box center [614, 338] width 121 height 23
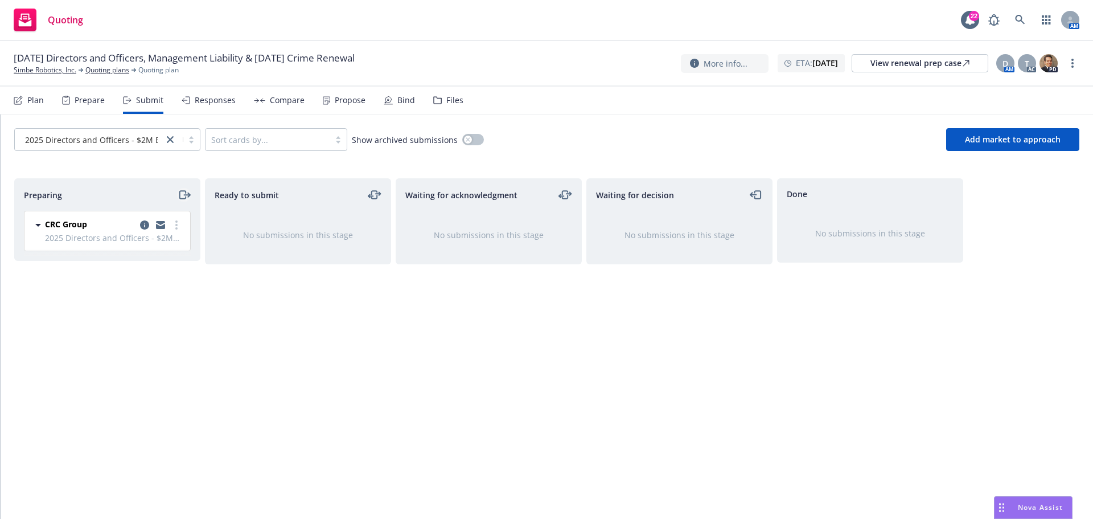
click at [182, 194] on icon "moveRight" at bounding box center [184, 195] width 13 height 14
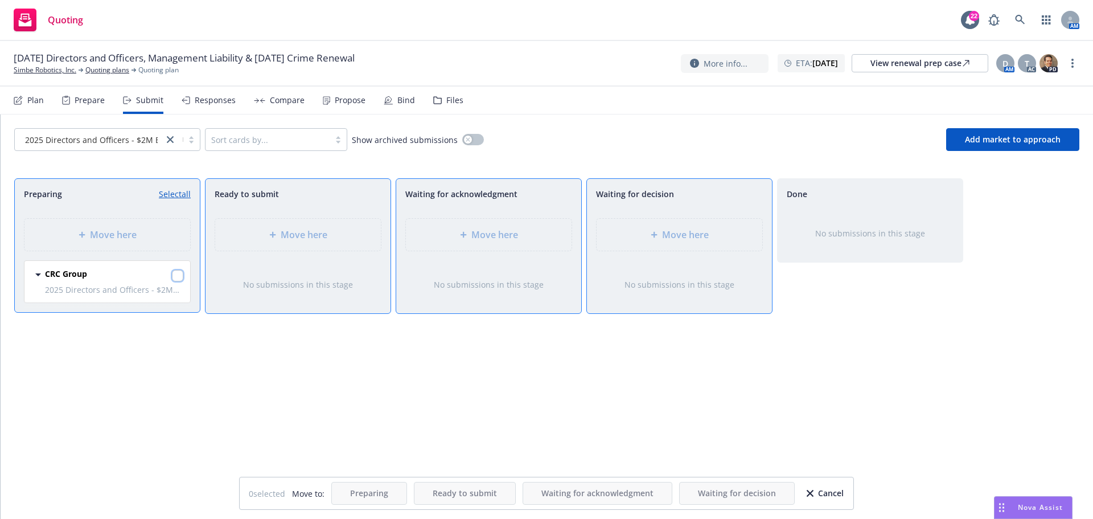
click at [177, 275] on input "checkbox" at bounding box center [177, 275] width 11 height 11
checkbox input "true"
click at [639, 231] on div "Move here" at bounding box center [679, 235] width 147 height 14
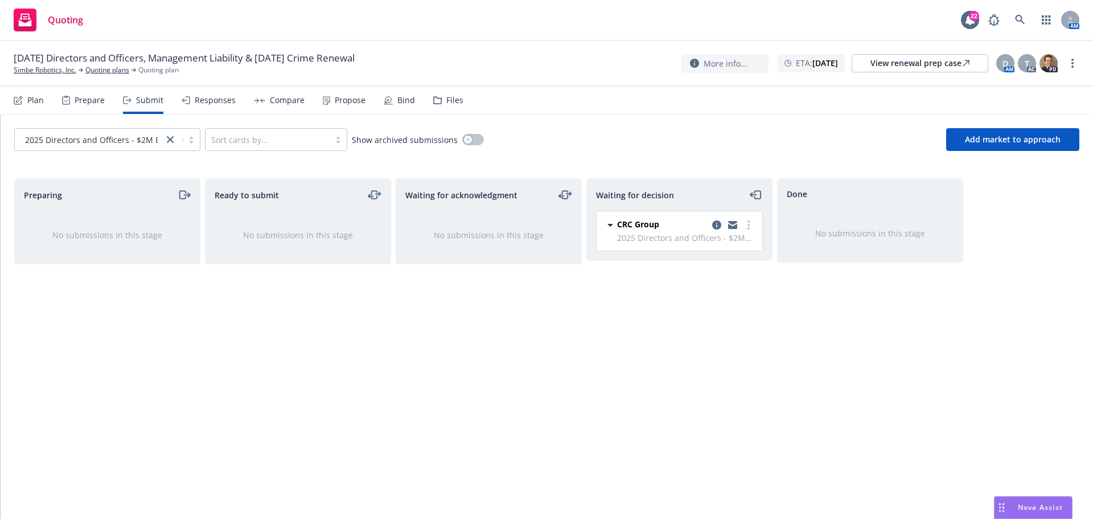
click at [27, 103] on div "Plan" at bounding box center [35, 100] width 17 height 9
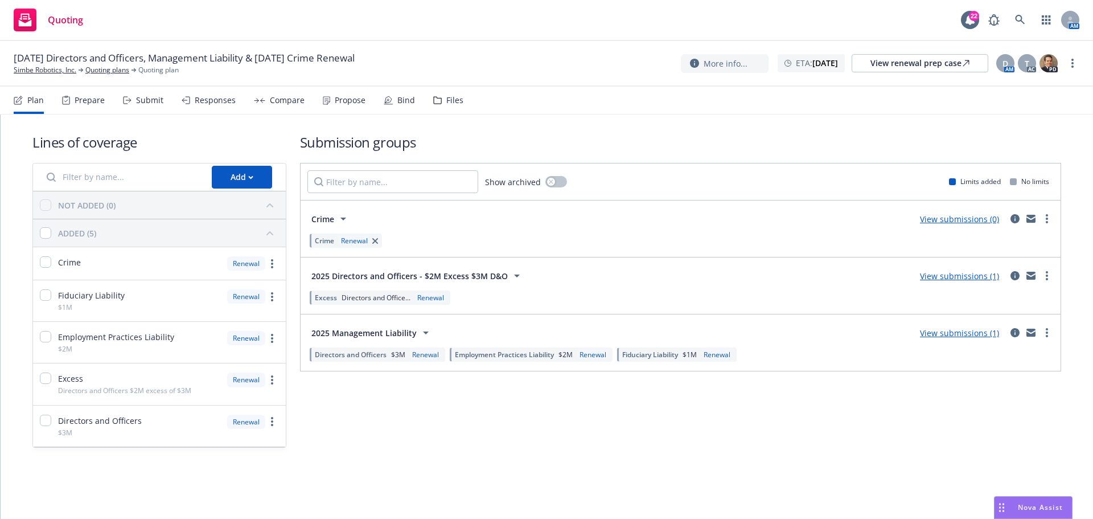
click at [966, 333] on link "View submissions (1)" at bounding box center [959, 332] width 79 height 11
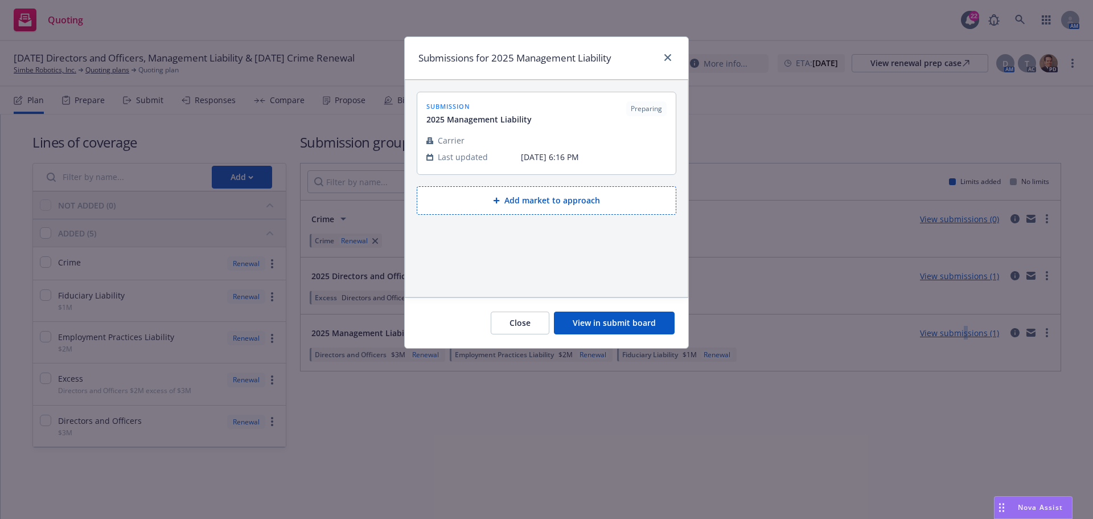
click at [594, 318] on button "View in submit board" at bounding box center [614, 322] width 121 height 23
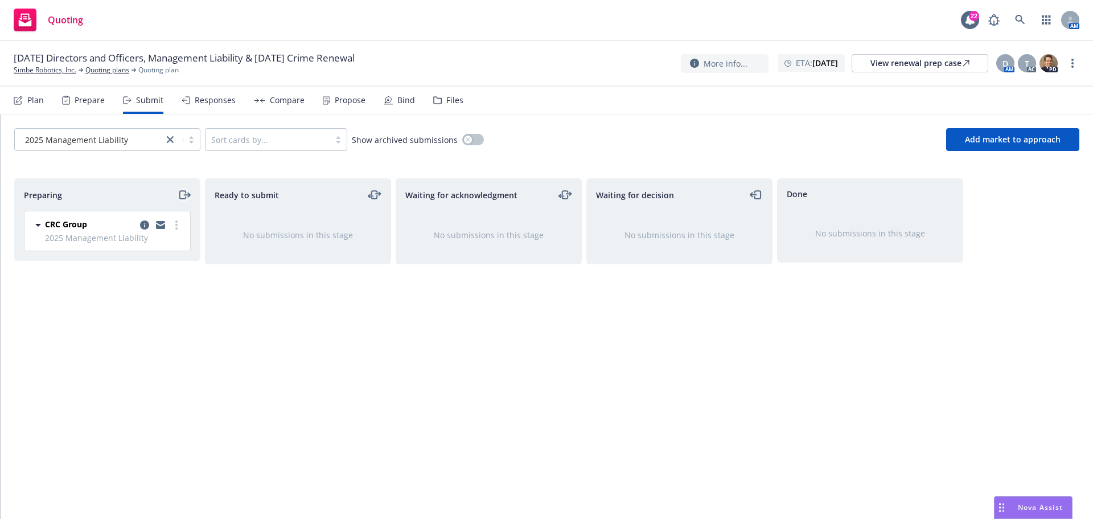
click at [182, 195] on icon "moveRight" at bounding box center [184, 195] width 13 height 14
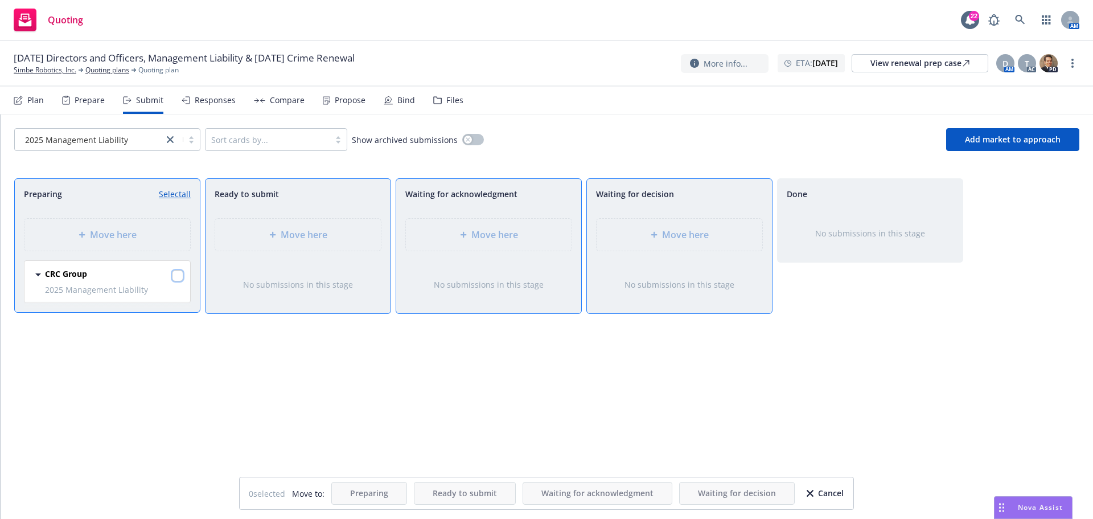
click at [181, 273] on input "checkbox" at bounding box center [177, 275] width 11 height 11
checkbox input "true"
click at [653, 236] on icon at bounding box center [654, 234] width 7 height 7
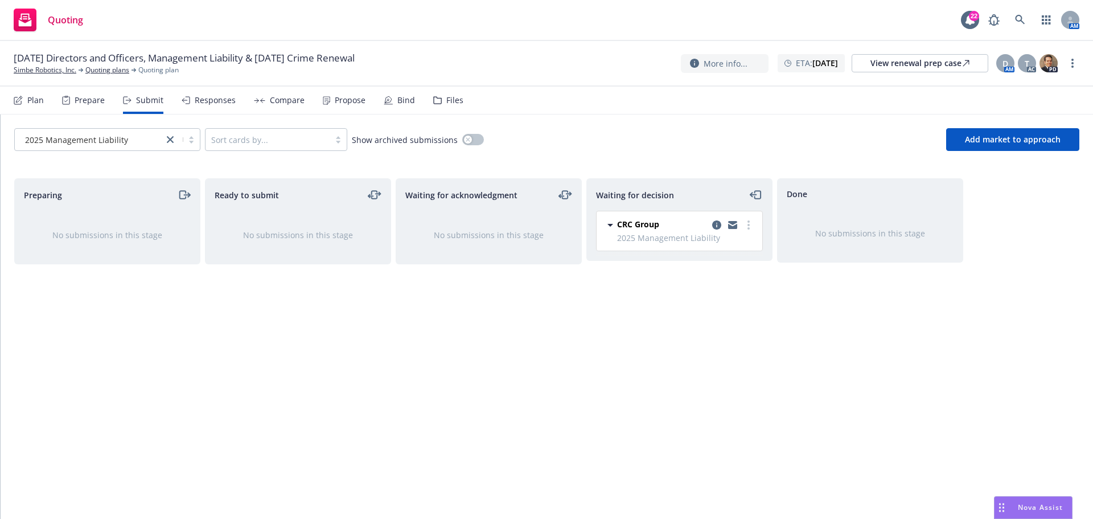
click at [454, 96] on div "Files" at bounding box center [454, 100] width 17 height 9
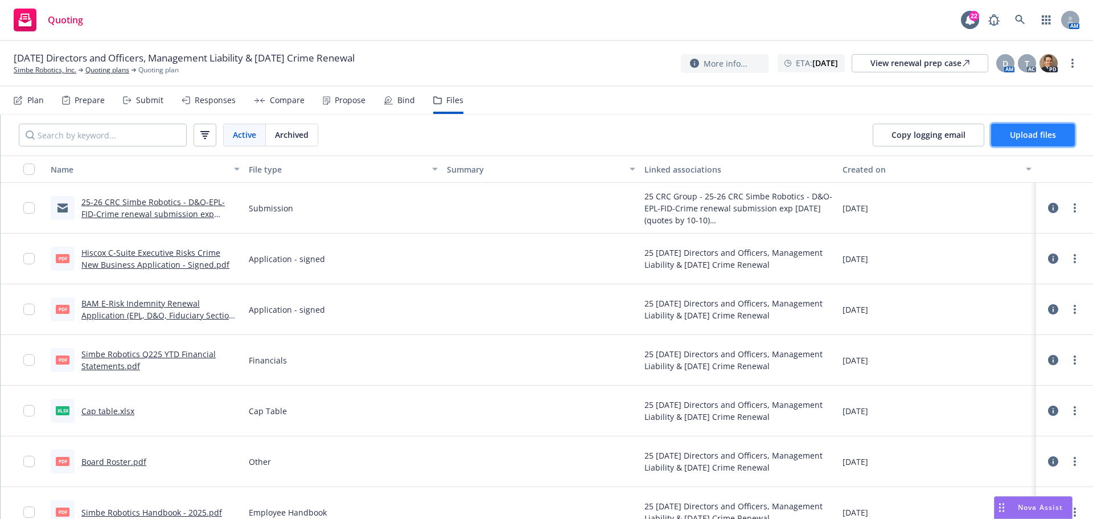
click at [1032, 136] on span "Upload files" at bounding box center [1033, 134] width 46 height 11
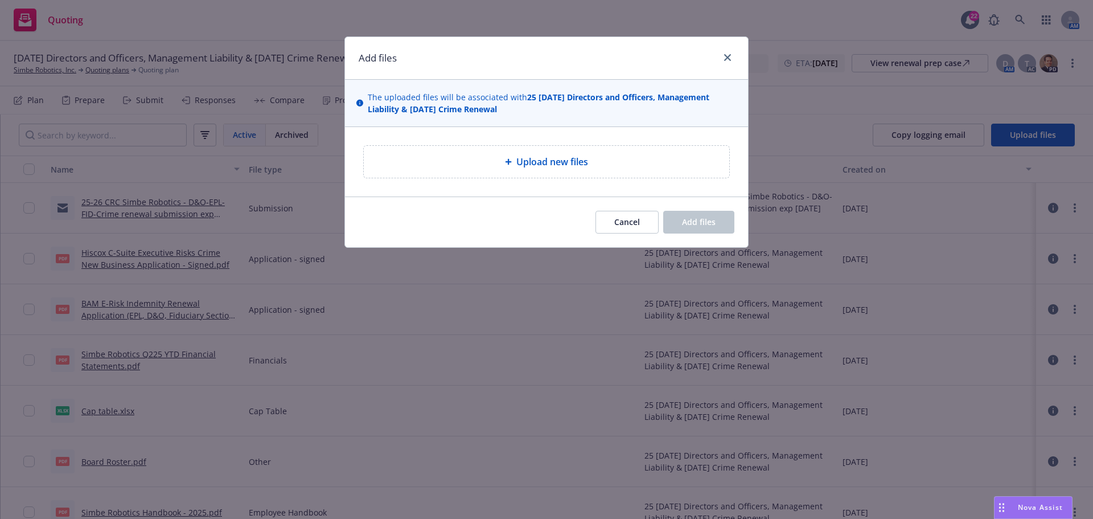
type textarea "x"
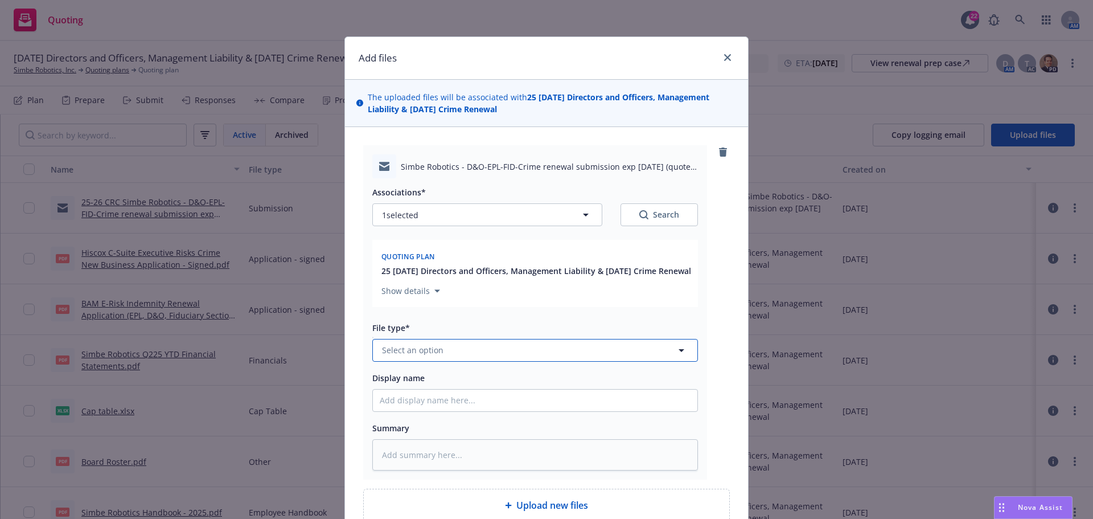
click at [397, 356] on span "Select an option" at bounding box center [412, 350] width 61 height 12
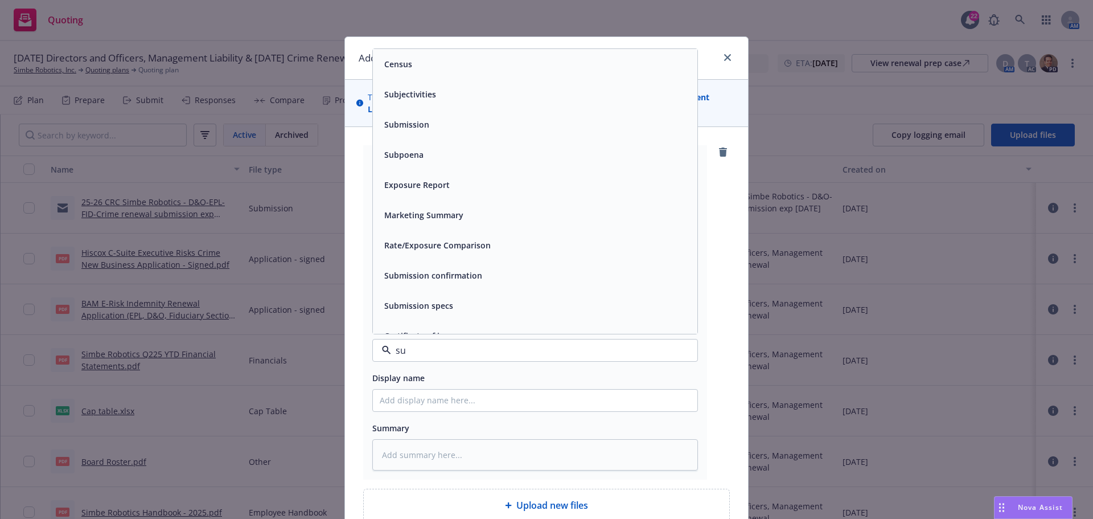
type input "sub"
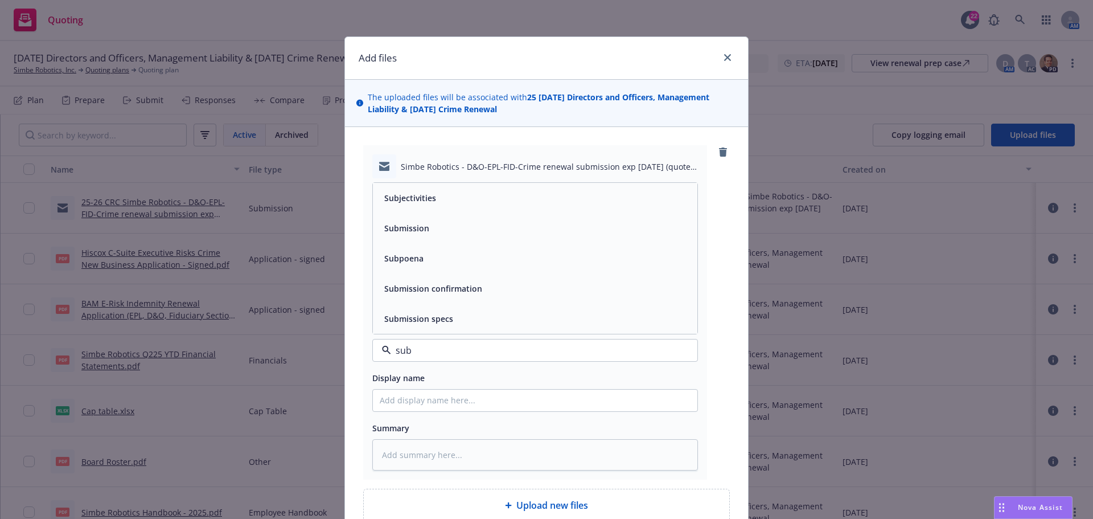
click at [419, 234] on span "Submission" at bounding box center [406, 228] width 45 height 12
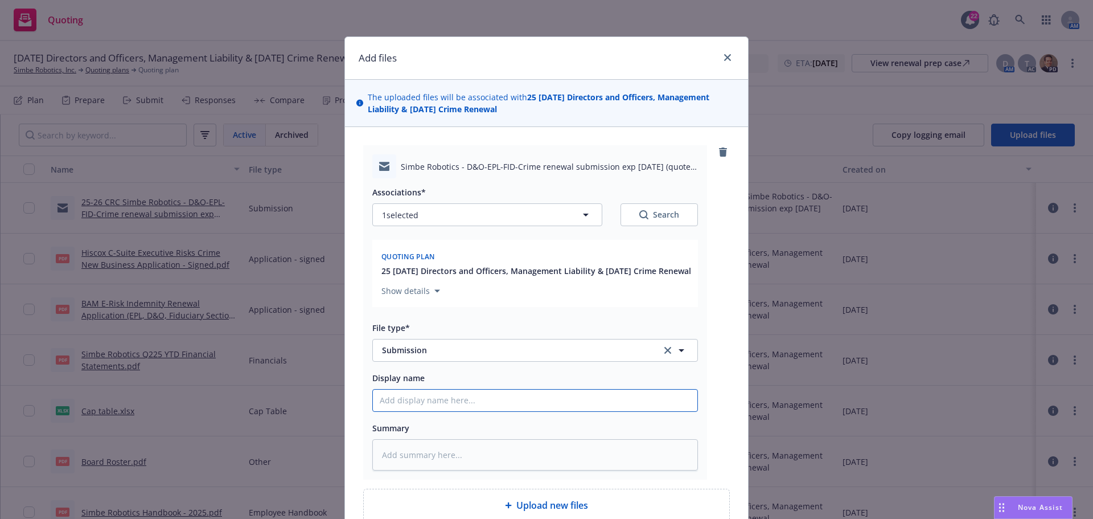
click at [392, 411] on input "Display name" at bounding box center [535, 400] width 325 height 22
paste input "25-26 CRC Simbe Robotics - D&O-EPL-FID-Crime renewal submission exp 11-21-2025 …"
type textarea "x"
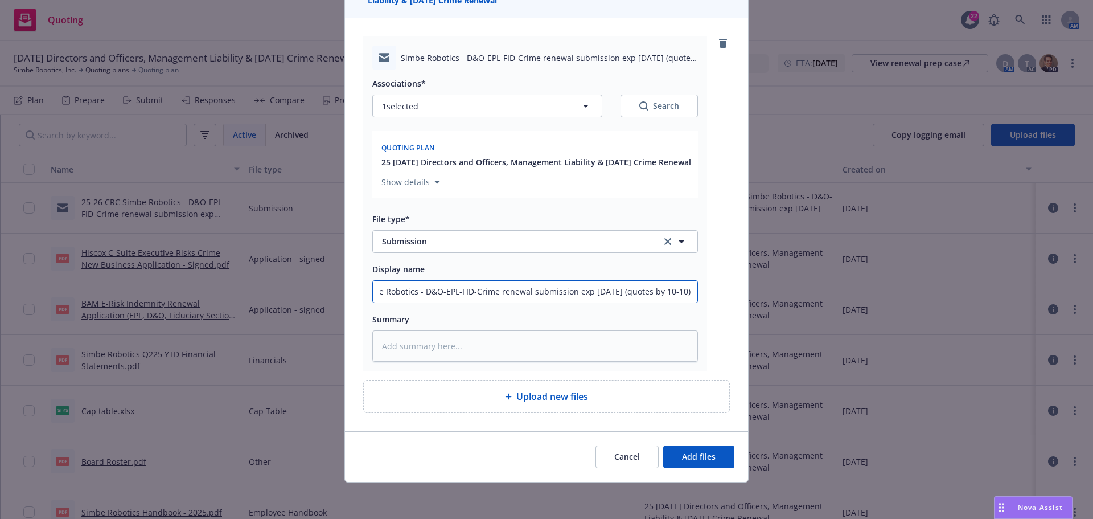
scroll to position [121, 0]
type input "25-26 CRC Simbe Robotics - D&O-EPL-FID-Crime renewal submission exp 11-21-2025 …"
click at [584, 99] on icon "button" at bounding box center [586, 106] width 14 height 14
type textarea "x"
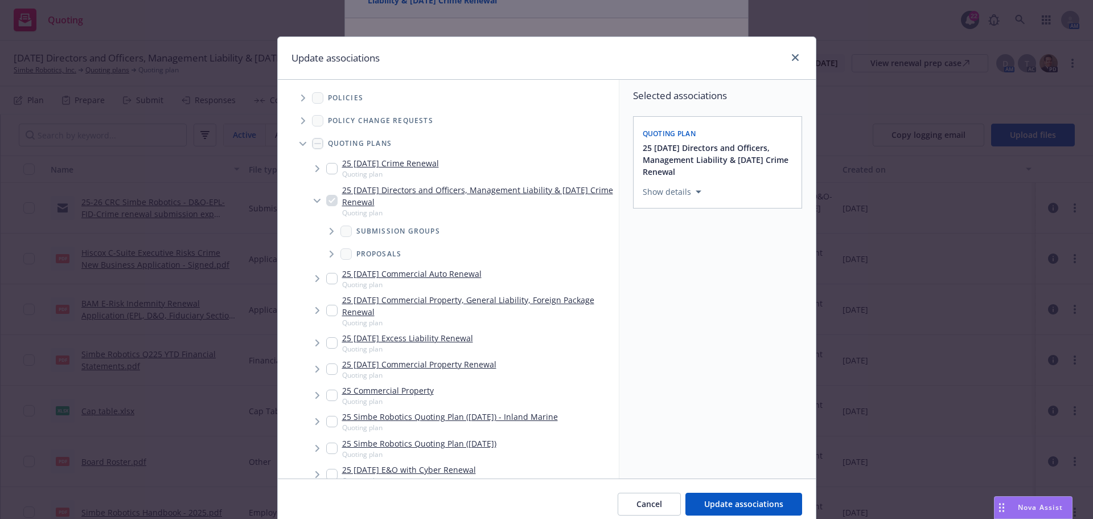
click at [333, 167] on input "Tree Example" at bounding box center [331, 168] width 11 height 11
click at [327, 167] on input "Tree Example" at bounding box center [331, 168] width 11 height 11
checkbox input "false"
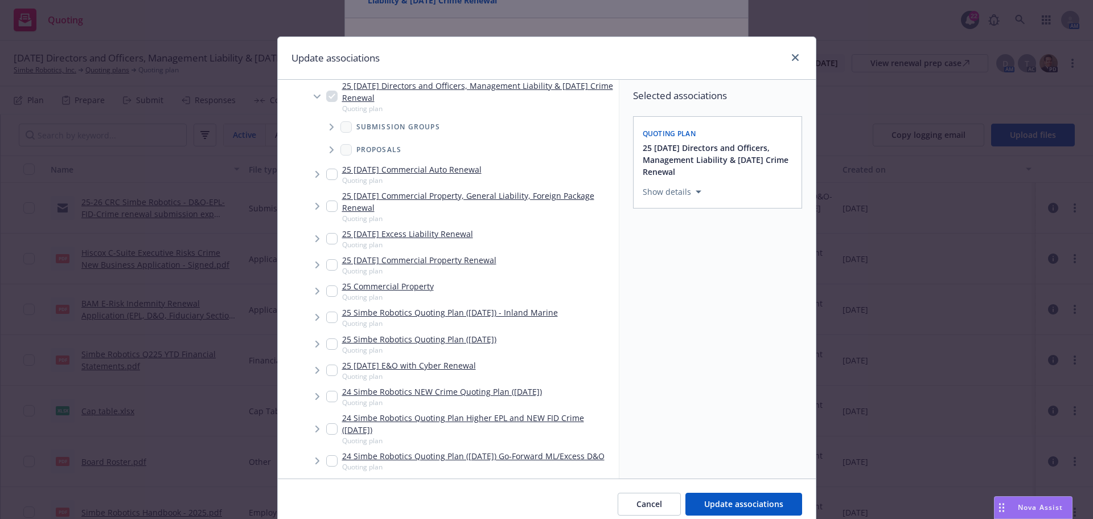
scroll to position [114, 0]
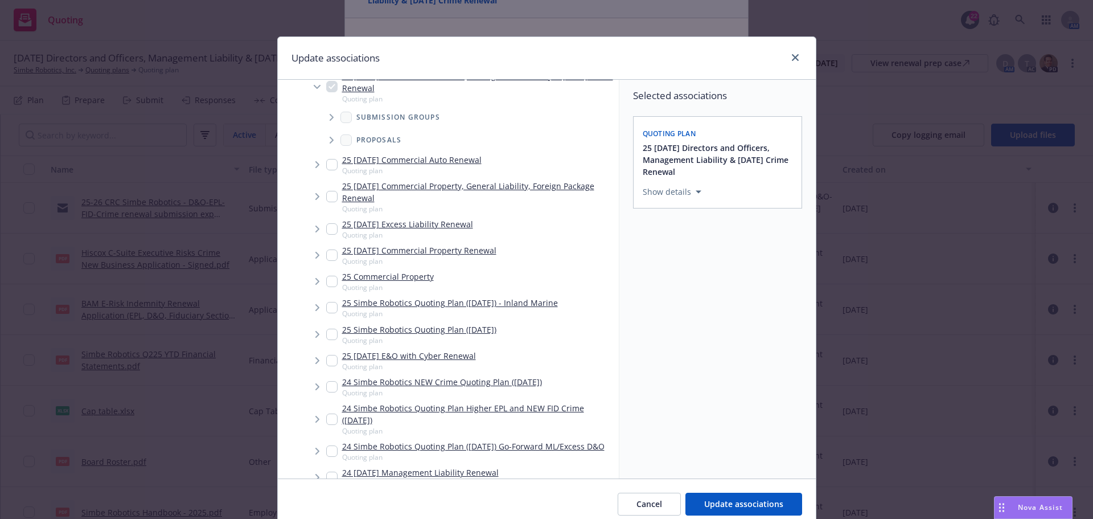
click at [330, 116] on icon "Tree Example" at bounding box center [332, 117] width 5 height 7
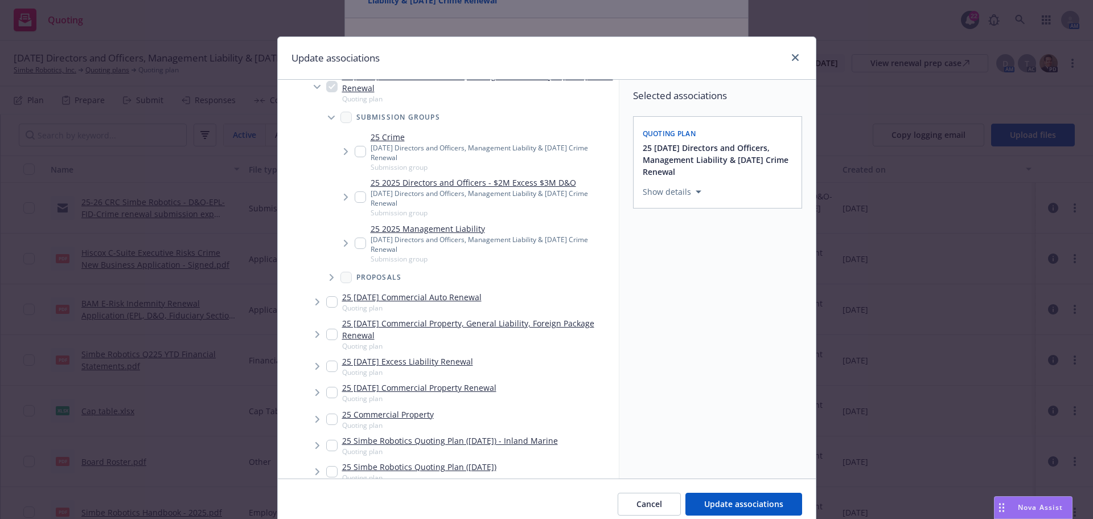
type textarea "x"
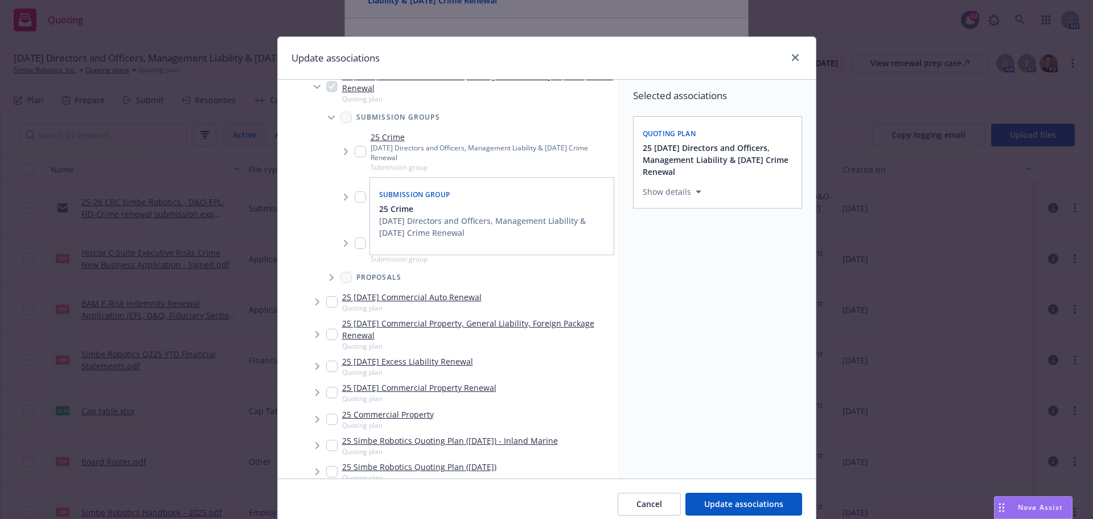
click at [355, 148] on input "Tree Example" at bounding box center [360, 151] width 11 height 11
checkbox input "true"
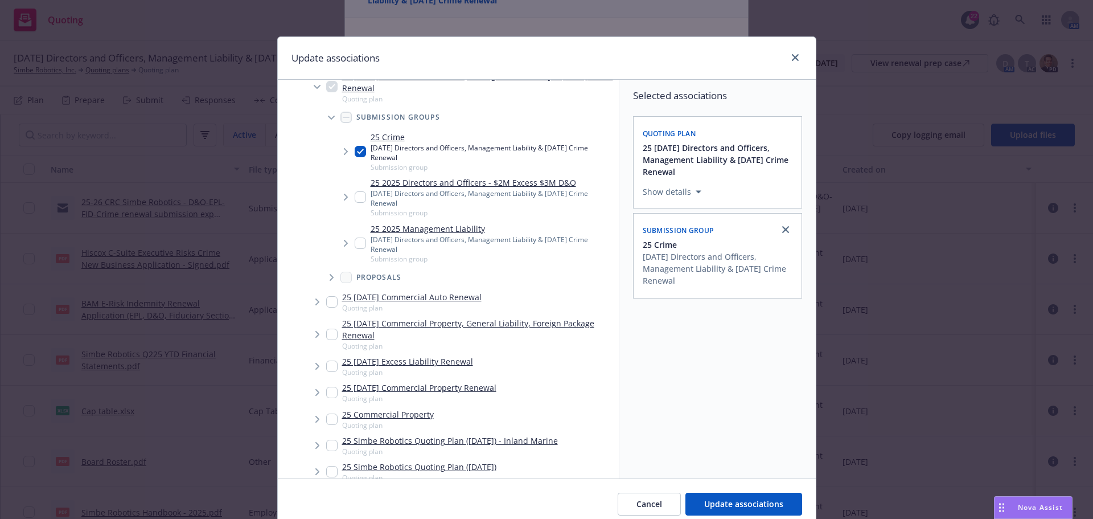
click at [355, 194] on input "Tree Example" at bounding box center [360, 196] width 11 height 11
checkbox input "true"
click at [360, 241] on input "Tree Example" at bounding box center [360, 242] width 11 height 11
checkbox input "true"
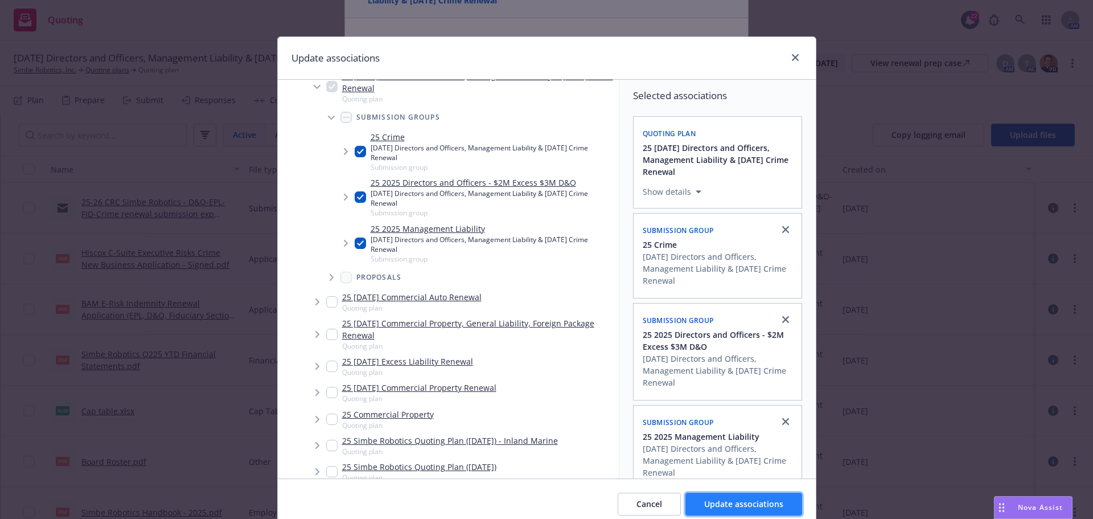
click at [735, 508] on span "Update associations" at bounding box center [743, 503] width 79 height 11
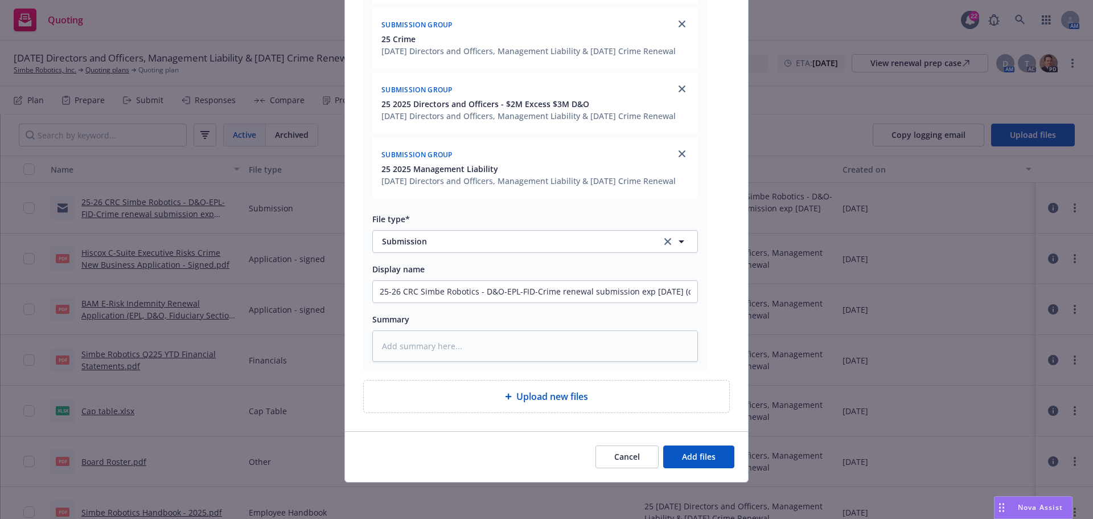
scroll to position [315, 0]
click at [697, 459] on span "Add files" at bounding box center [699, 456] width 34 height 11
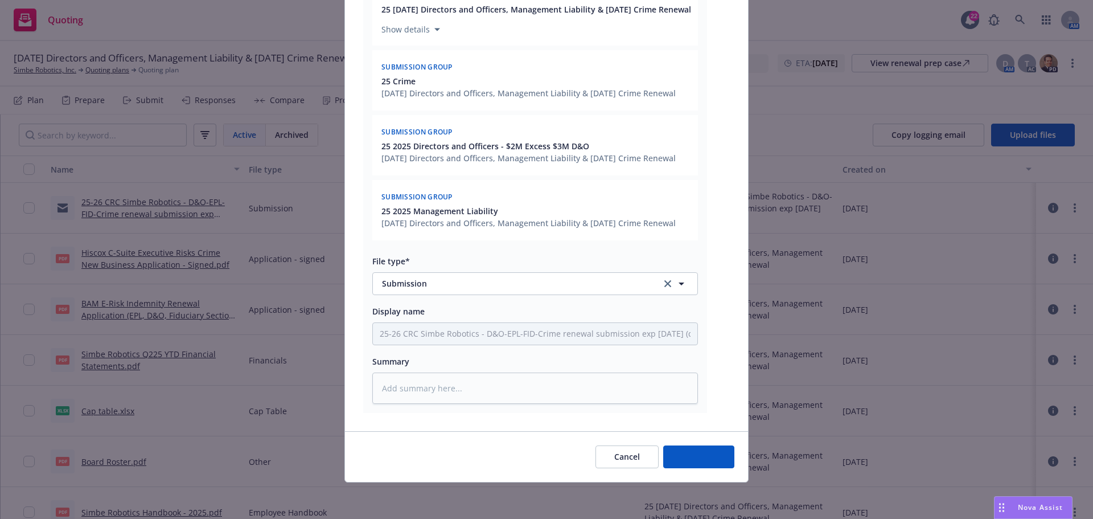
type textarea "x"
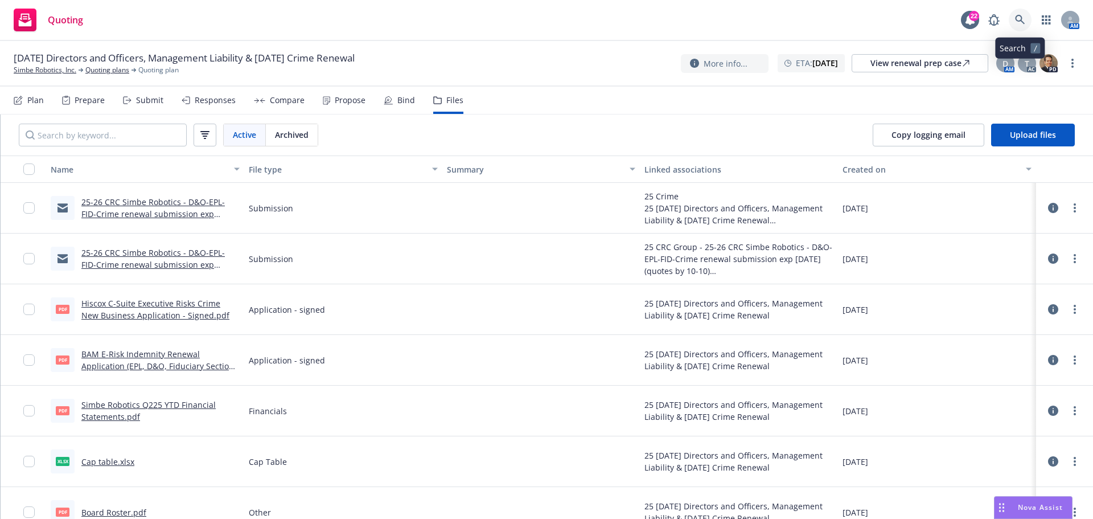
click at [1015, 20] on link at bounding box center [1020, 20] width 23 height 23
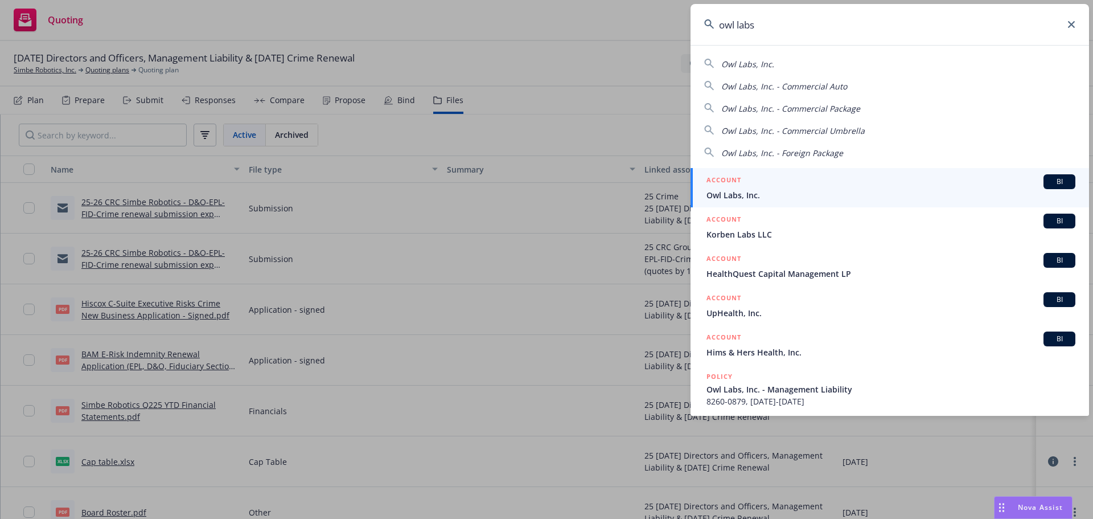
type input "owl labs"
click at [753, 192] on span "Owl Labs, Inc." at bounding box center [891, 195] width 369 height 12
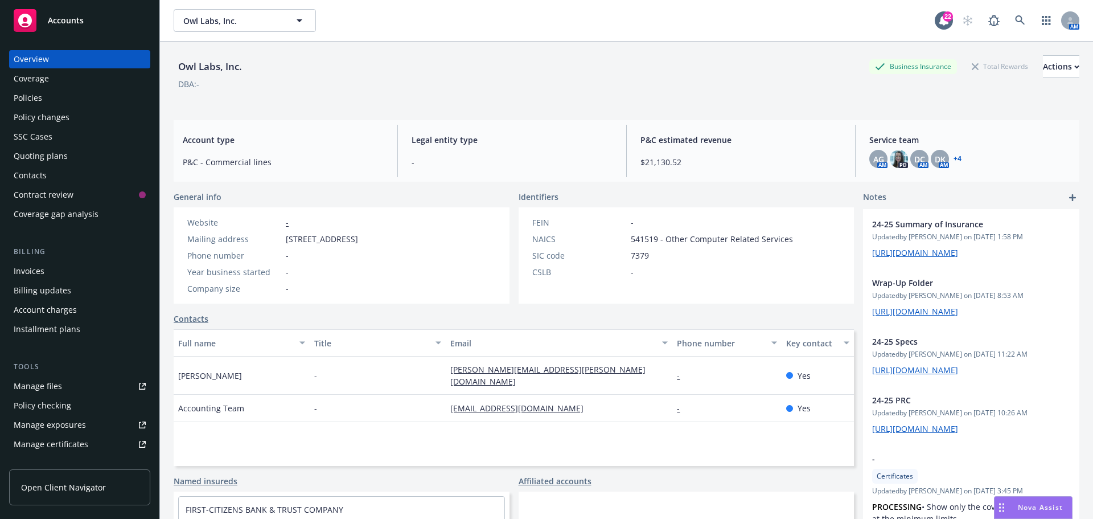
click at [954, 158] on link "+ 4" at bounding box center [958, 158] width 8 height 7
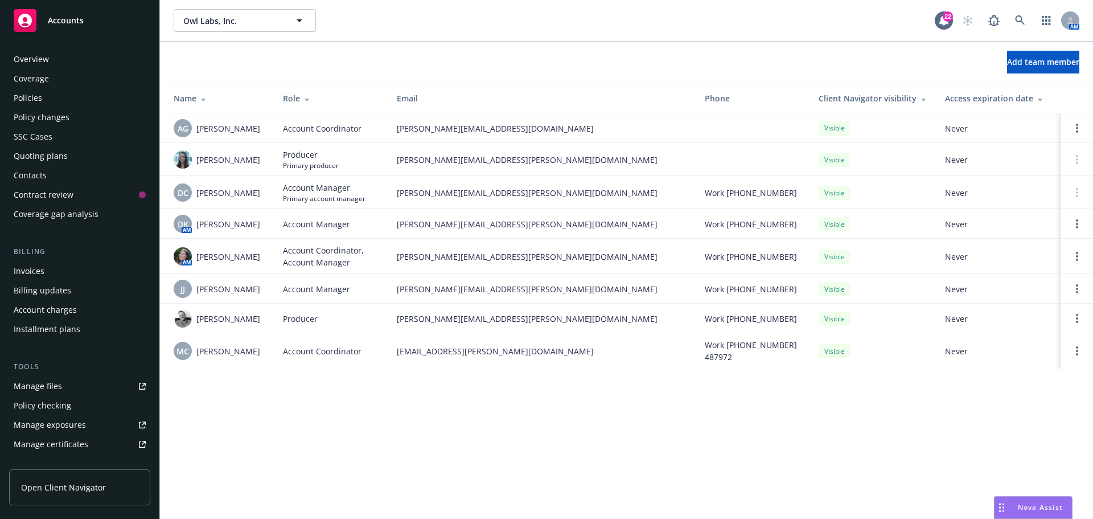
click at [27, 95] on div "Policies" at bounding box center [28, 98] width 28 height 18
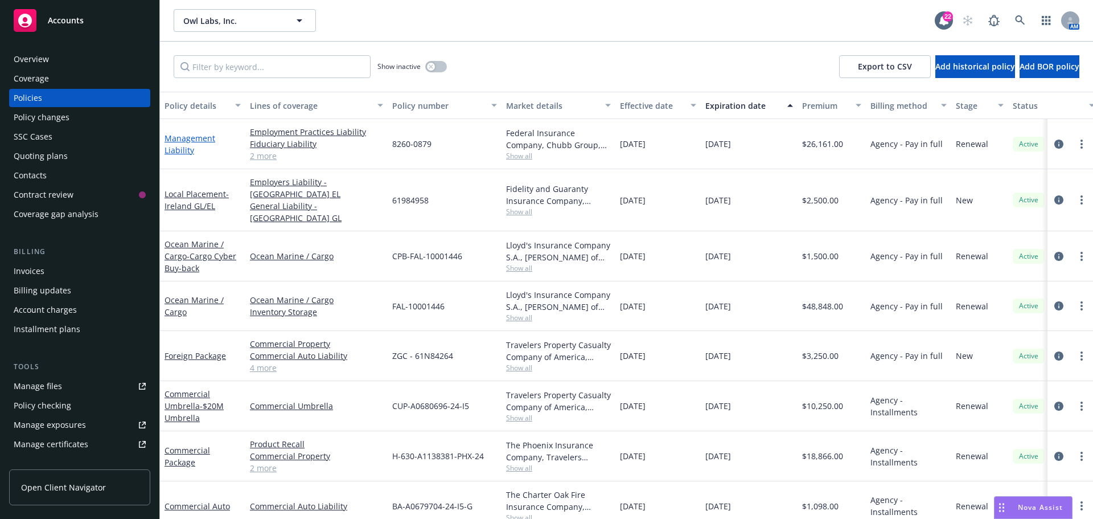
click at [181, 138] on link "Management Liability" at bounding box center [190, 144] width 51 height 23
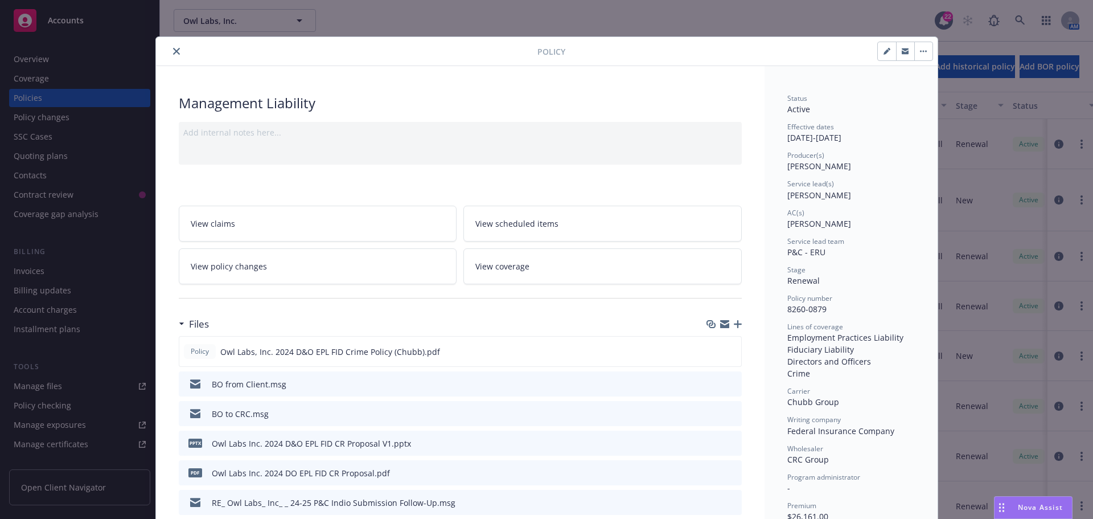
drag, startPoint x: 173, startPoint y: 51, endPoint x: 172, endPoint y: 63, distance: 11.4
click at [173, 51] on icon "close" at bounding box center [176, 51] width 7 height 7
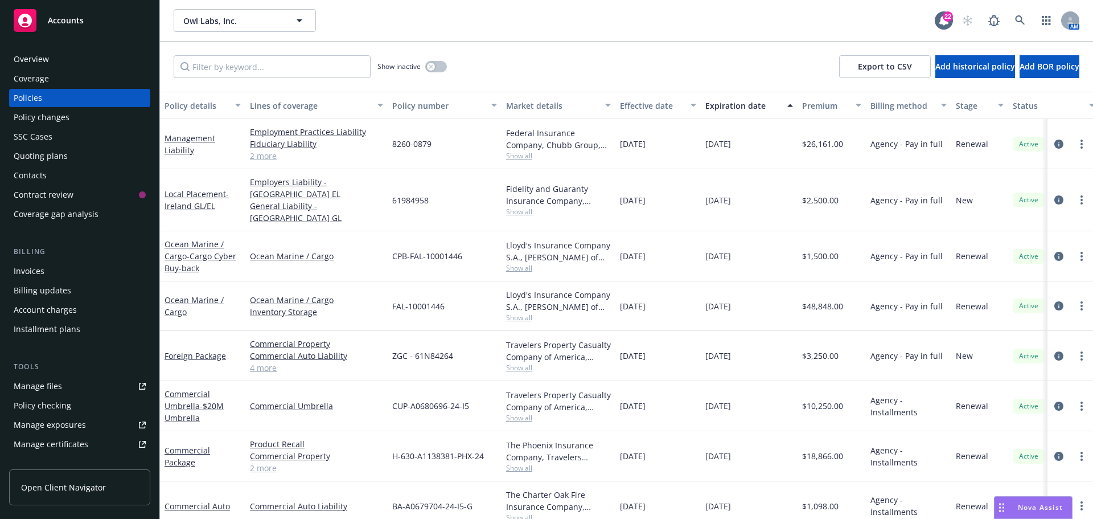
scroll to position [8, 0]
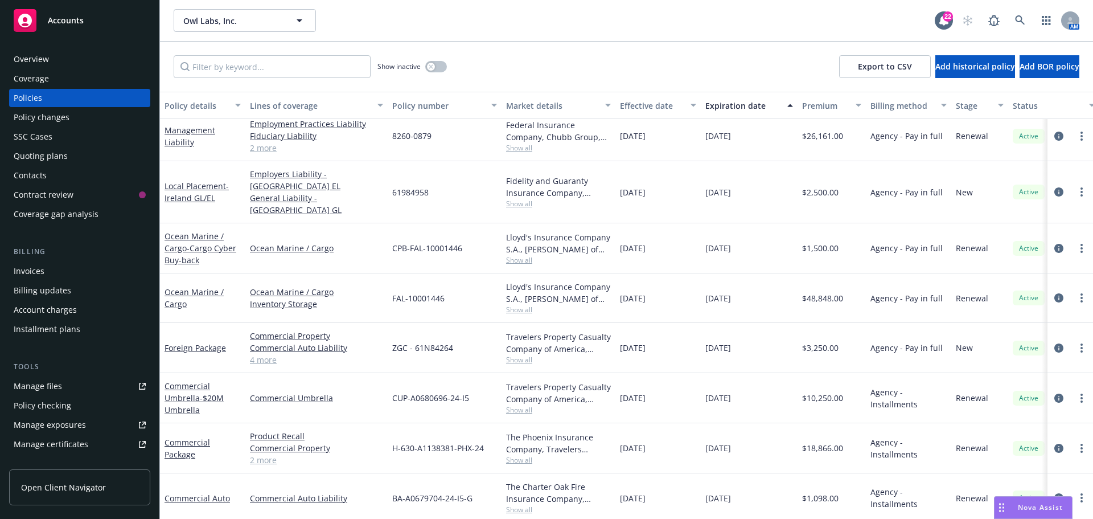
click at [39, 56] on div "Overview" at bounding box center [31, 59] width 35 height 18
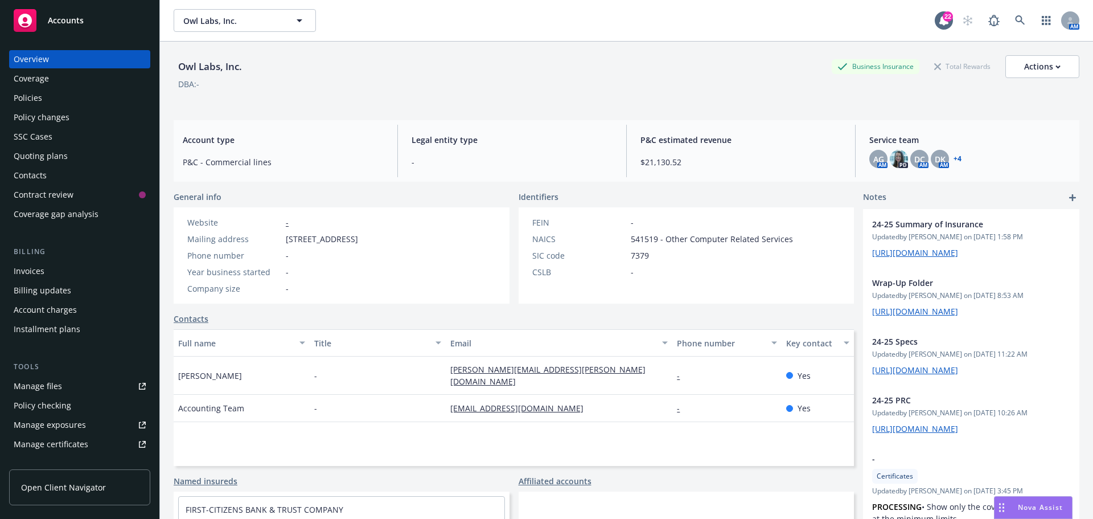
click at [23, 94] on div "Policies" at bounding box center [28, 98] width 28 height 18
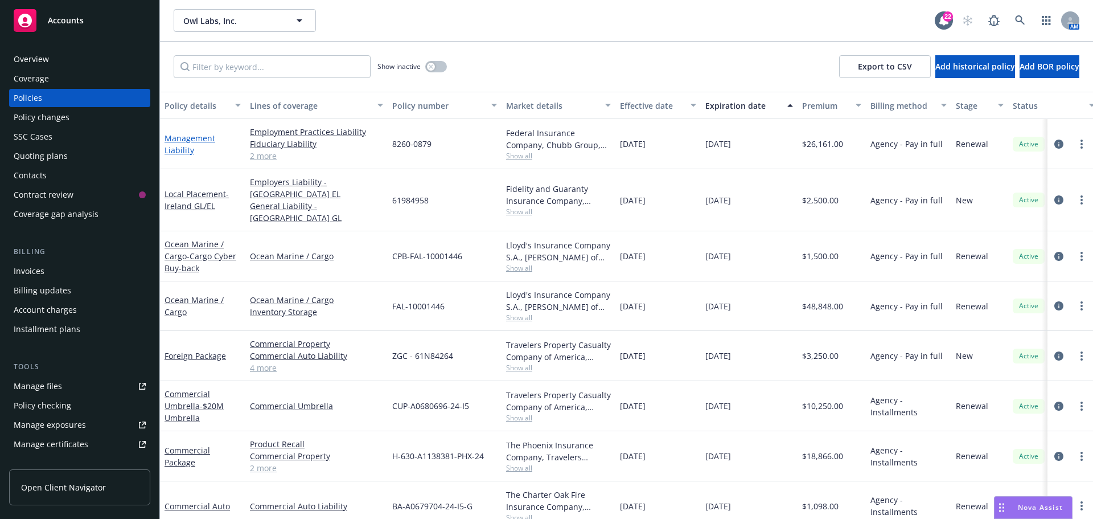
click at [191, 136] on link "Management Liability" at bounding box center [190, 144] width 51 height 23
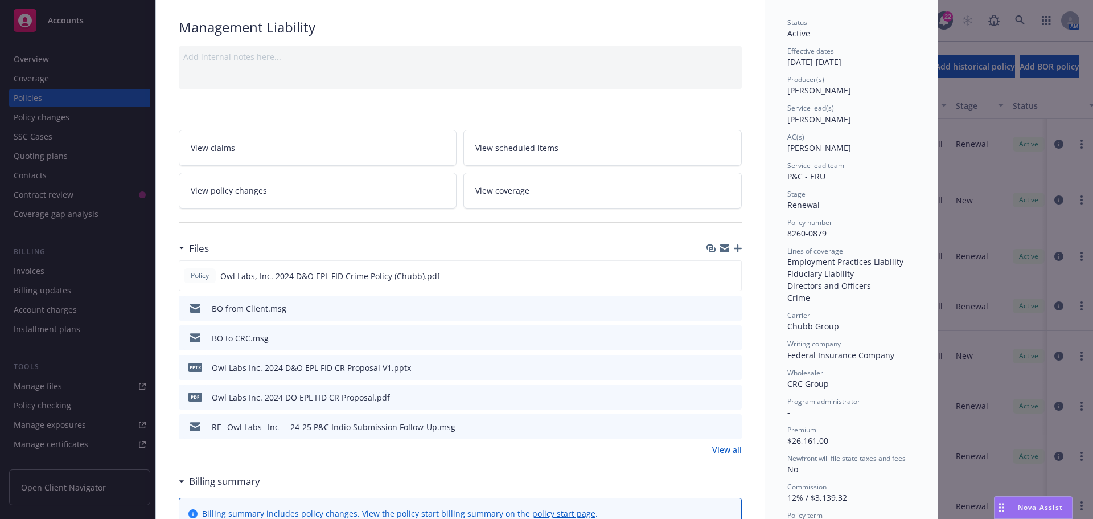
scroll to position [228, 0]
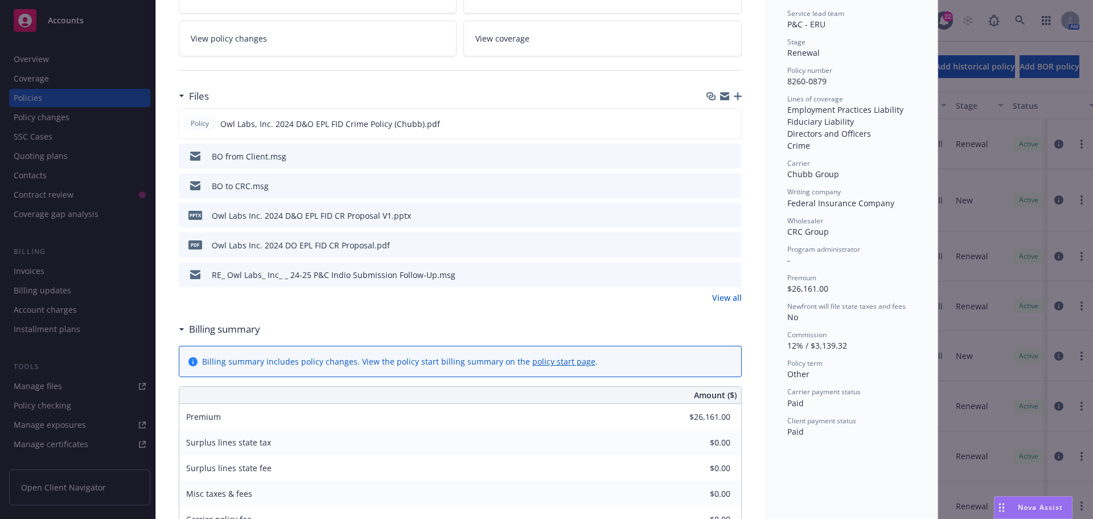
click at [724, 301] on link "View all" at bounding box center [727, 298] width 30 height 12
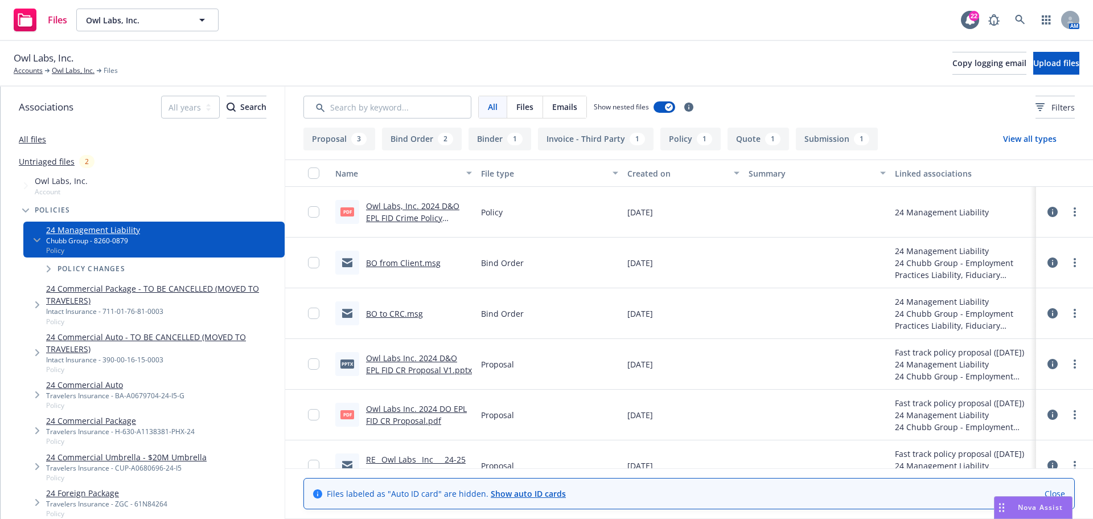
click at [389, 263] on link "BO from Client.msg" at bounding box center [403, 262] width 75 height 11
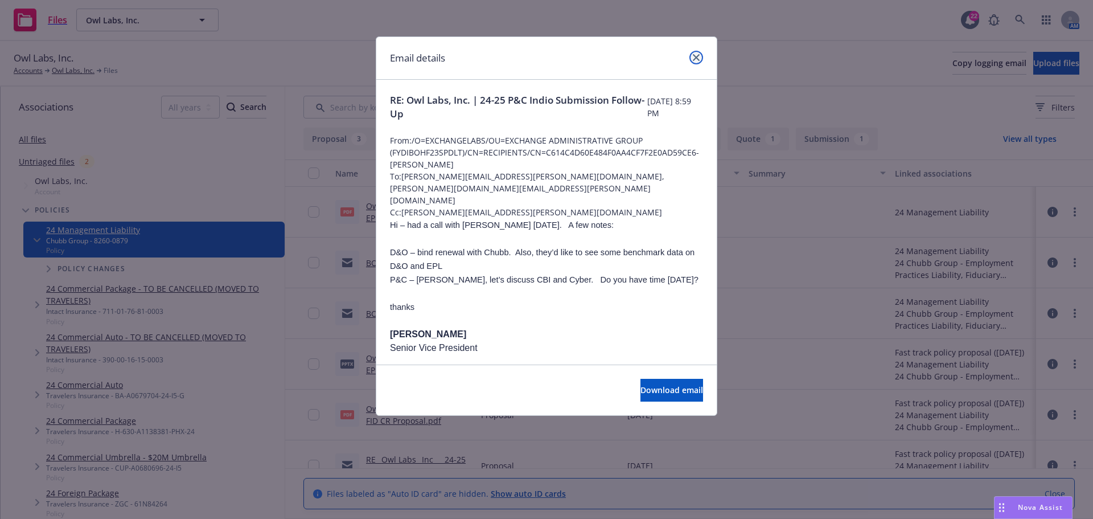
click at [700, 55] on link "close" at bounding box center [697, 58] width 14 height 14
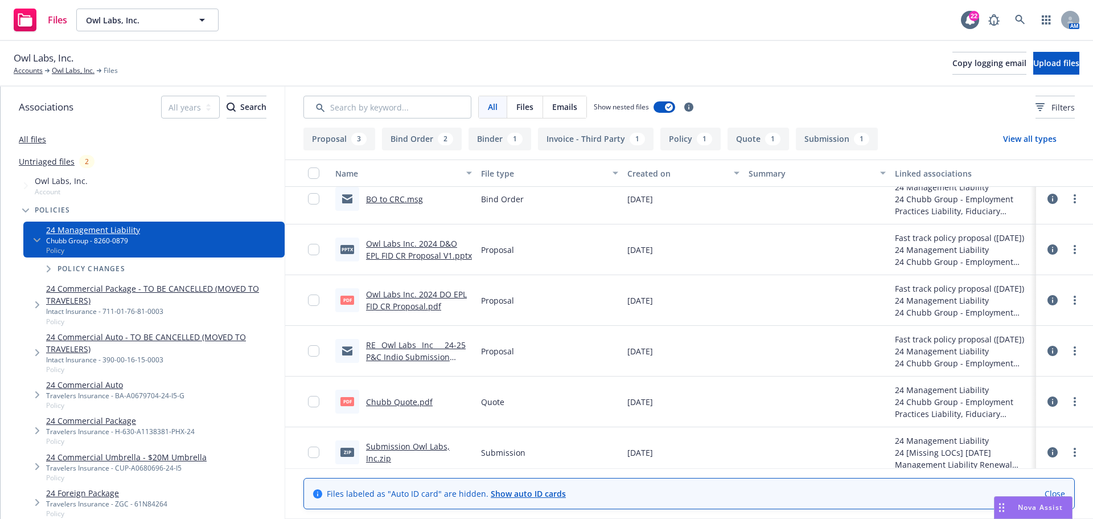
scroll to position [171, 0]
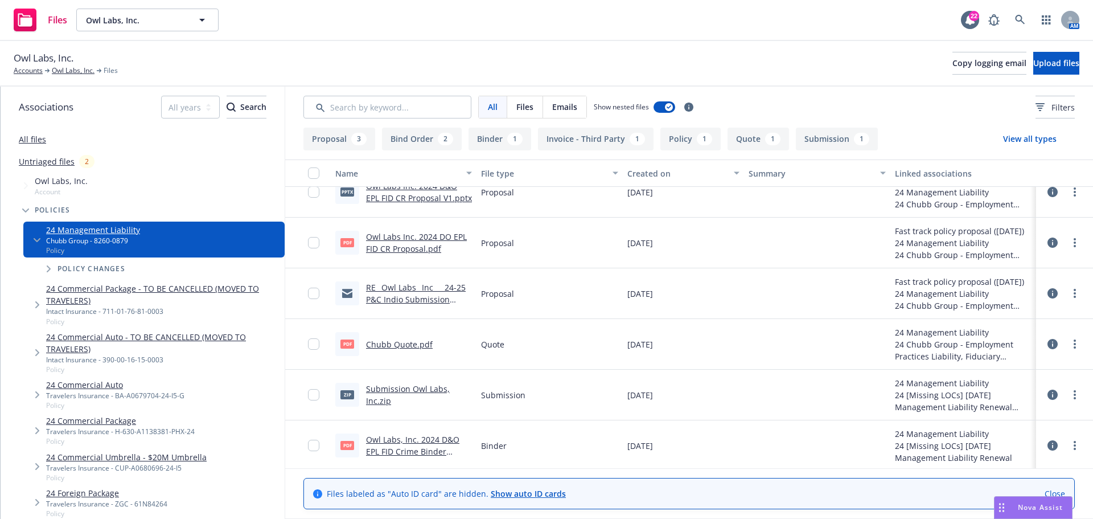
click at [407, 343] on link "Chubb Quote.pdf" at bounding box center [399, 344] width 67 height 11
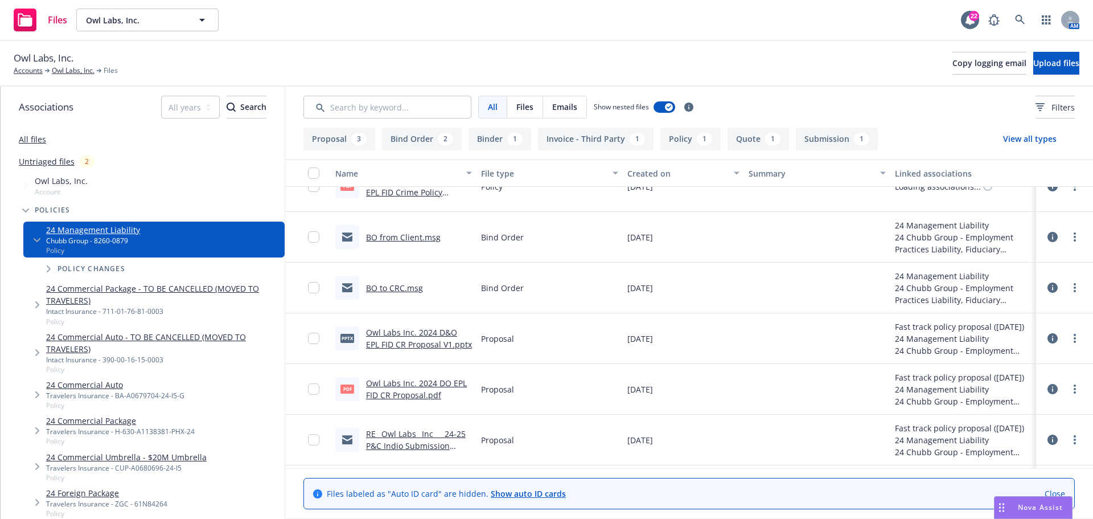
scroll to position [0, 0]
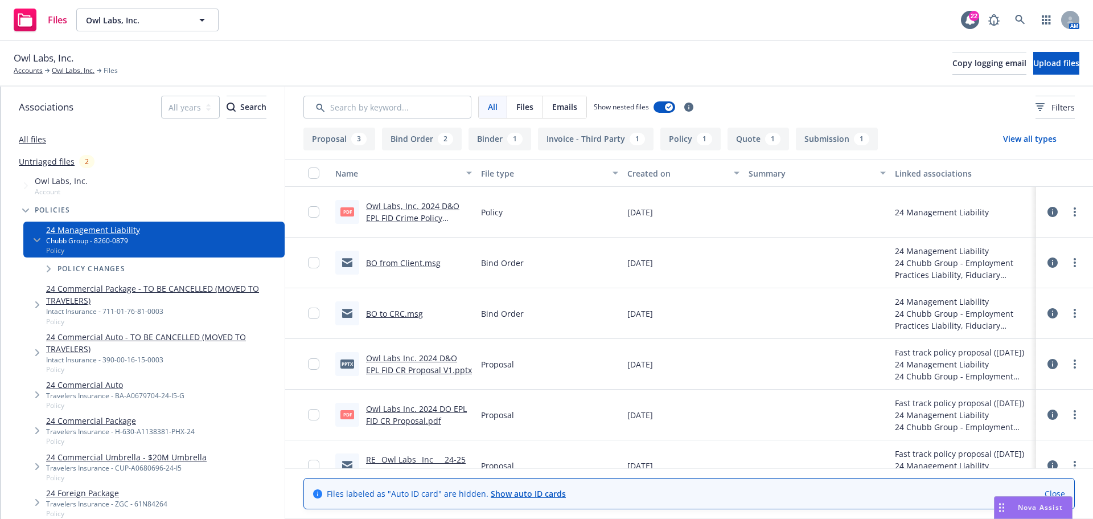
click at [389, 312] on link "BO to CRC.msg" at bounding box center [394, 313] width 57 height 11
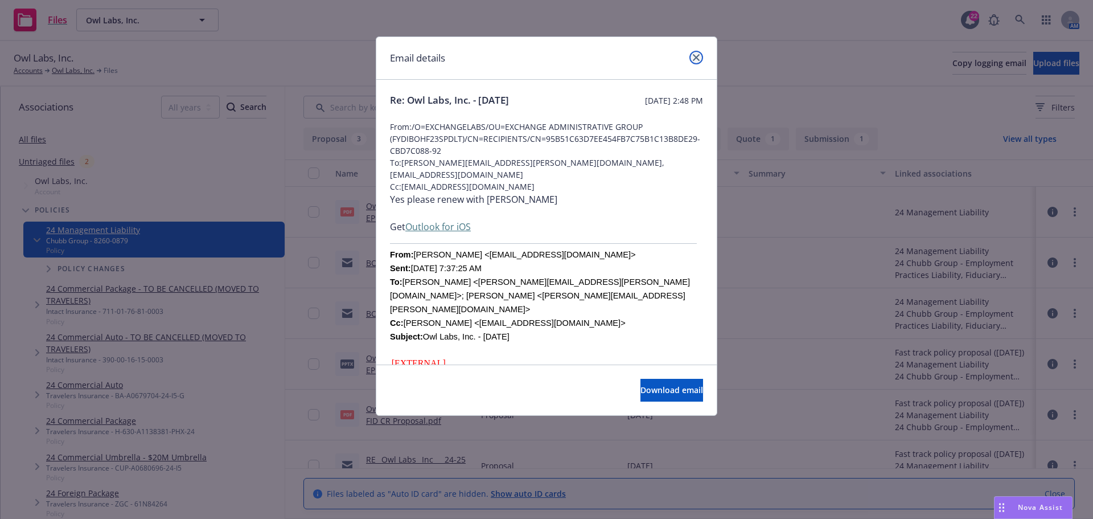
click at [700, 60] on link "close" at bounding box center [697, 58] width 14 height 14
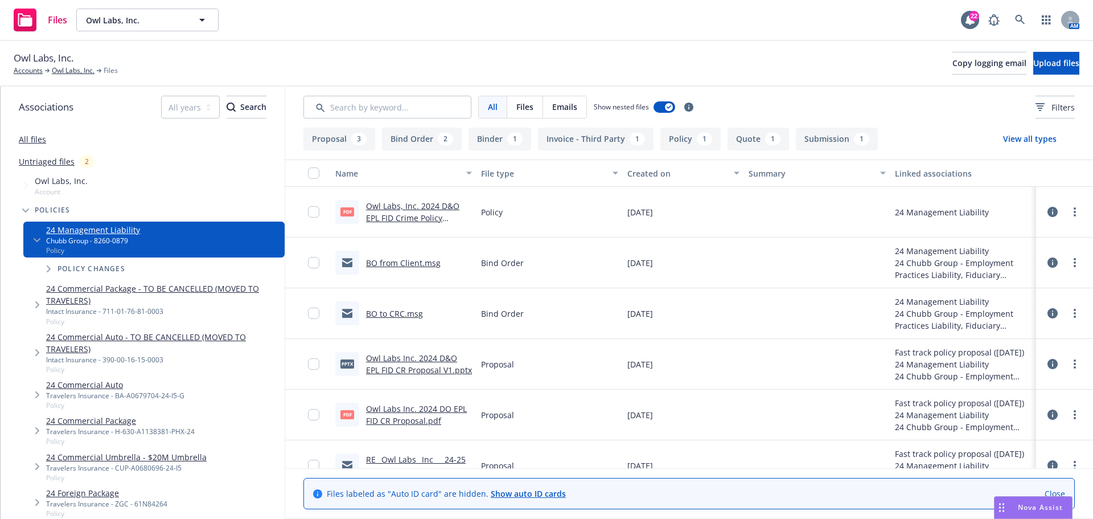
click at [415, 206] on link "Owl Labs, Inc. 2024 D&O EPL FID Crime Policy (Chubb).pdf" at bounding box center [412, 217] width 93 height 35
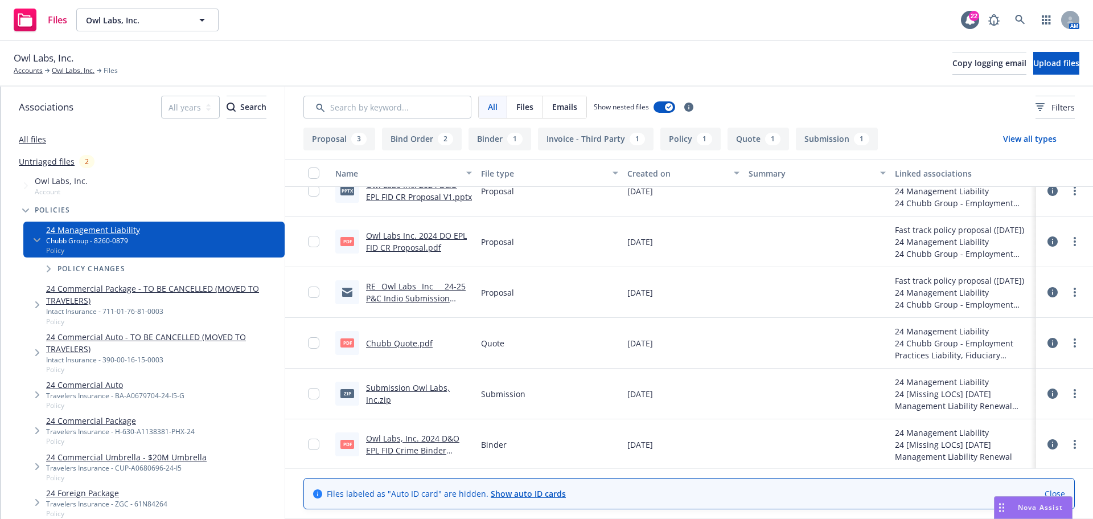
scroll to position [220, 0]
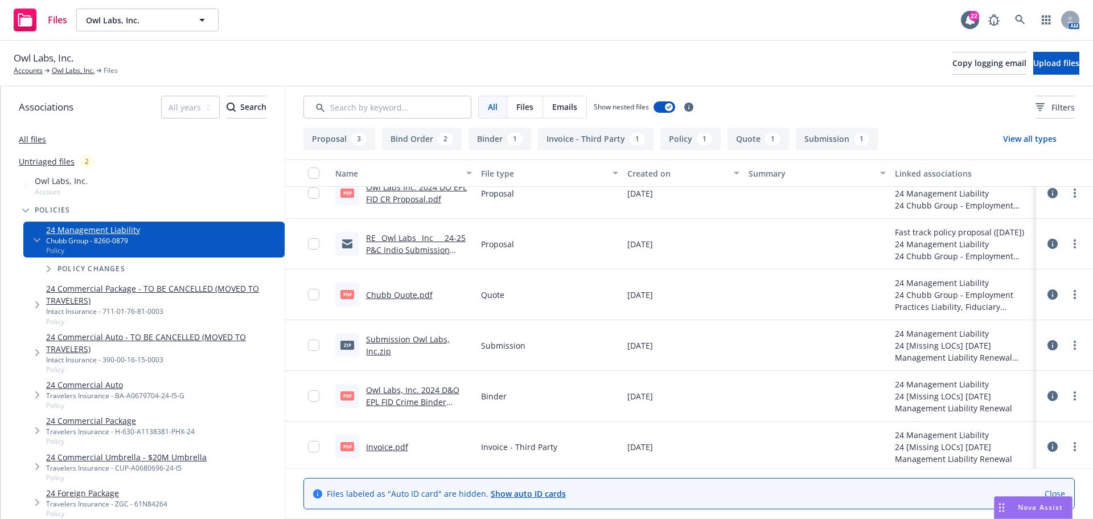
click at [399, 296] on link "Chubb Quote.pdf" at bounding box center [399, 294] width 67 height 11
click at [1023, 19] on icon at bounding box center [1020, 20] width 10 height 10
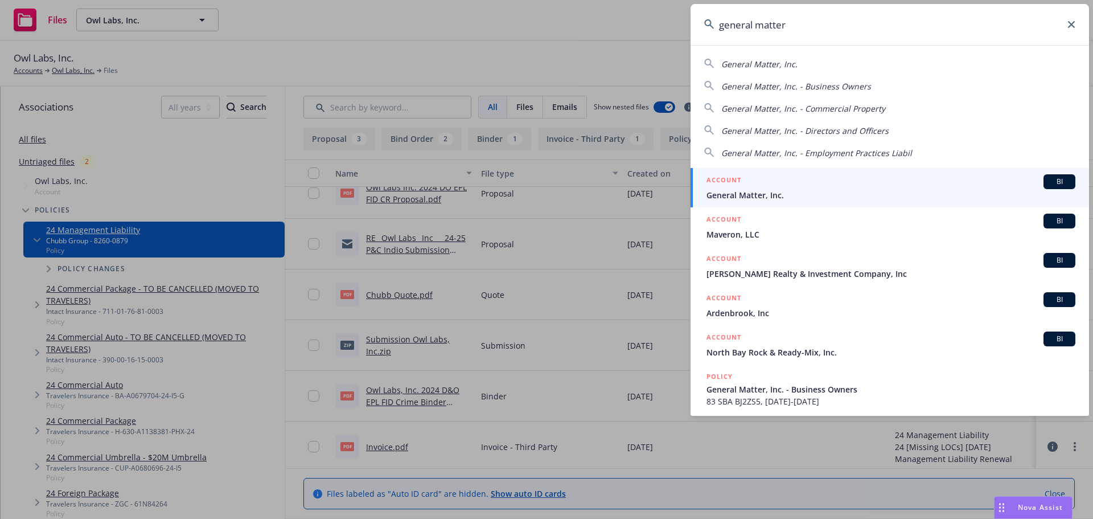
type input "general matter"
click at [751, 194] on span "General Matter, Inc." at bounding box center [891, 195] width 369 height 12
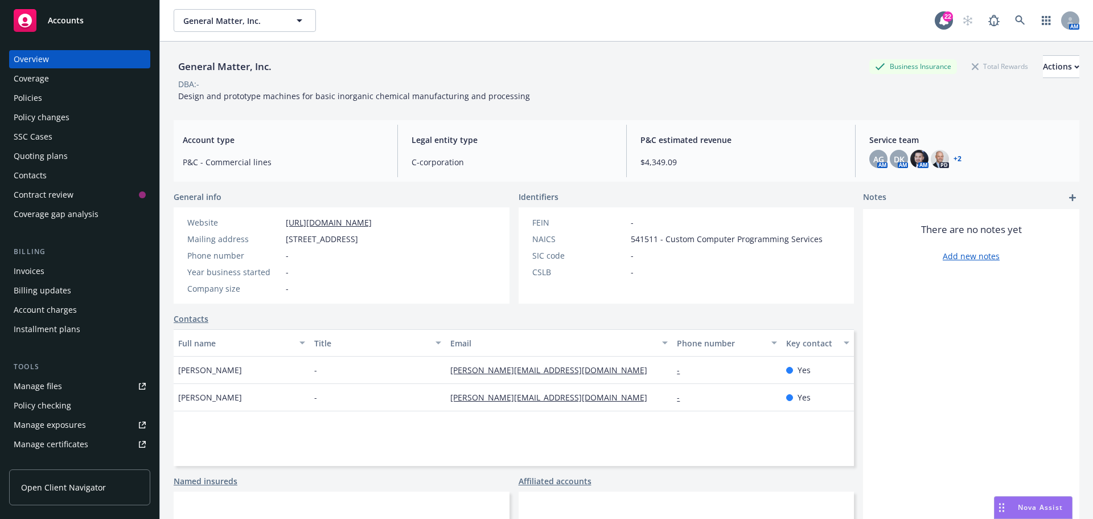
click at [955, 160] on link "+ 2" at bounding box center [958, 158] width 8 height 7
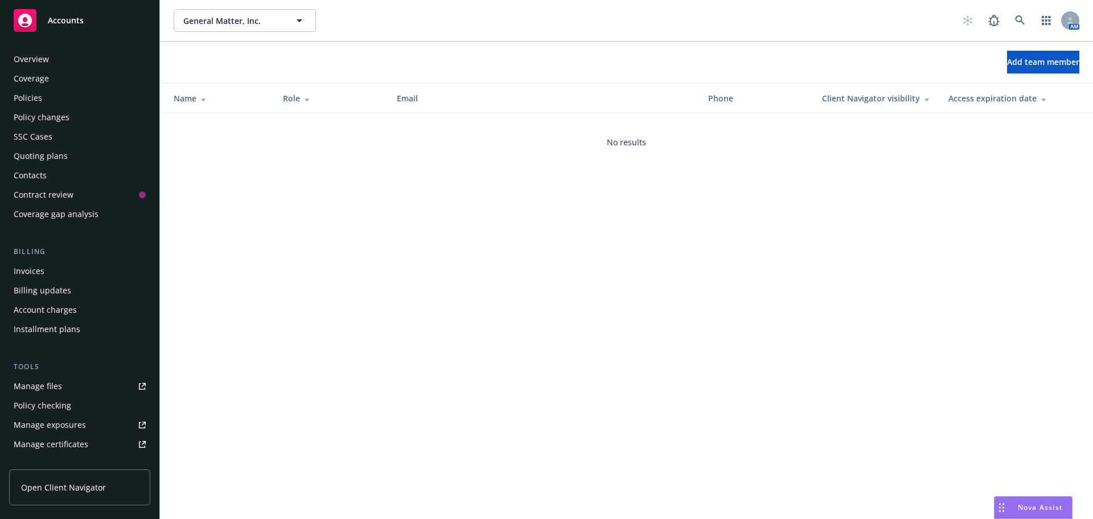
scroll to position [243, 0]
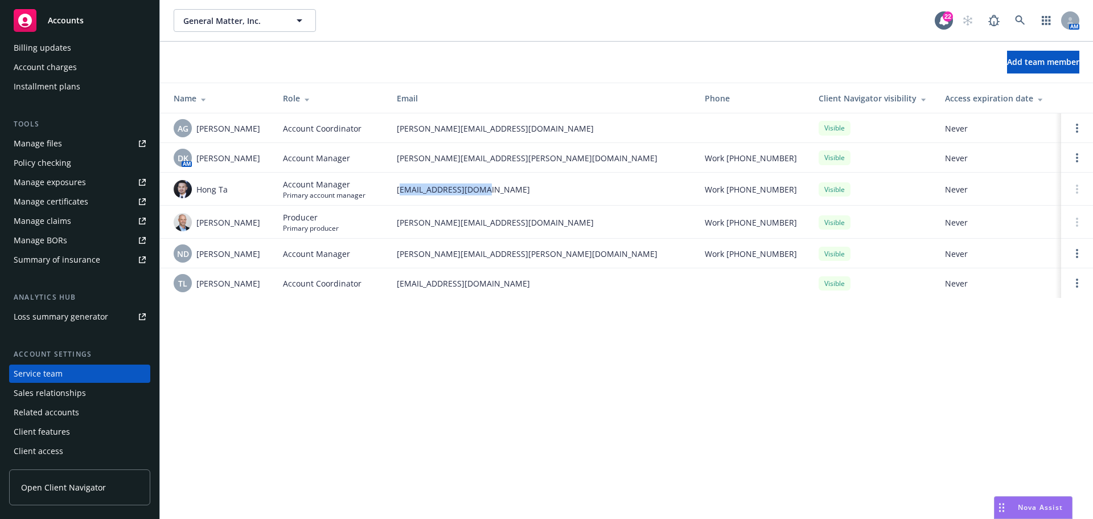
drag, startPoint x: 483, startPoint y: 190, endPoint x: 403, endPoint y: 186, distance: 80.4
click at [403, 186] on span "[EMAIL_ADDRESS][DOMAIN_NAME]" at bounding box center [542, 189] width 290 height 12
click at [513, 187] on span "[EMAIL_ADDRESS][DOMAIN_NAME]" at bounding box center [542, 189] width 290 height 12
drag, startPoint x: 483, startPoint y: 188, endPoint x: 397, endPoint y: 185, distance: 86.0
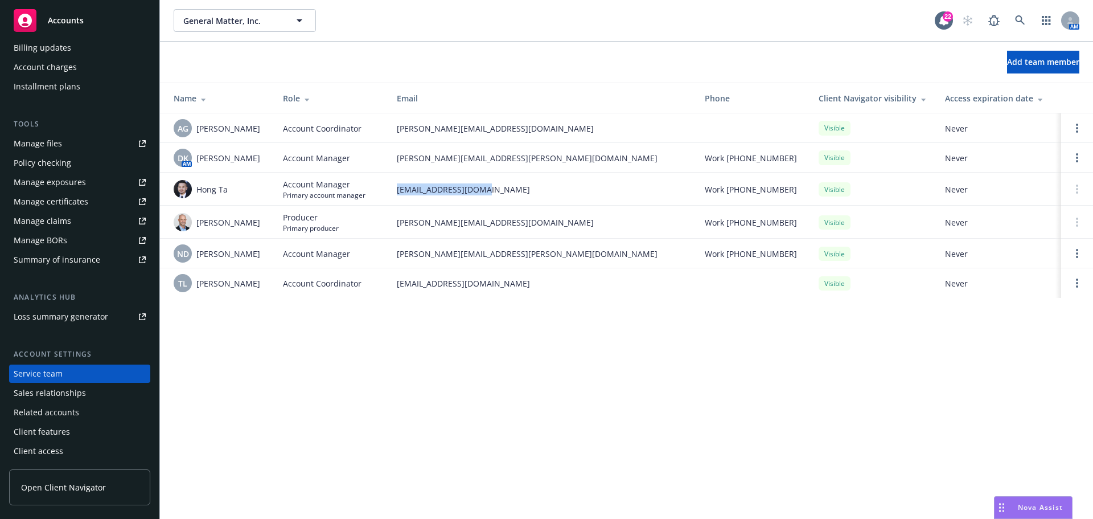
click at [397, 185] on span "[EMAIL_ADDRESS][DOMAIN_NAME]" at bounding box center [542, 189] width 290 height 12
click at [520, 219] on span "[PERSON_NAME][EMAIL_ADDRESS][DOMAIN_NAME]" at bounding box center [542, 222] width 290 height 12
drag, startPoint x: 492, startPoint y: 222, endPoint x: 396, endPoint y: 220, distance: 95.7
click at [396, 220] on td "[PERSON_NAME][EMAIL_ADDRESS][DOMAIN_NAME]" at bounding box center [542, 222] width 308 height 33
drag, startPoint x: 515, startPoint y: 252, endPoint x: 397, endPoint y: 251, distance: 117.3
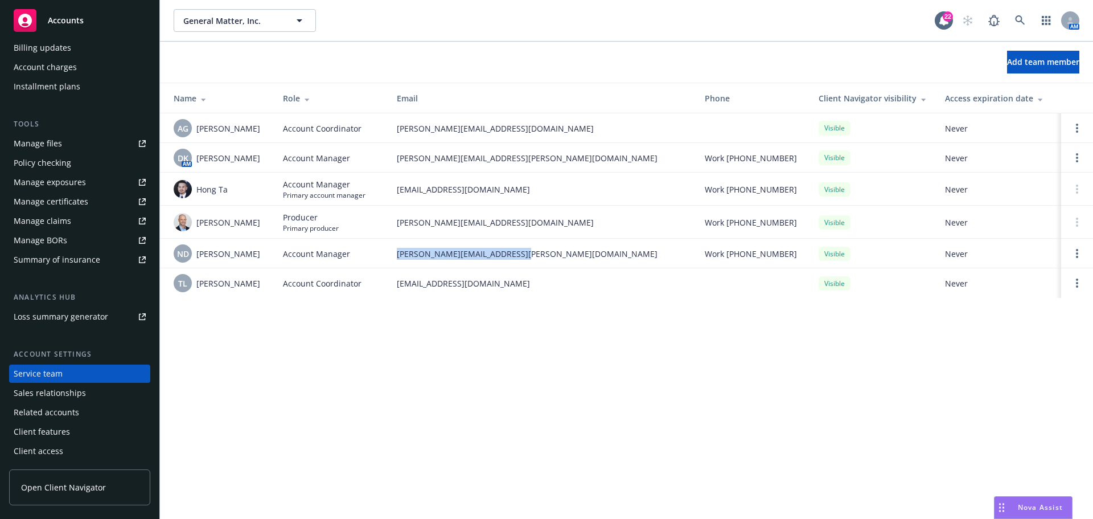
click at [397, 251] on span "[PERSON_NAME][EMAIL_ADDRESS][PERSON_NAME][DOMAIN_NAME]" at bounding box center [542, 254] width 290 height 12
click at [1021, 21] on icon at bounding box center [1020, 20] width 10 height 10
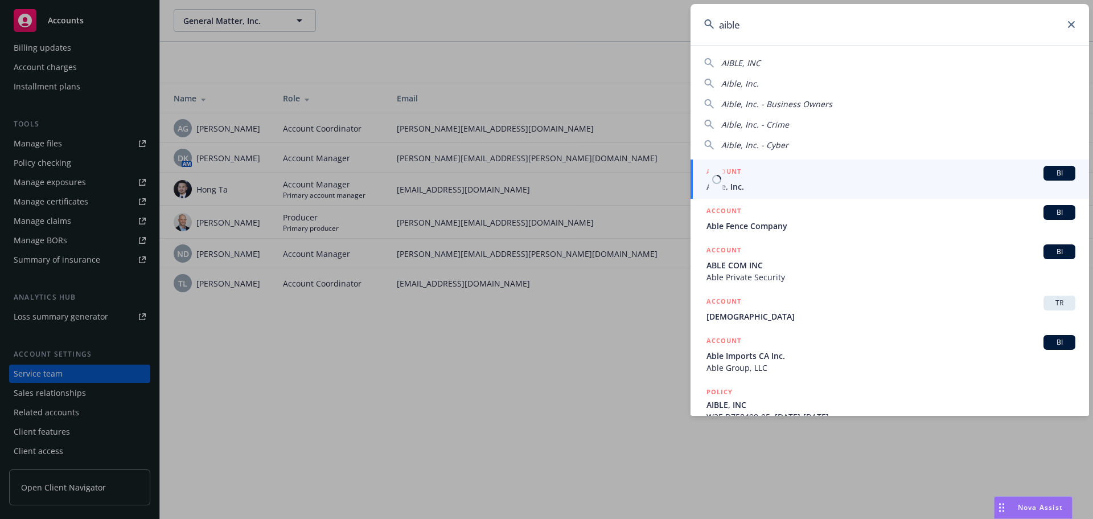
type input "aible"
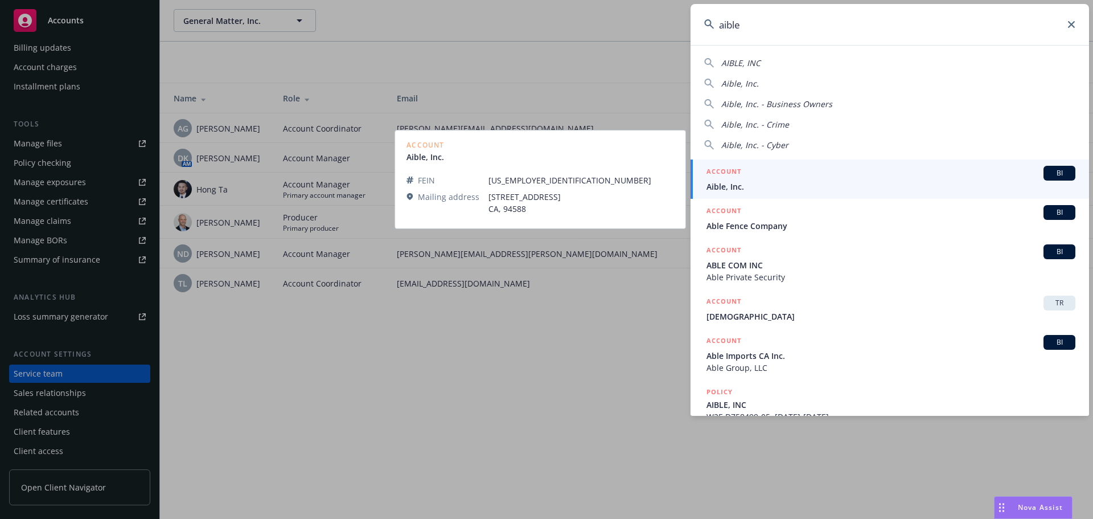
click at [735, 189] on span "Aible, Inc." at bounding box center [891, 187] width 369 height 12
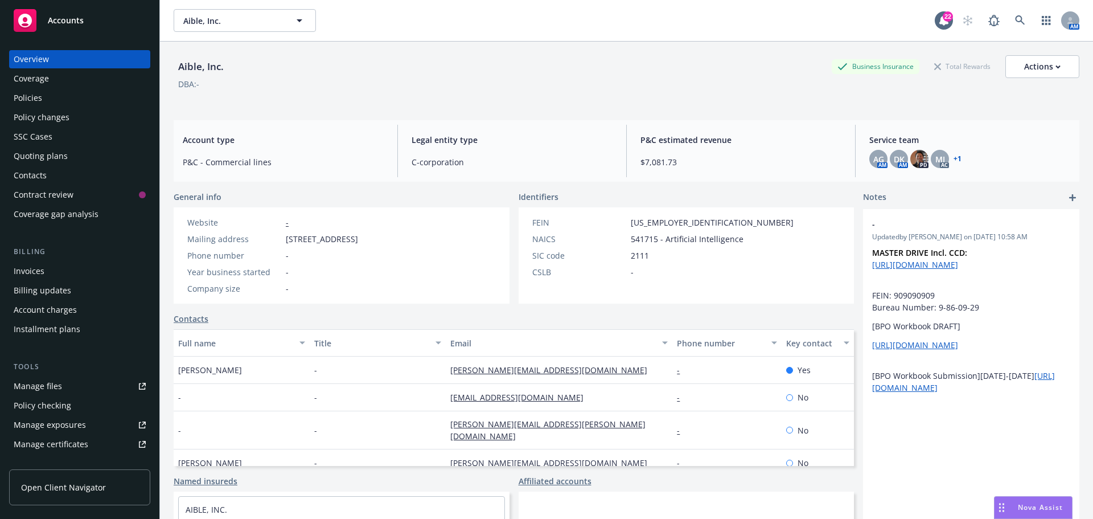
click at [25, 96] on div "Policies" at bounding box center [28, 98] width 28 height 18
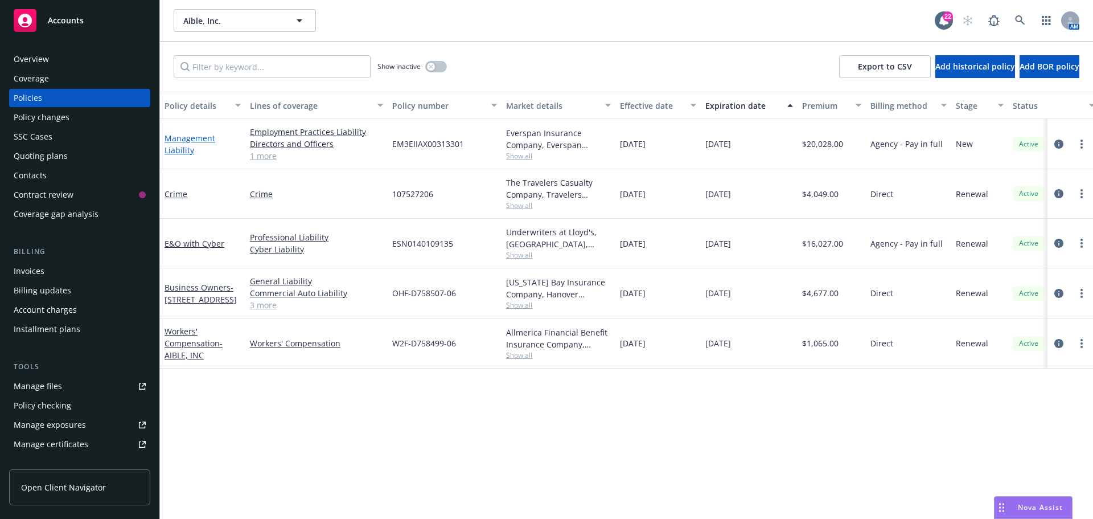
click at [178, 145] on link "Management Liability" at bounding box center [190, 144] width 51 height 23
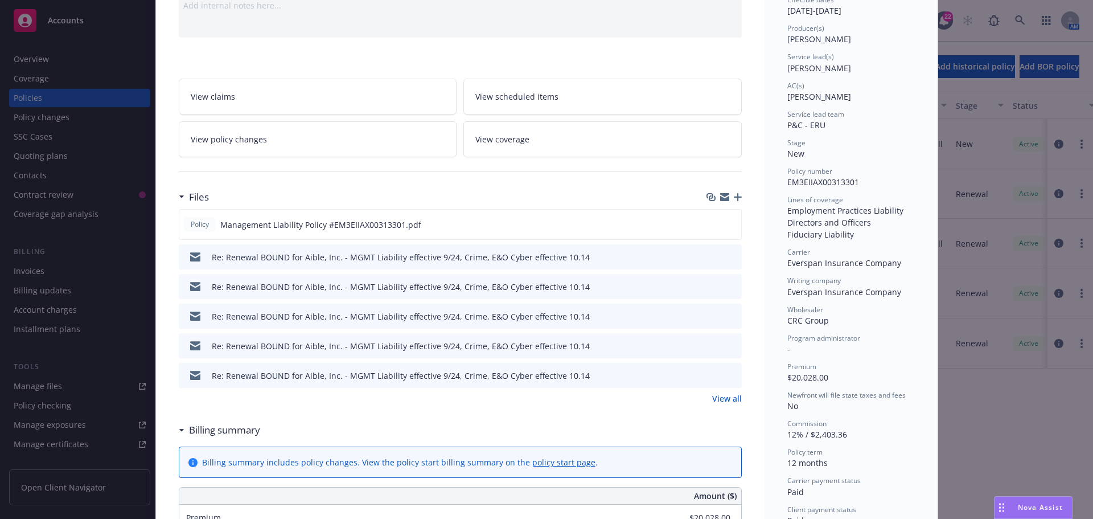
scroll to position [171, 0]
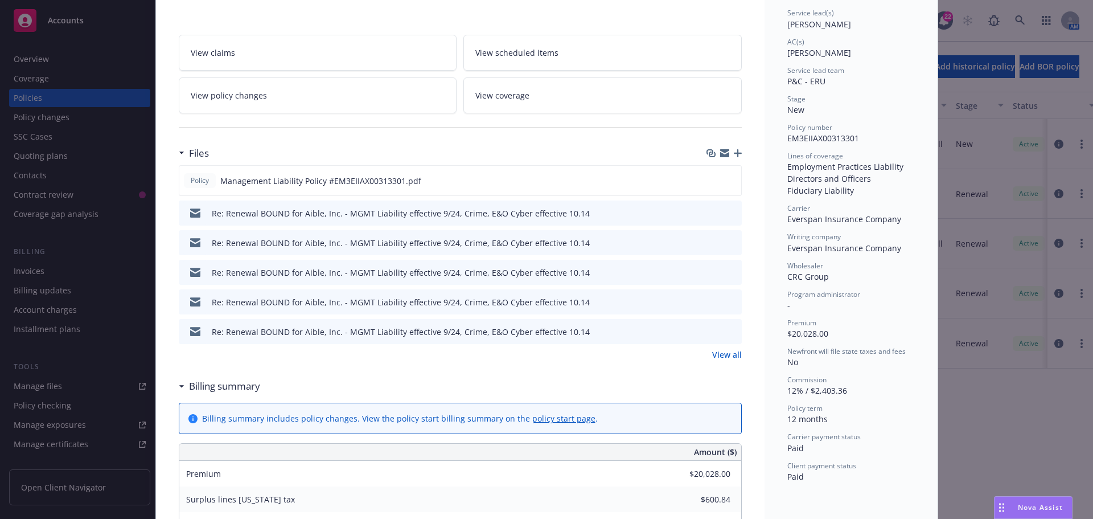
click at [732, 355] on link "View all" at bounding box center [727, 354] width 30 height 12
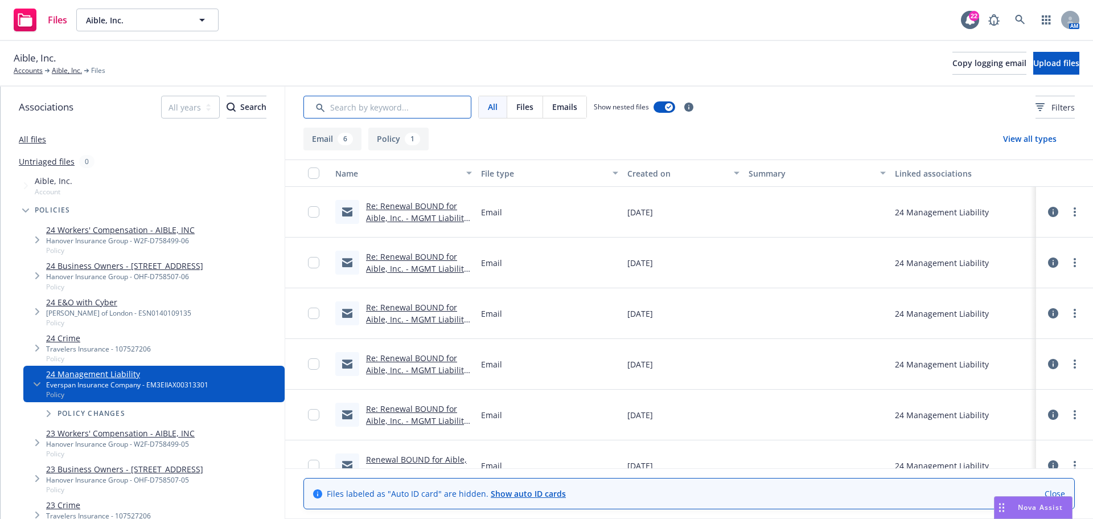
click at [394, 110] on input "Search by keyword..." at bounding box center [388, 107] width 168 height 23
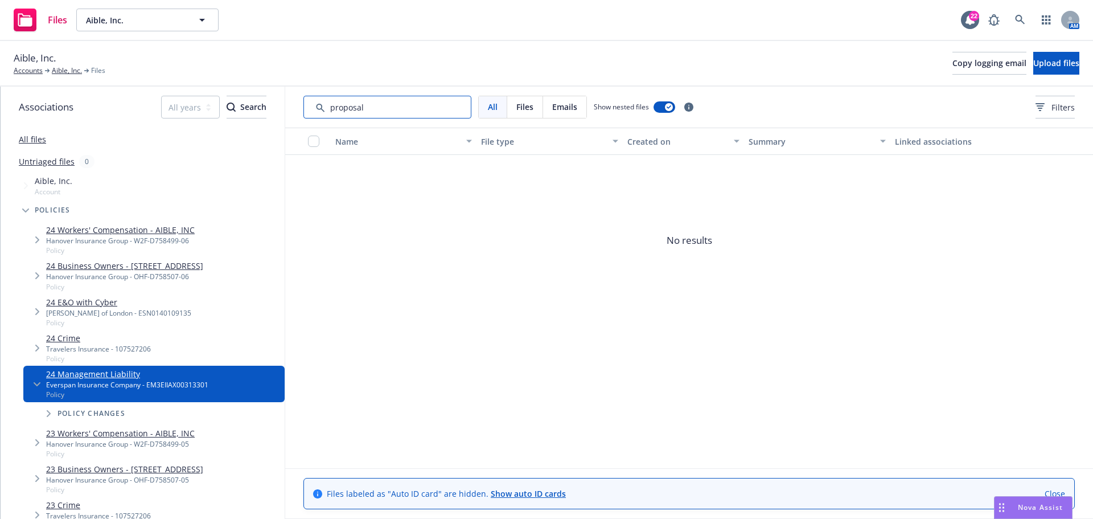
type input "proposal"
click at [35, 140] on link "All files" at bounding box center [32, 139] width 27 height 11
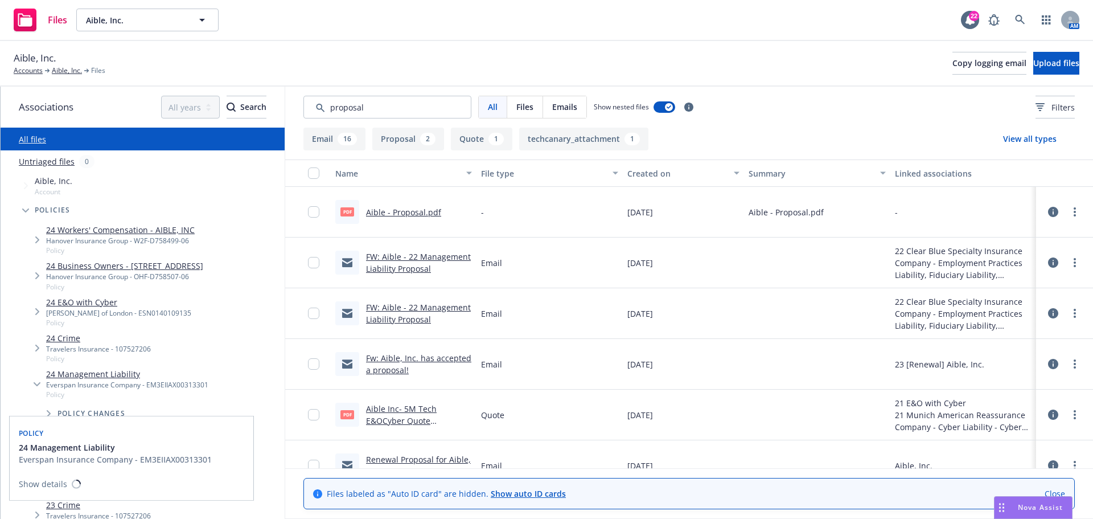
click at [69, 380] on link "24 Management Liability" at bounding box center [127, 374] width 162 height 12
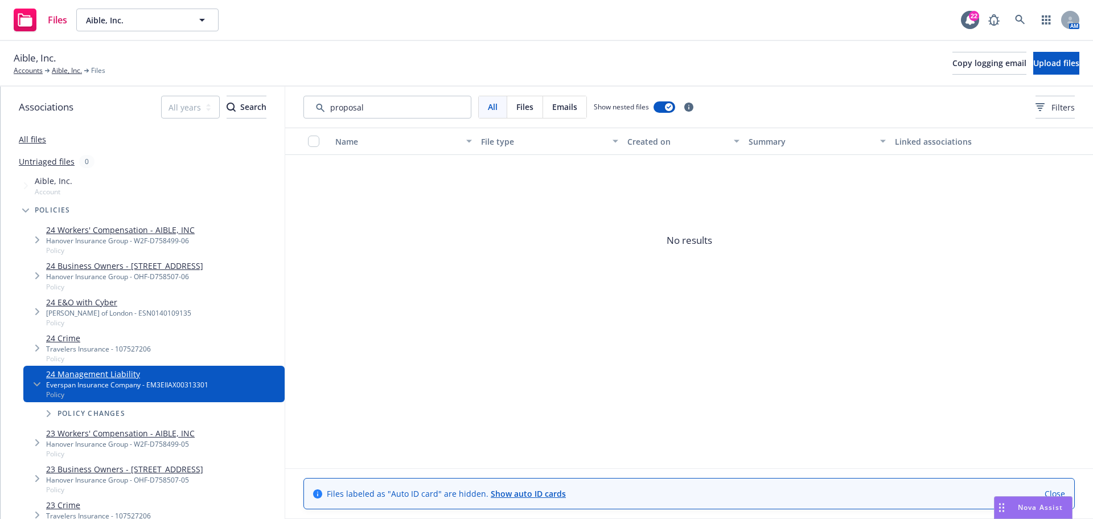
click at [35, 393] on span "Tree Example" at bounding box center [37, 384] width 18 height 18
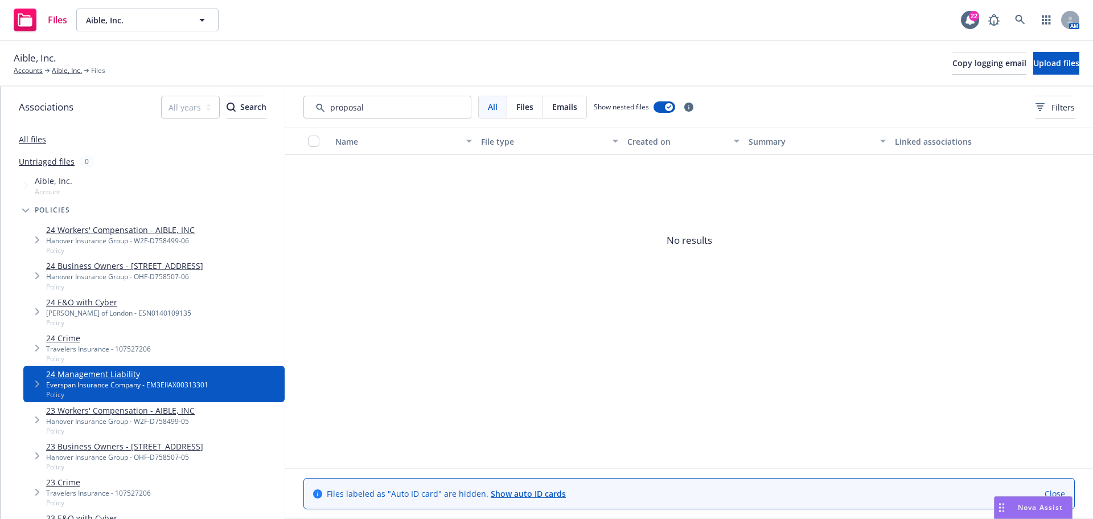
click at [39, 387] on icon "Tree Example" at bounding box center [37, 383] width 5 height 7
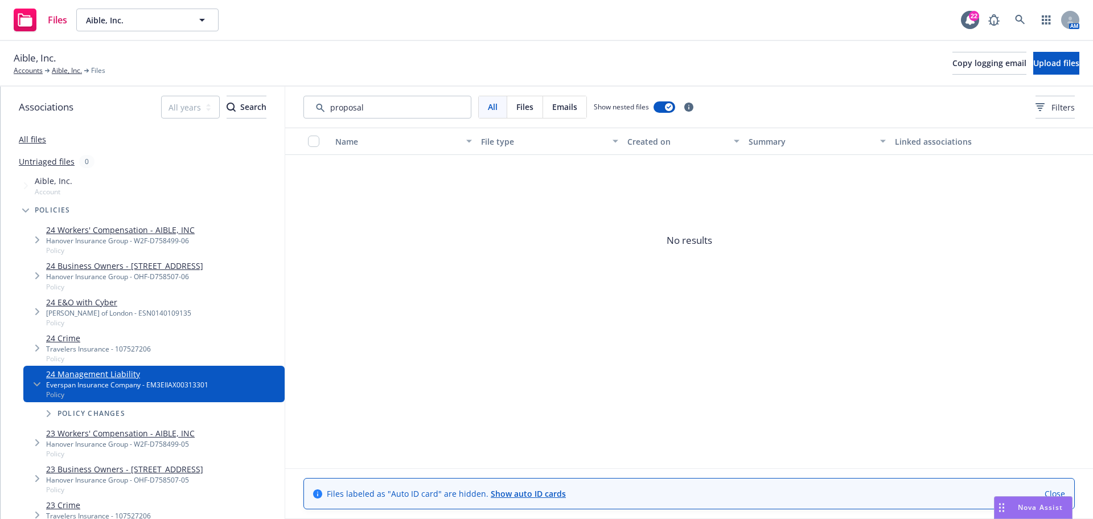
click at [47, 417] on icon "Tree Example" at bounding box center [49, 413] width 5 height 7
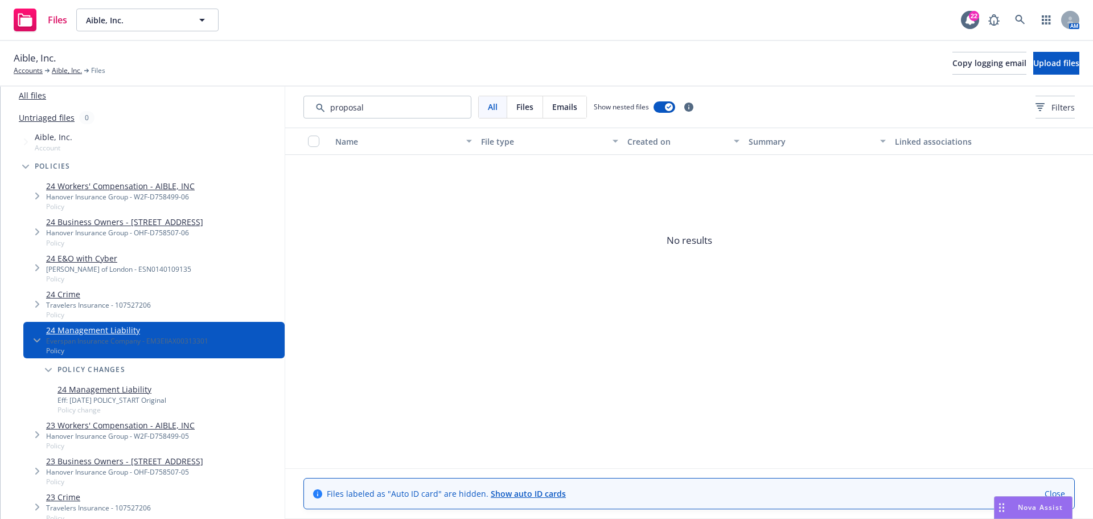
scroll to position [57, 0]
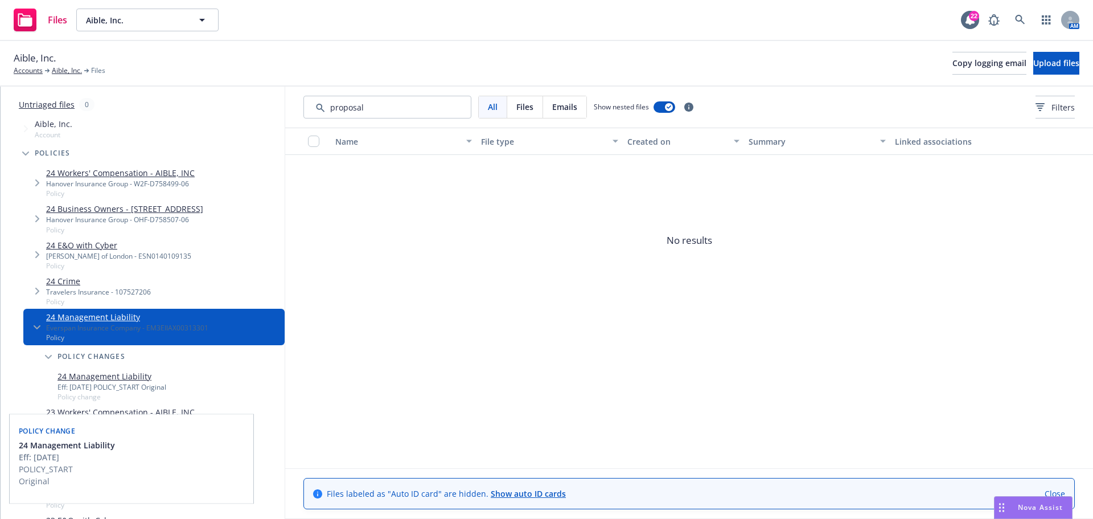
click at [97, 382] on link "24 Management Liability" at bounding box center [112, 376] width 109 height 12
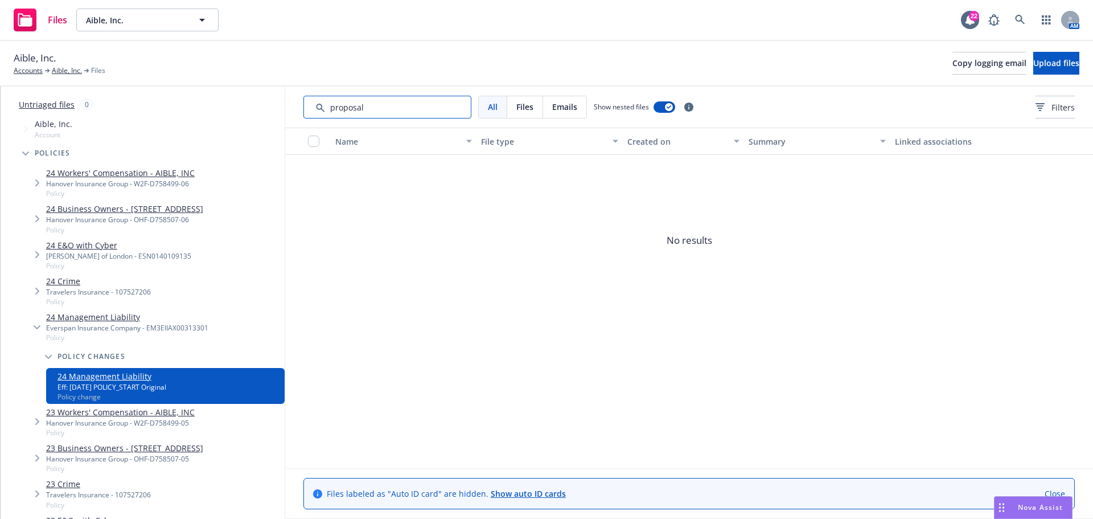
click at [375, 109] on input "Search by keyword..." at bounding box center [388, 107] width 168 height 23
drag, startPoint x: 382, startPoint y: 106, endPoint x: 309, endPoint y: 101, distance: 73.6
click at [309, 101] on input "Search by keyword..." at bounding box center [388, 107] width 168 height 23
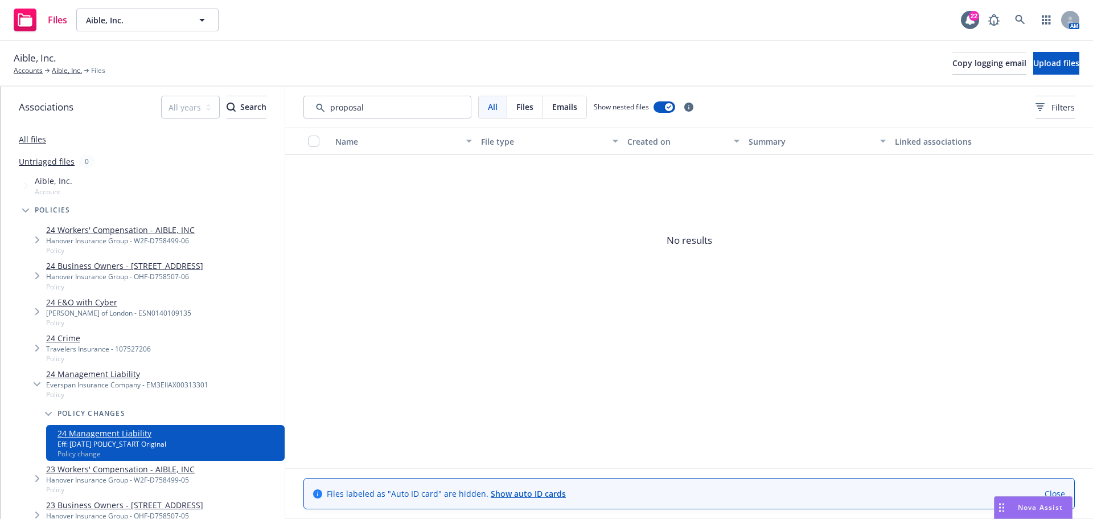
click at [36, 386] on icon "Tree Example" at bounding box center [37, 384] width 7 height 4
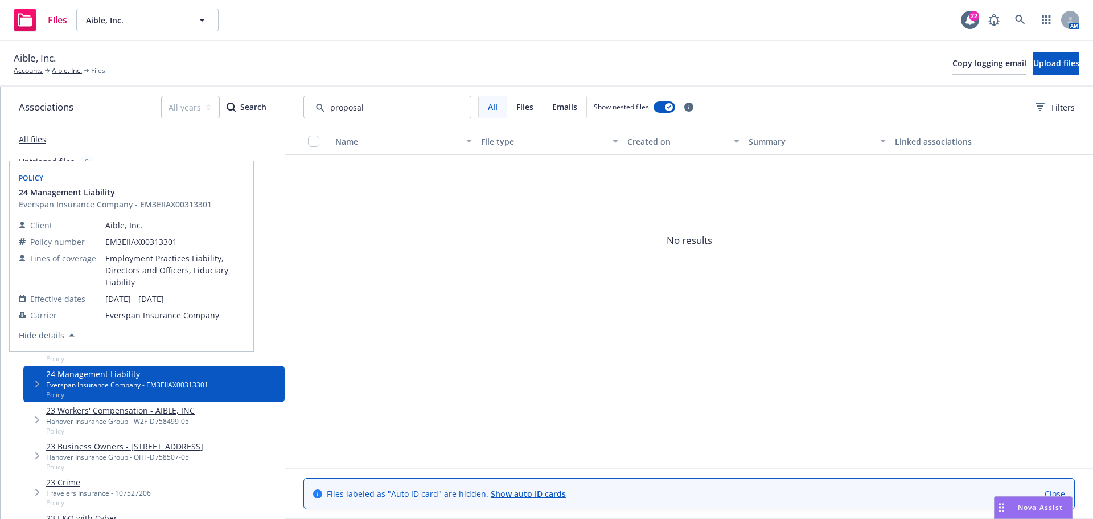
click at [86, 380] on link "24 Management Liability" at bounding box center [127, 374] width 162 height 12
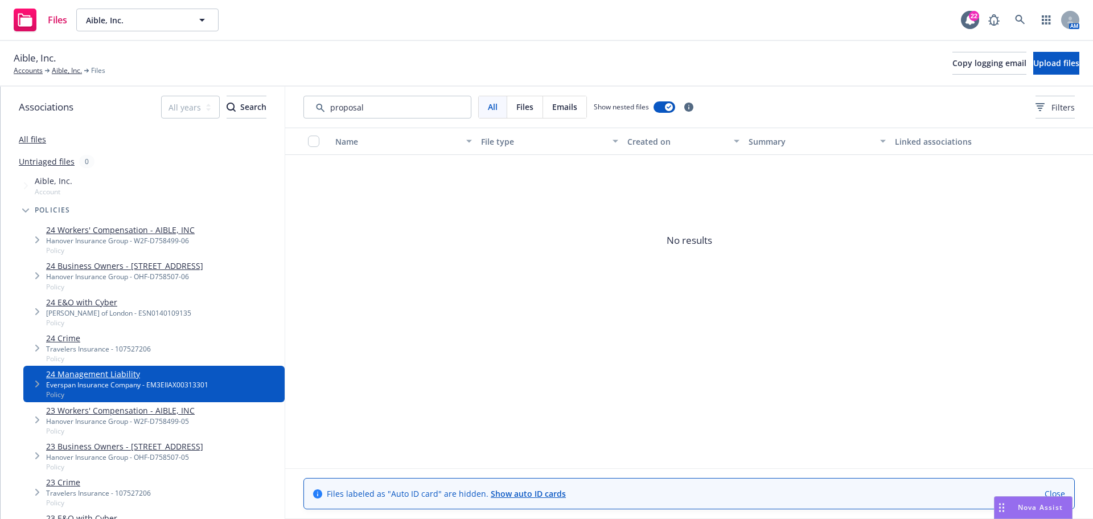
click at [499, 106] on div "All" at bounding box center [493, 107] width 28 height 22
click at [529, 108] on span "Files" at bounding box center [524, 107] width 17 height 12
click at [565, 102] on span "Emails" at bounding box center [564, 107] width 25 height 12
click at [354, 104] on input "Search by keyword..." at bounding box center [388, 107] width 168 height 23
drag, startPoint x: 381, startPoint y: 106, endPoint x: 311, endPoint y: 104, distance: 69.5
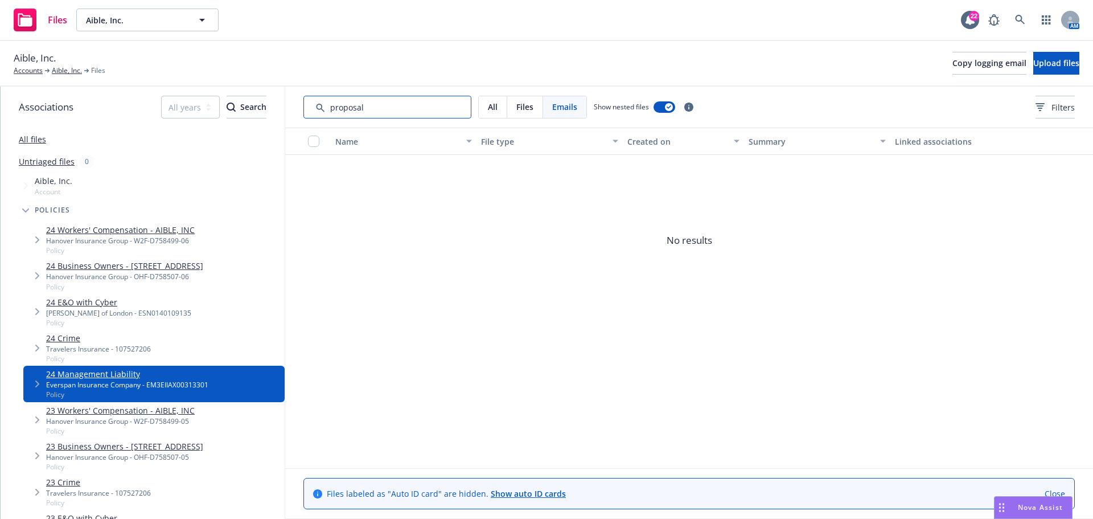
click at [311, 104] on input "Search by keyword..." at bounding box center [388, 107] width 168 height 23
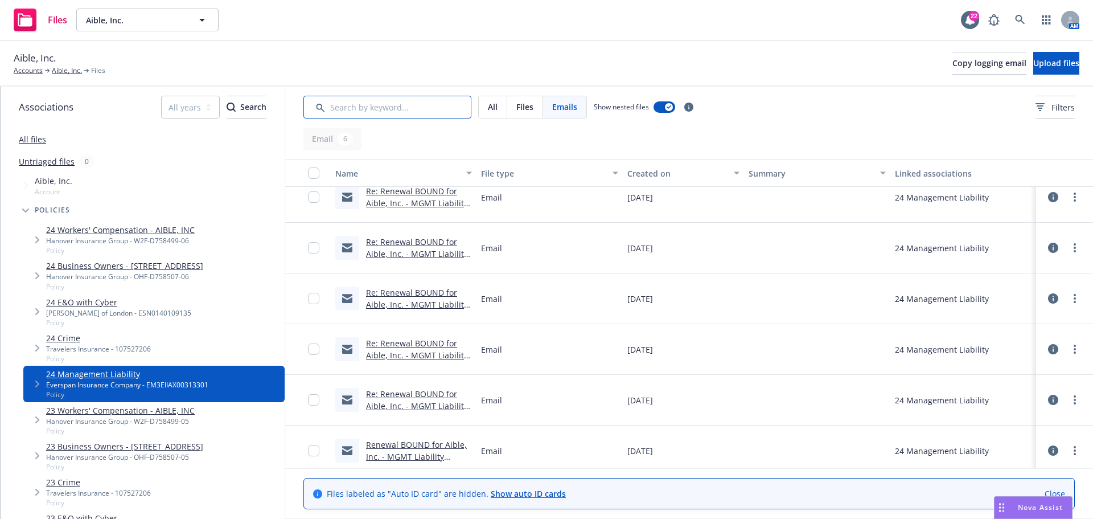
scroll to position [23, 0]
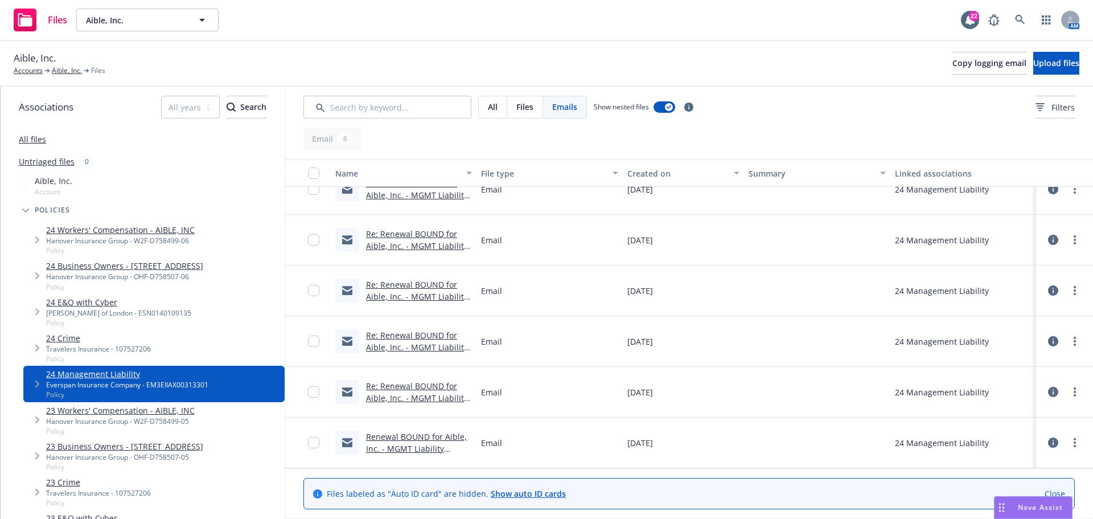
click at [429, 438] on link "Renewal BOUND for Aible, Inc. - MGMT Liability effective 9/24, Crime, E&O Cyber…" at bounding box center [416, 454] width 101 height 47
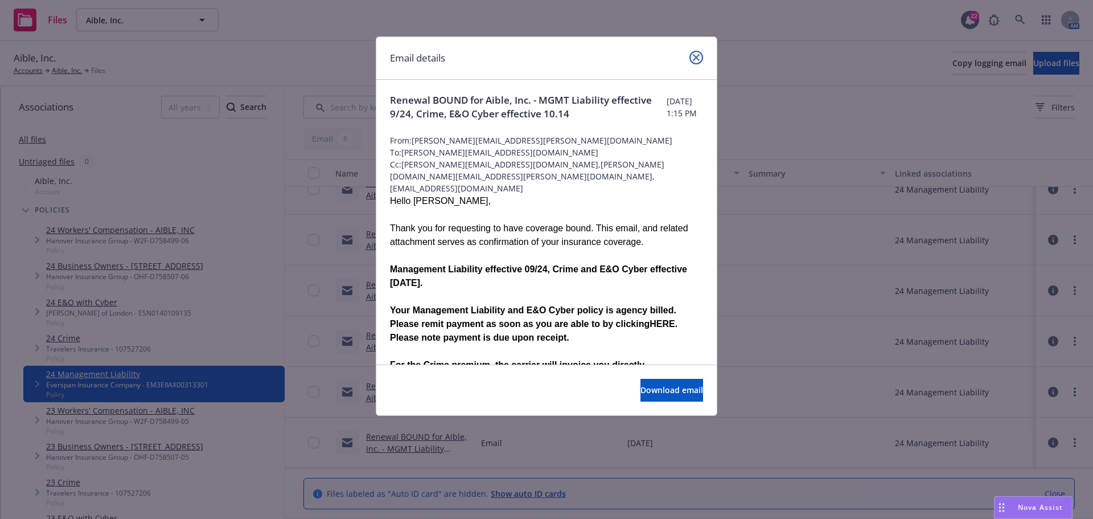
click at [699, 56] on icon "close" at bounding box center [696, 57] width 7 height 7
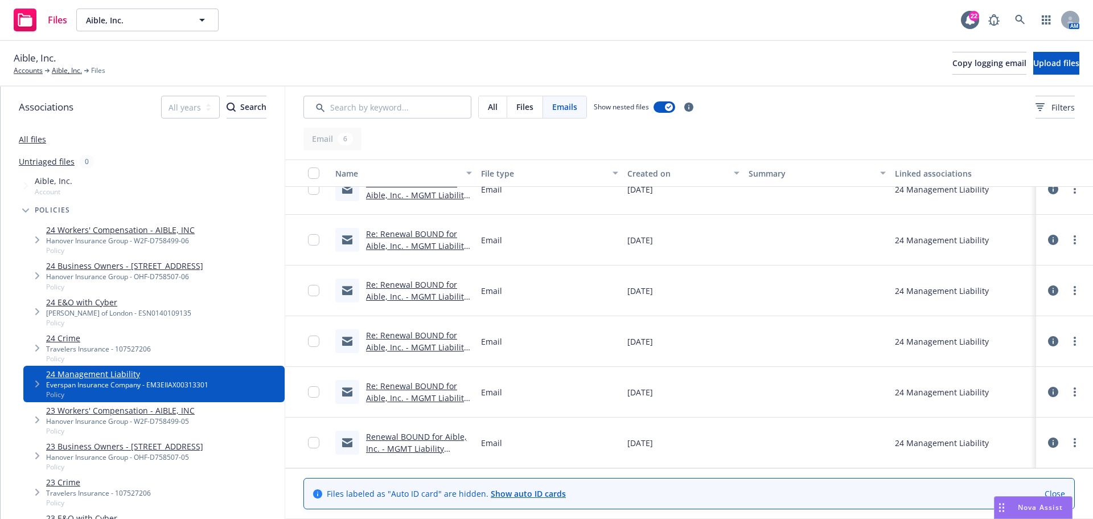
click at [415, 337] on link "Re: Renewal BOUND for Aible, Inc. - MGMT Liability effective 9/24, Crime, E&O C…" at bounding box center [417, 353] width 102 height 47
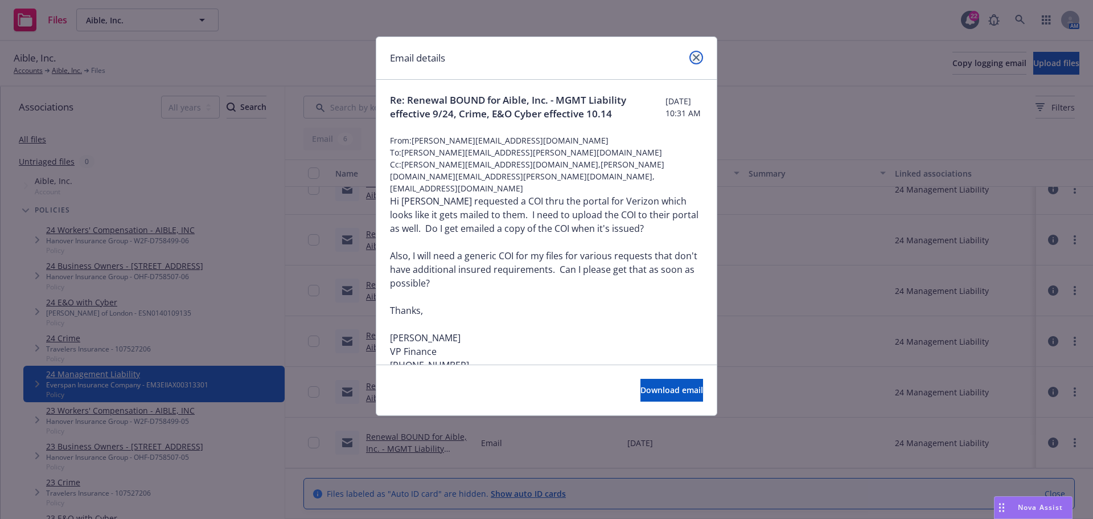
click at [698, 60] on icon "close" at bounding box center [696, 57] width 7 height 7
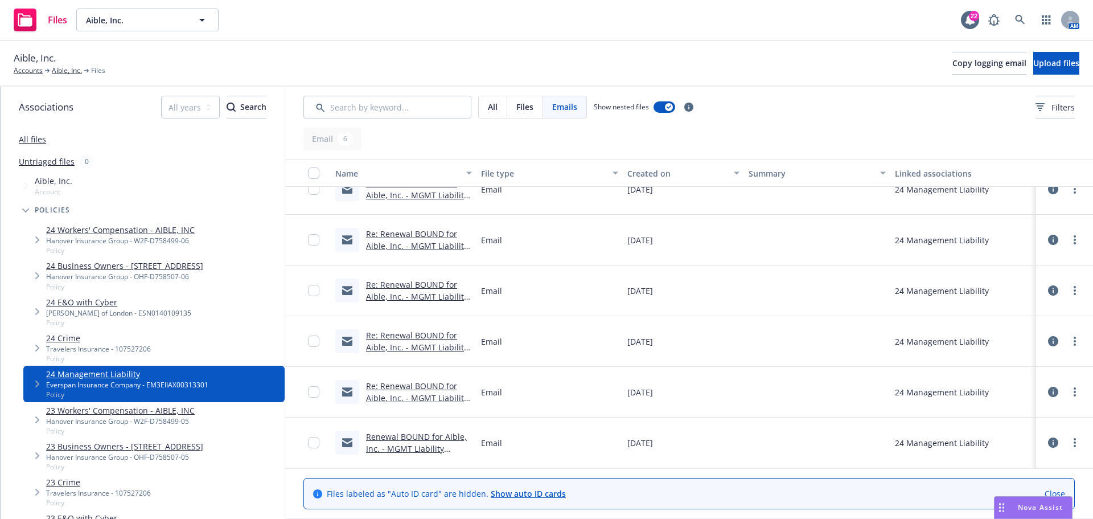
click at [399, 236] on link "Re: Renewal BOUND for Aible, Inc. - MGMT Liability effective 9/24, Crime, E&O C…" at bounding box center [417, 251] width 102 height 47
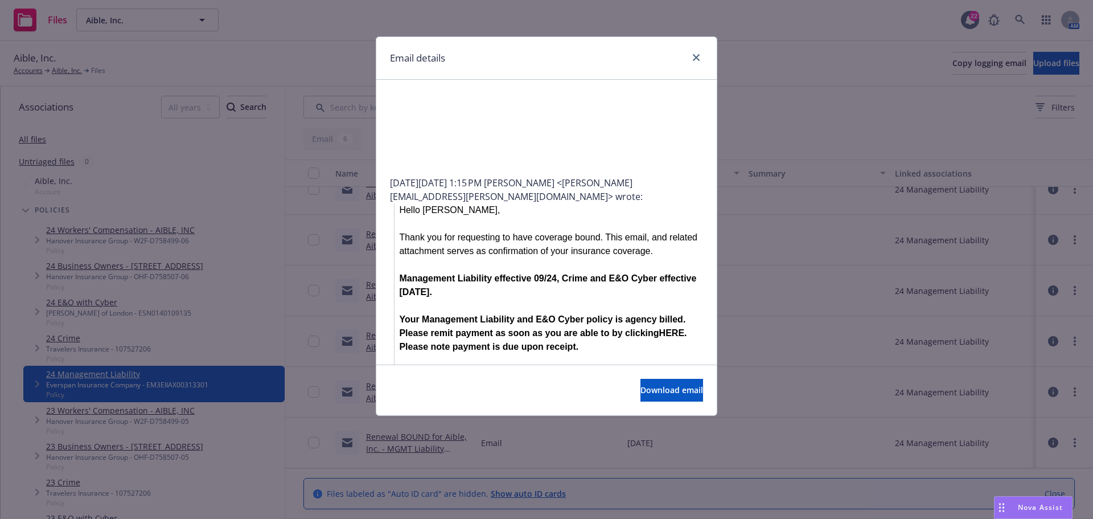
scroll to position [0, 0]
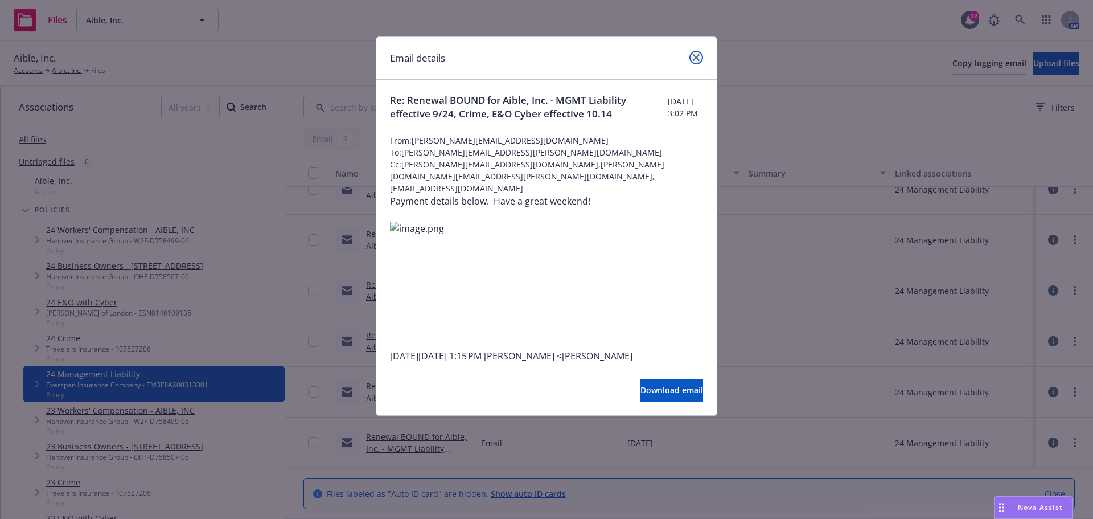
click at [697, 55] on icon "close" at bounding box center [696, 57] width 7 height 7
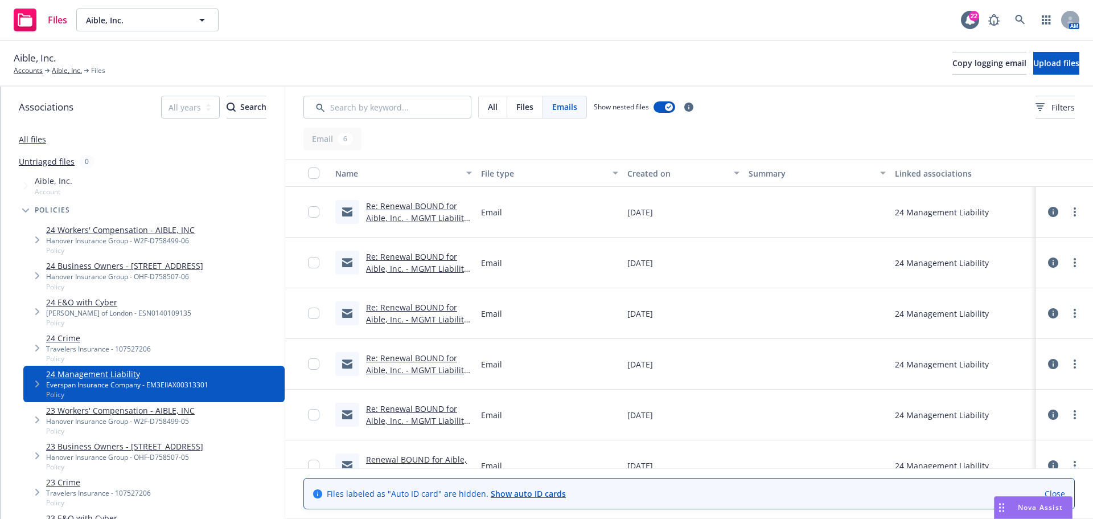
click at [408, 215] on link "Re: Renewal BOUND for Aible, Inc. - MGMT Liability effective 9/24, Crime, E&O C…" at bounding box center [417, 223] width 102 height 47
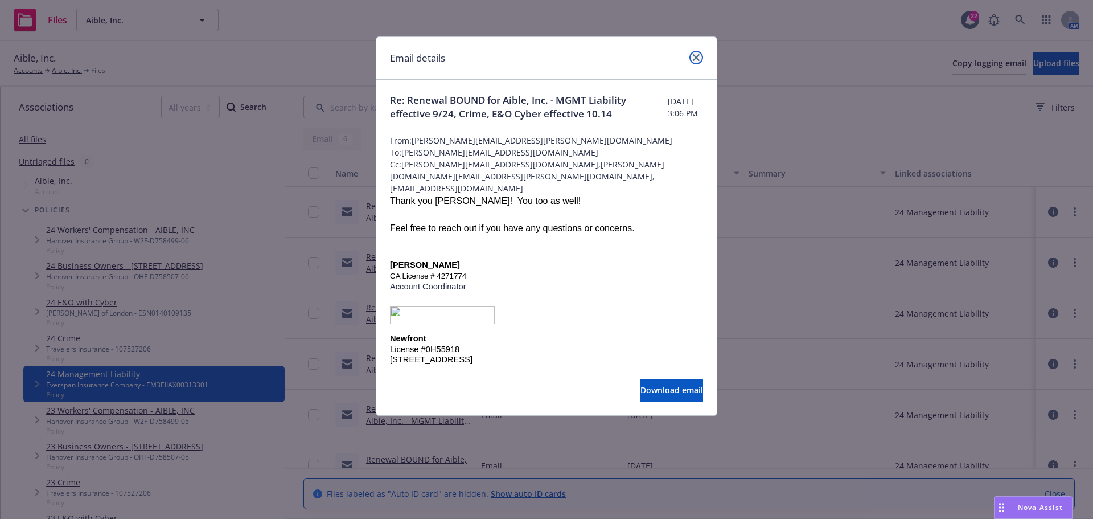
click at [695, 56] on icon "close" at bounding box center [696, 57] width 7 height 7
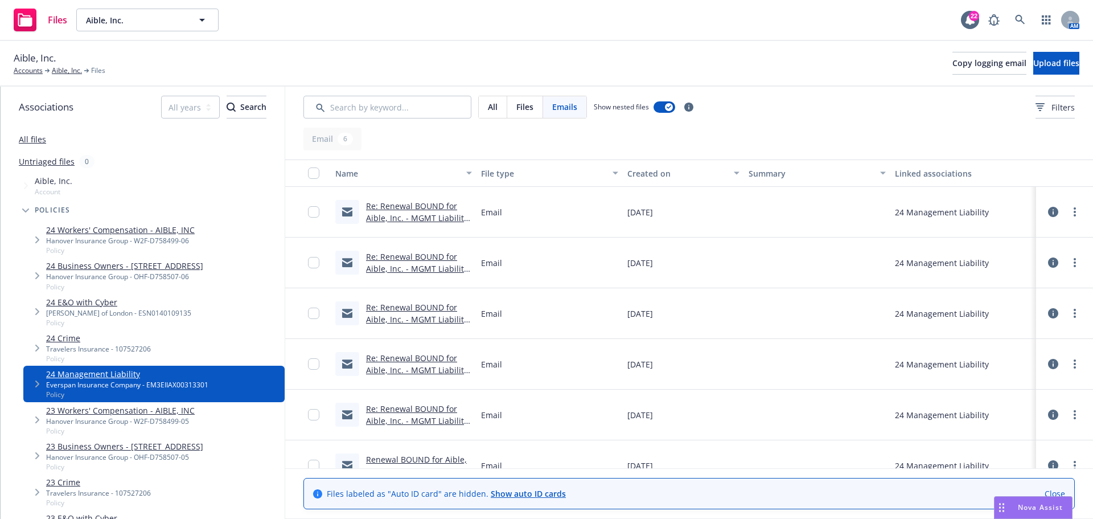
click at [24, 209] on icon "Tree Example" at bounding box center [25, 210] width 7 height 5
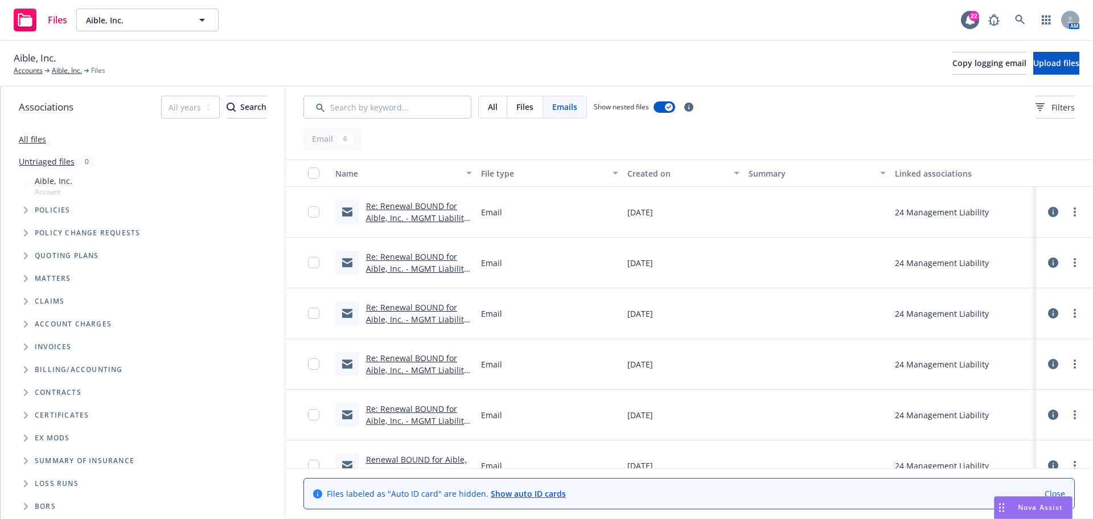
click at [31, 138] on link "All files" at bounding box center [32, 139] width 27 height 11
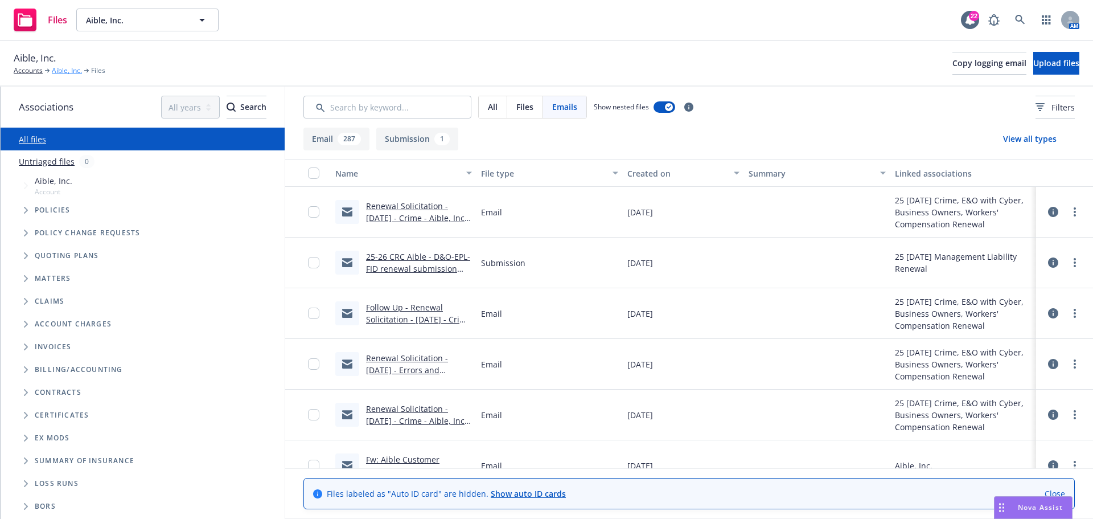
click at [73, 69] on link "Aible, Inc." at bounding box center [67, 70] width 30 height 10
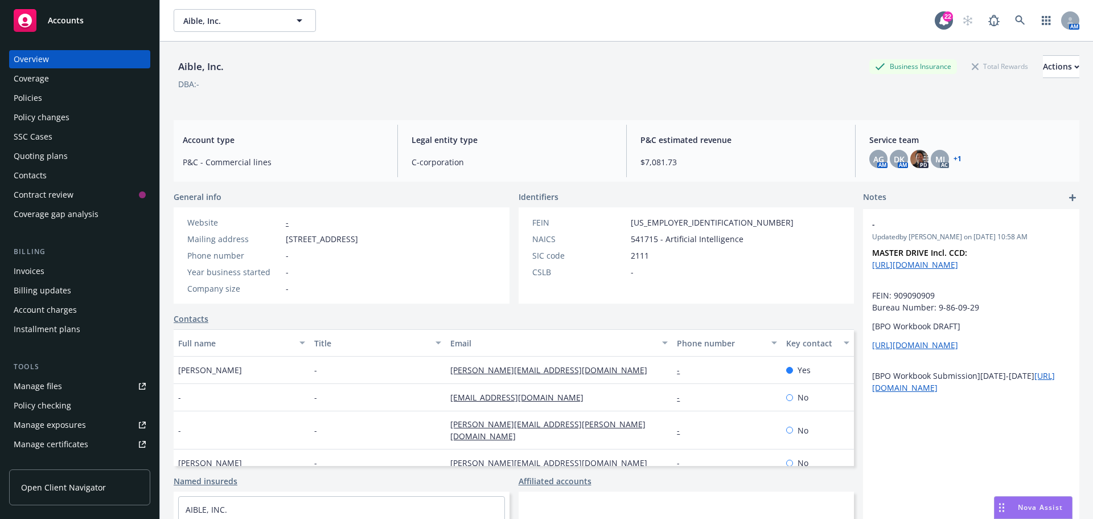
click at [40, 79] on div "Coverage" at bounding box center [31, 78] width 35 height 18
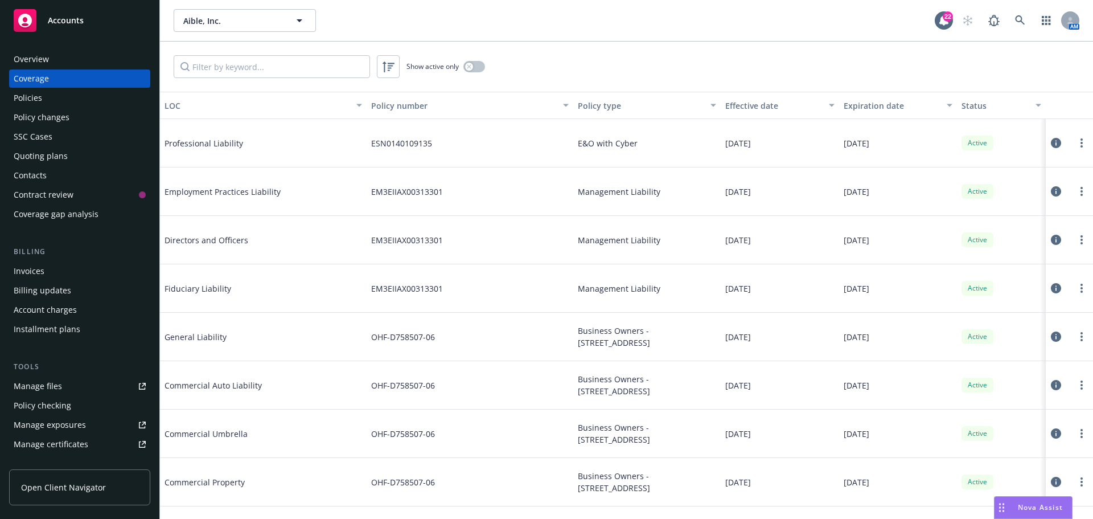
click at [229, 191] on span "Employment Practices Liability" at bounding box center [250, 192] width 171 height 12
drag, startPoint x: 214, startPoint y: 242, endPoint x: 203, endPoint y: 268, distance: 28.3
click at [212, 244] on span "Directors and Officers" at bounding box center [250, 240] width 171 height 12
click at [196, 290] on span "Fiduciary Liability" at bounding box center [250, 288] width 171 height 12
